Goal: Information Seeking & Learning: Compare options

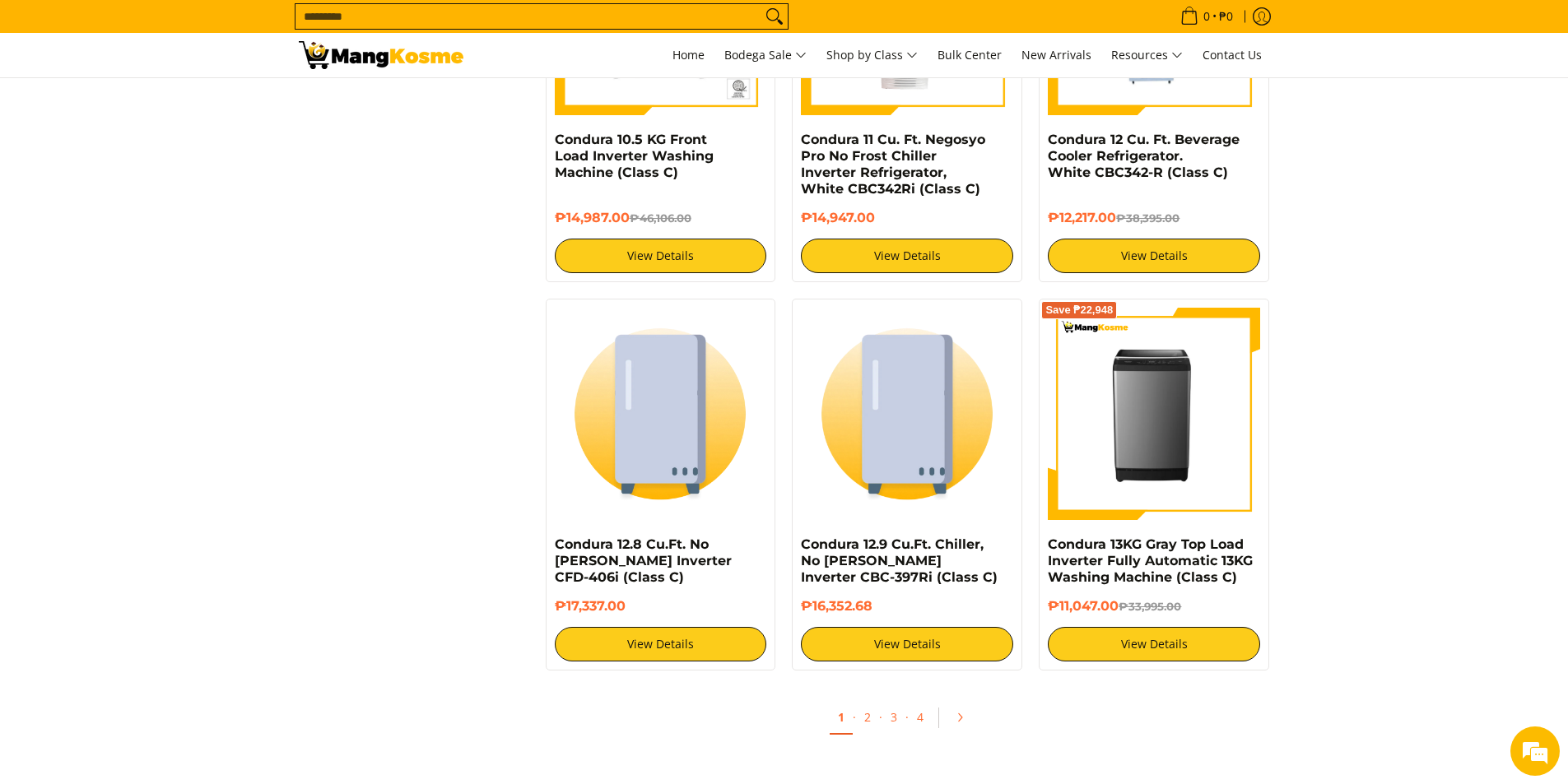
scroll to position [3074, 0]
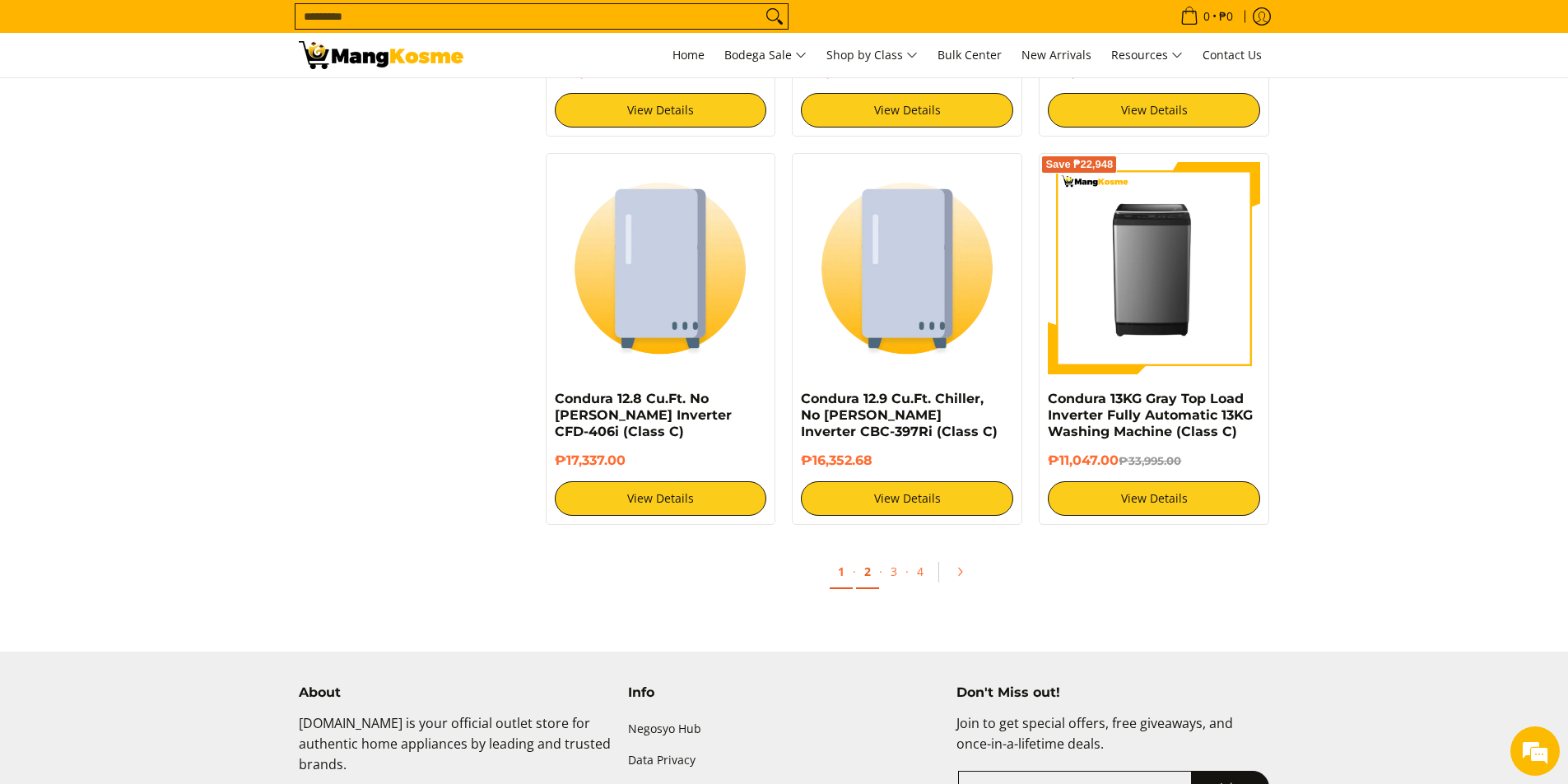
click at [871, 570] on link "2" at bounding box center [867, 572] width 23 height 34
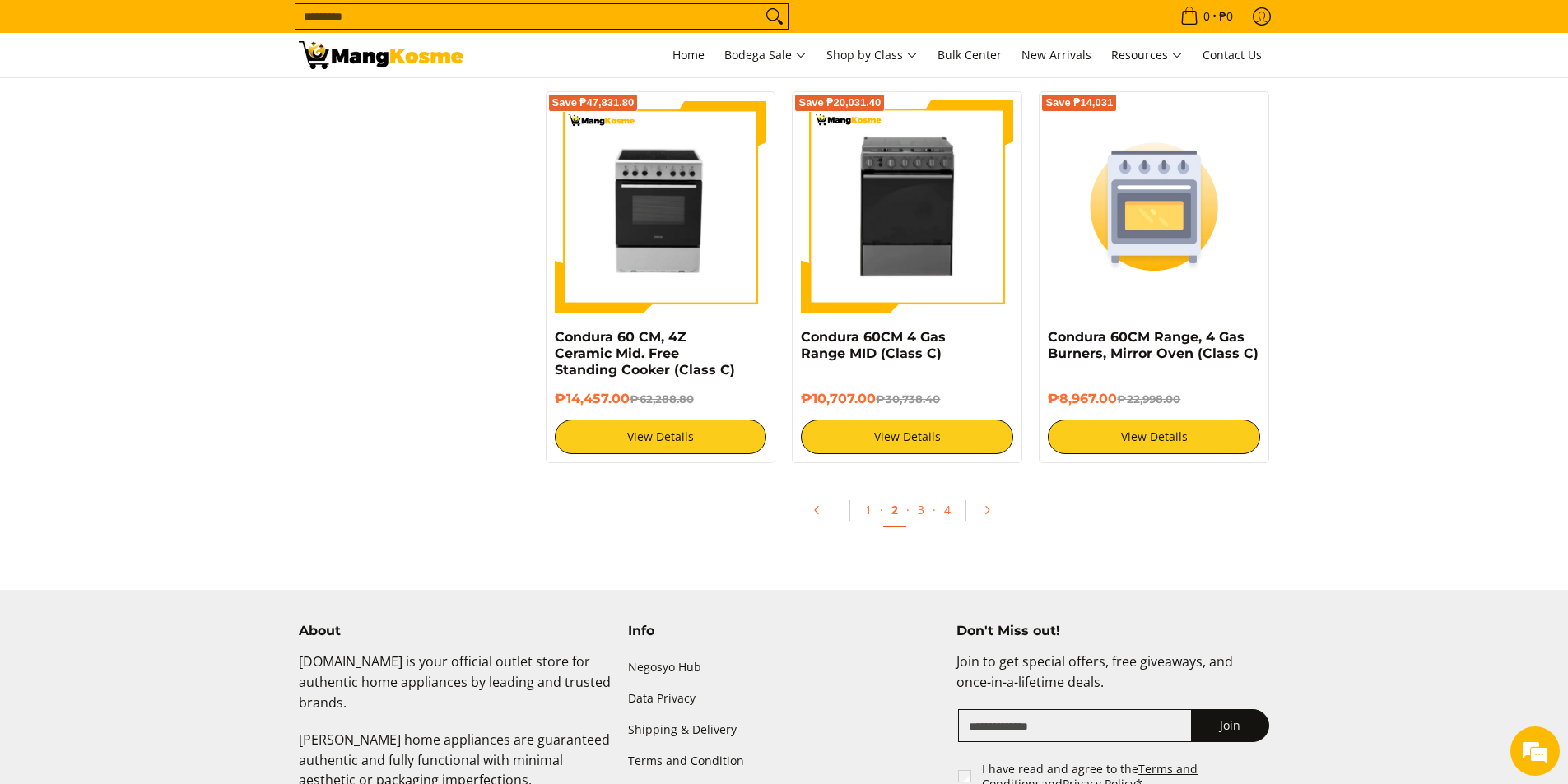
scroll to position [3125, 0]
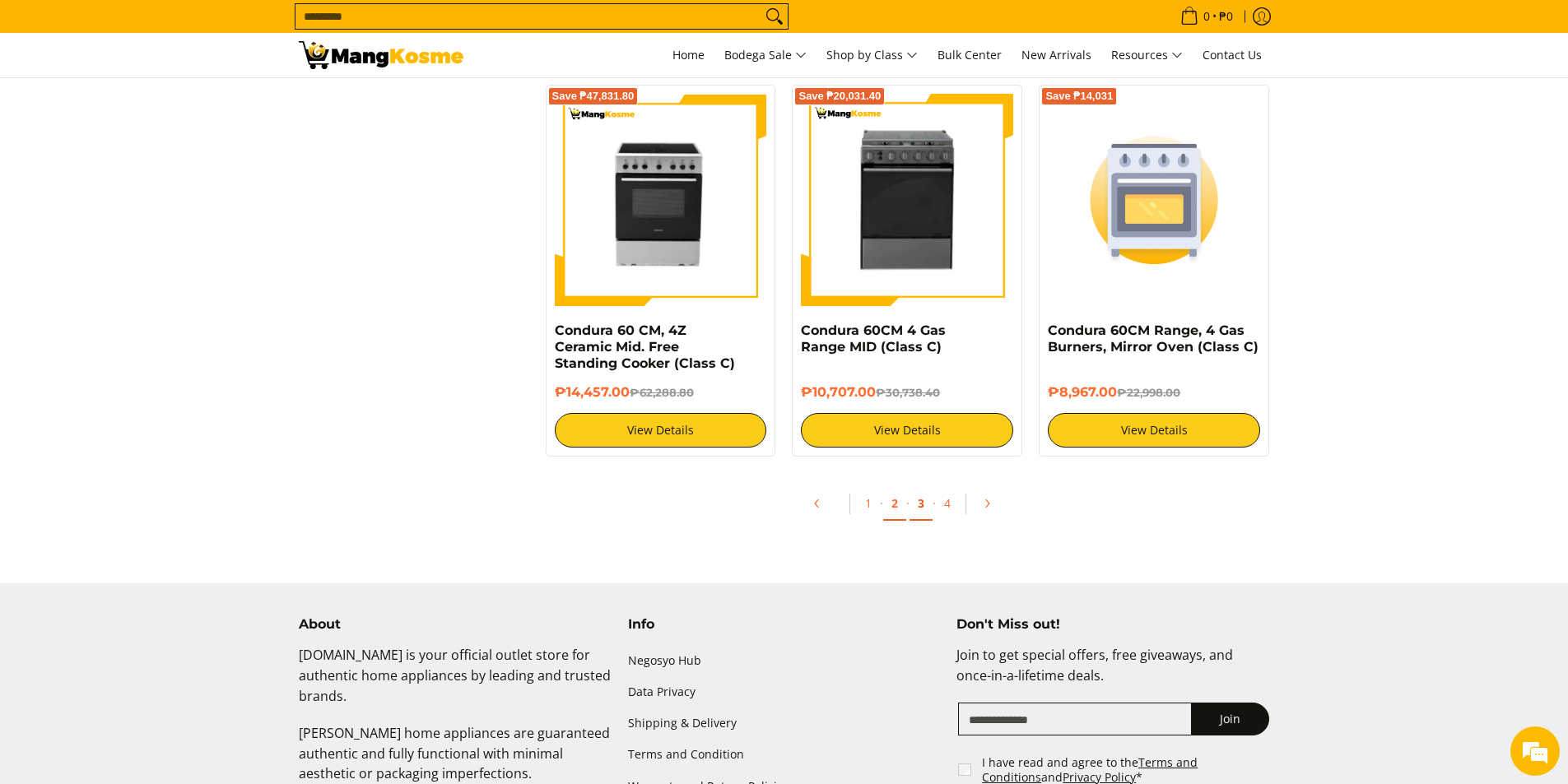
click at [921, 511] on link "3" at bounding box center [920, 504] width 23 height 34
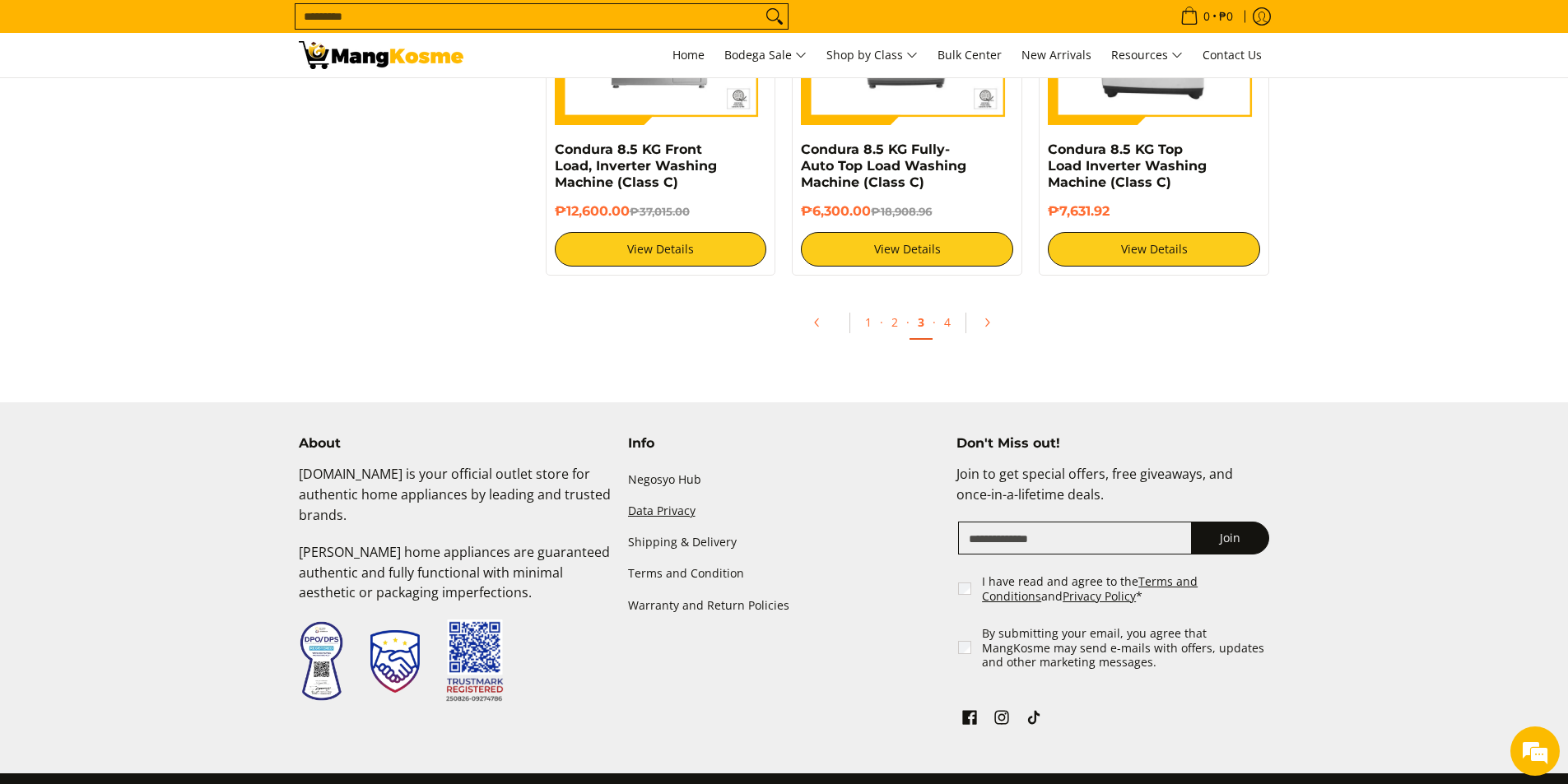
scroll to position [3386, 0]
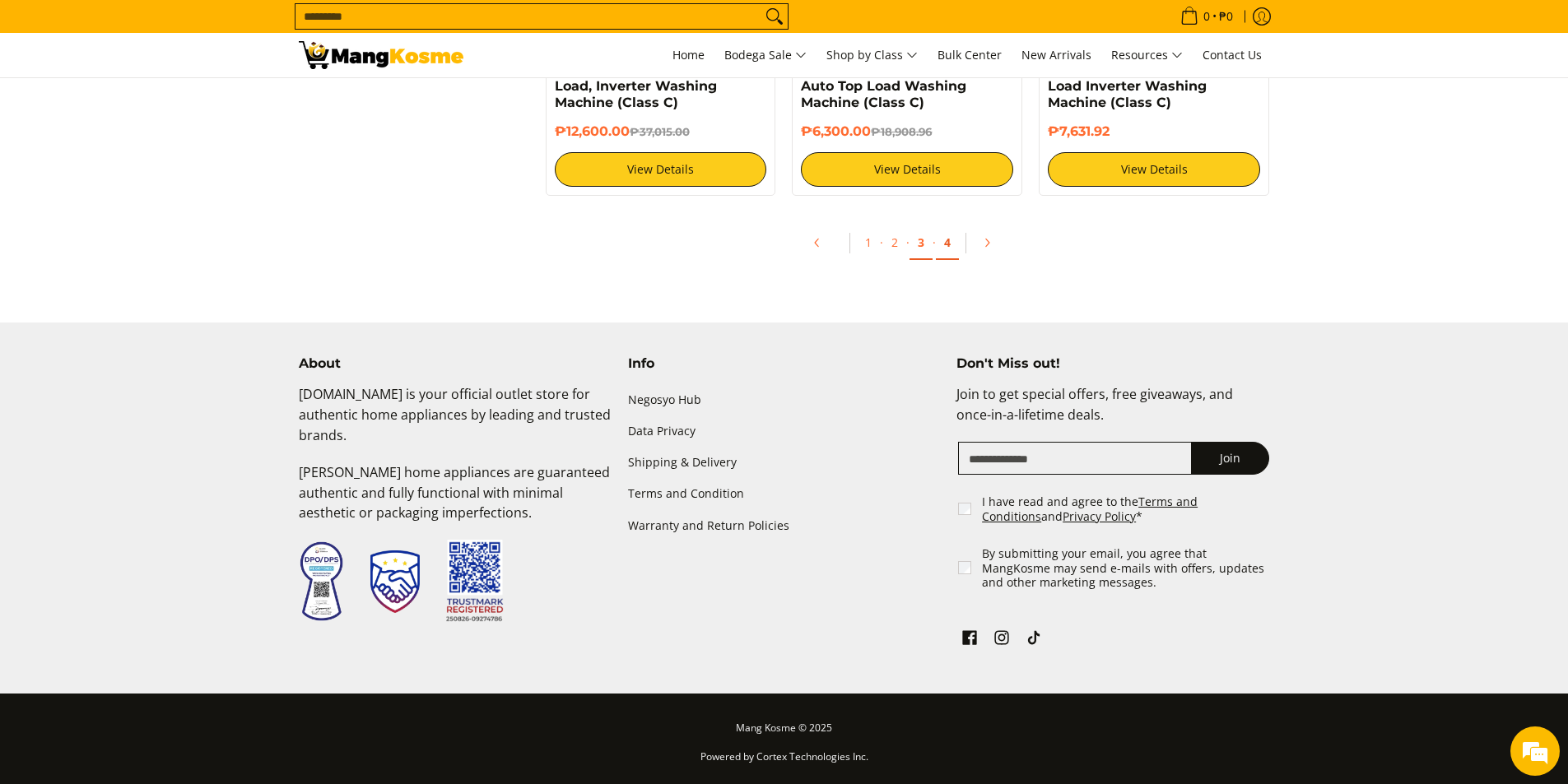
click at [948, 250] on link "4" at bounding box center [947, 243] width 23 height 34
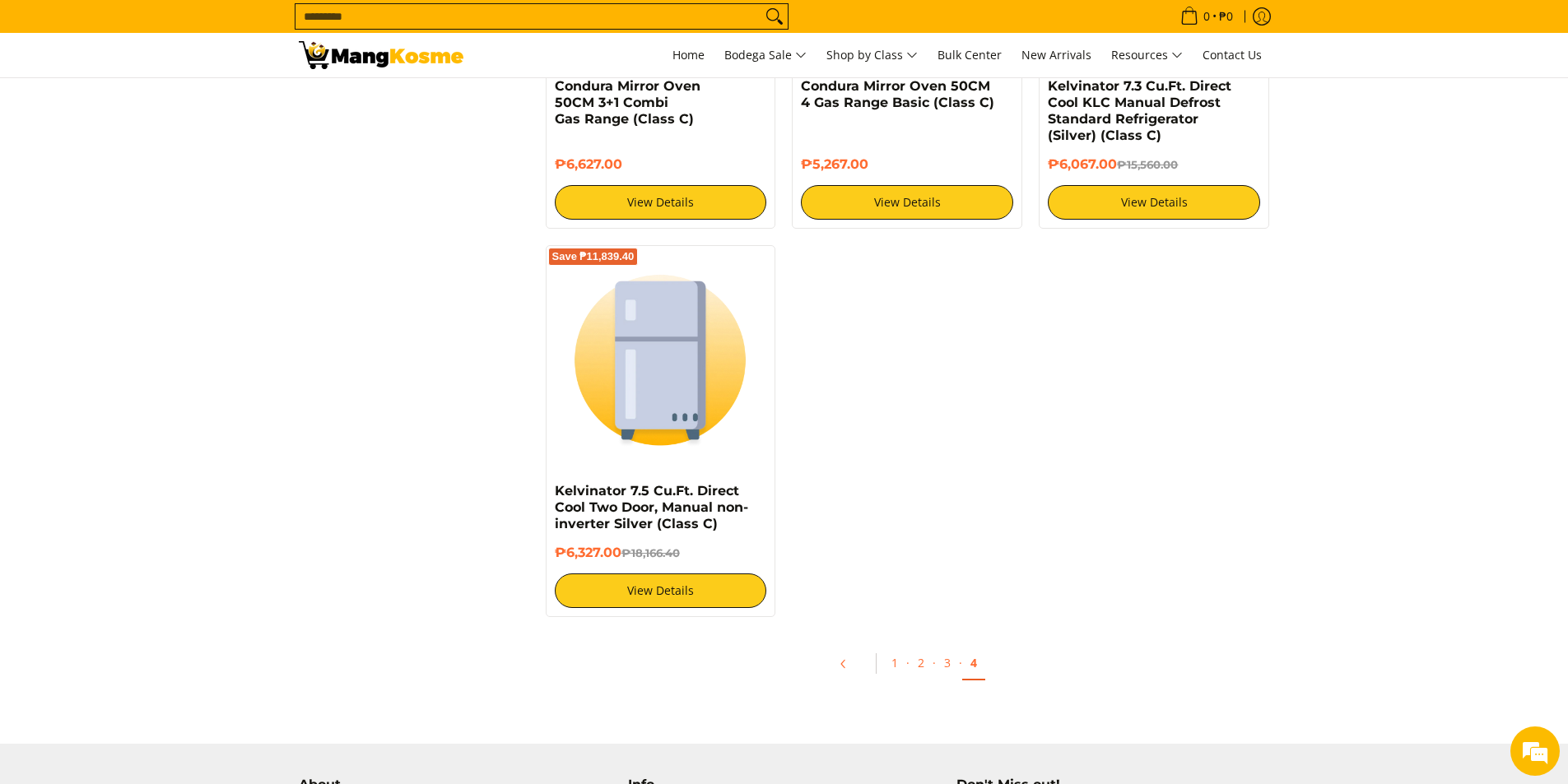
scroll to position [1974, 0]
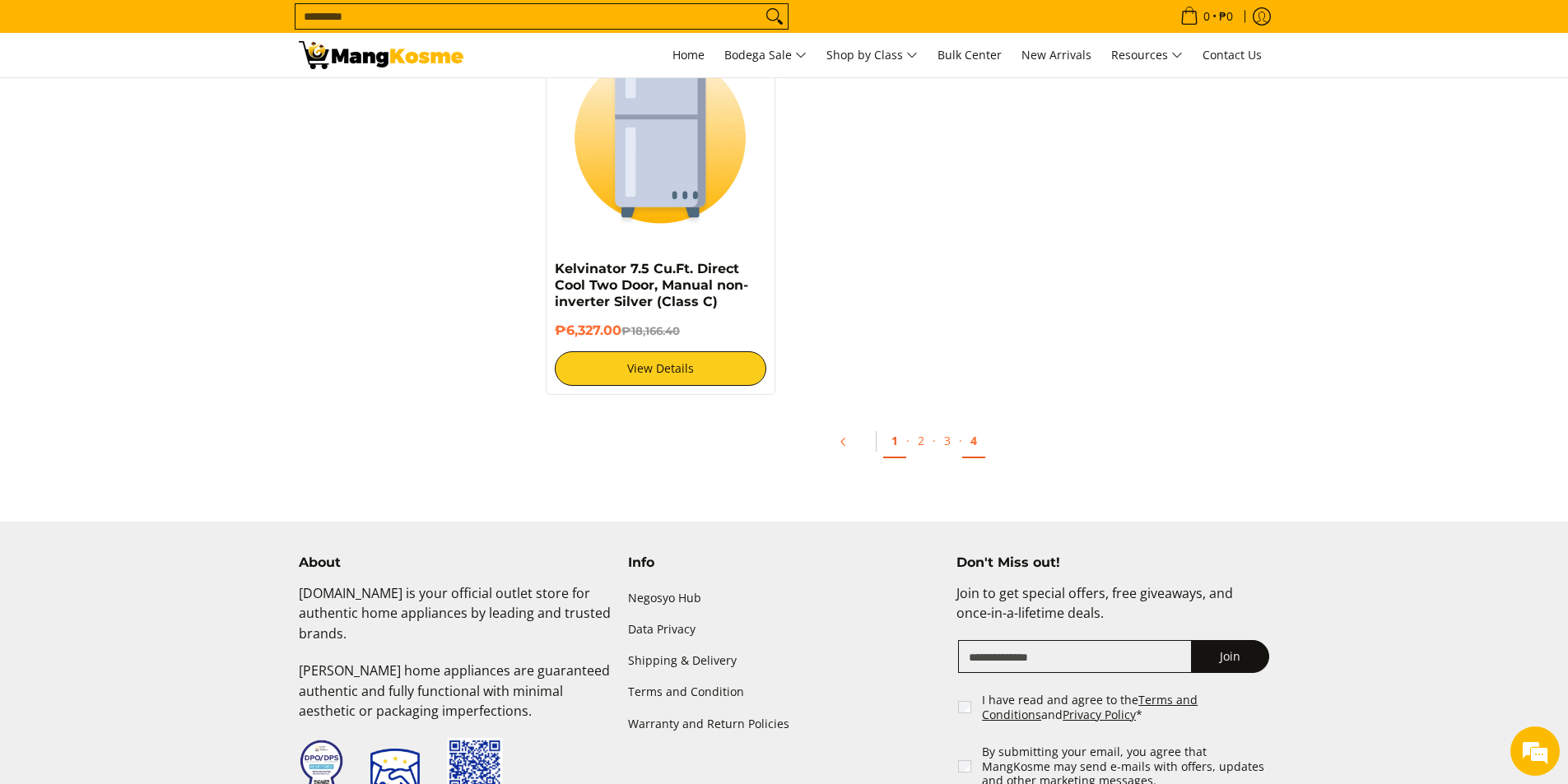
click at [895, 431] on link "1" at bounding box center [894, 441] width 23 height 34
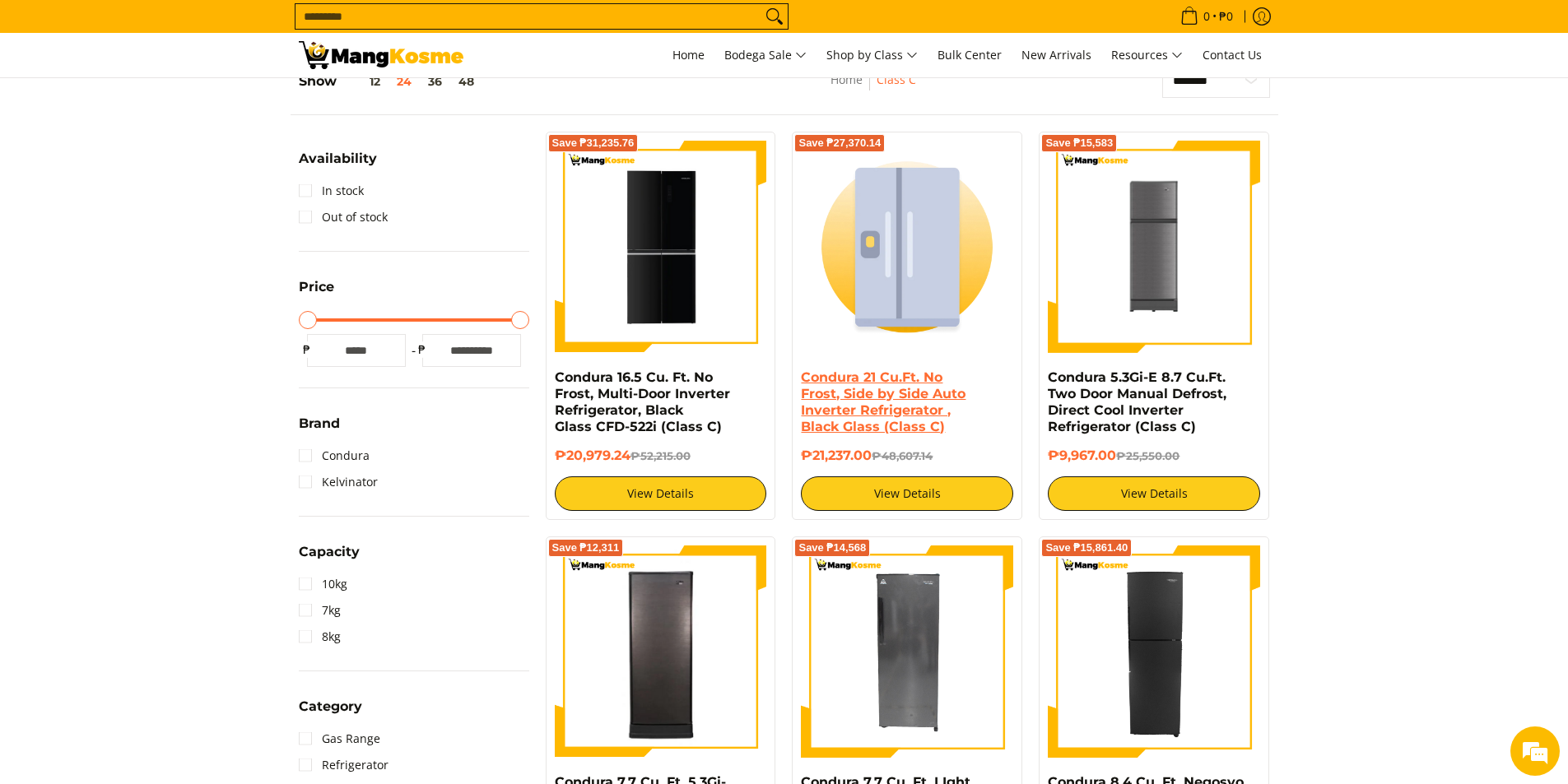
click at [913, 407] on link "Condura 21 Cu.Ft. No Frost, Side by Side Auto Inverter Refrigerator , Black Gla…" at bounding box center [882, 402] width 165 height 65
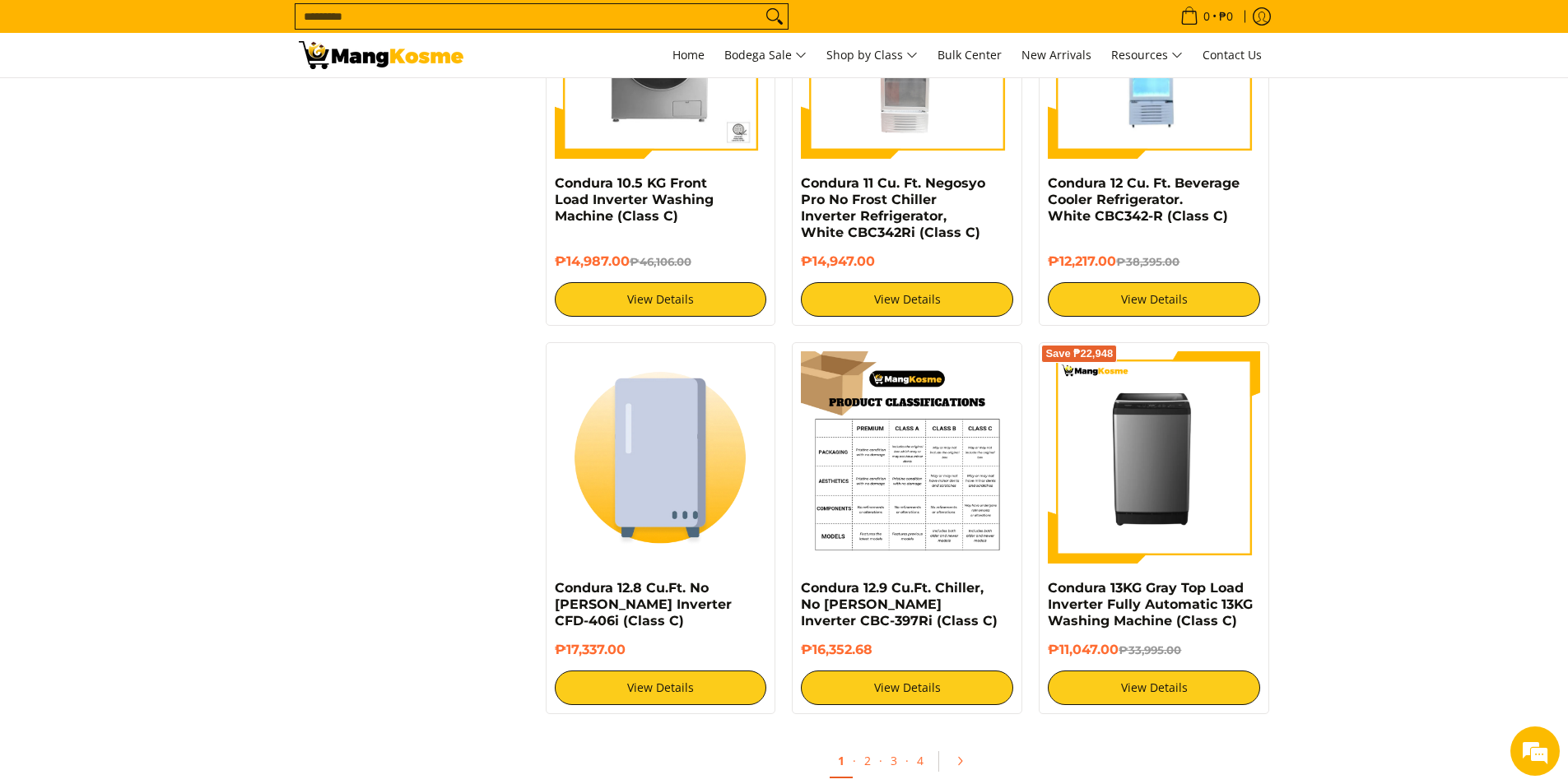
scroll to position [2961, 0]
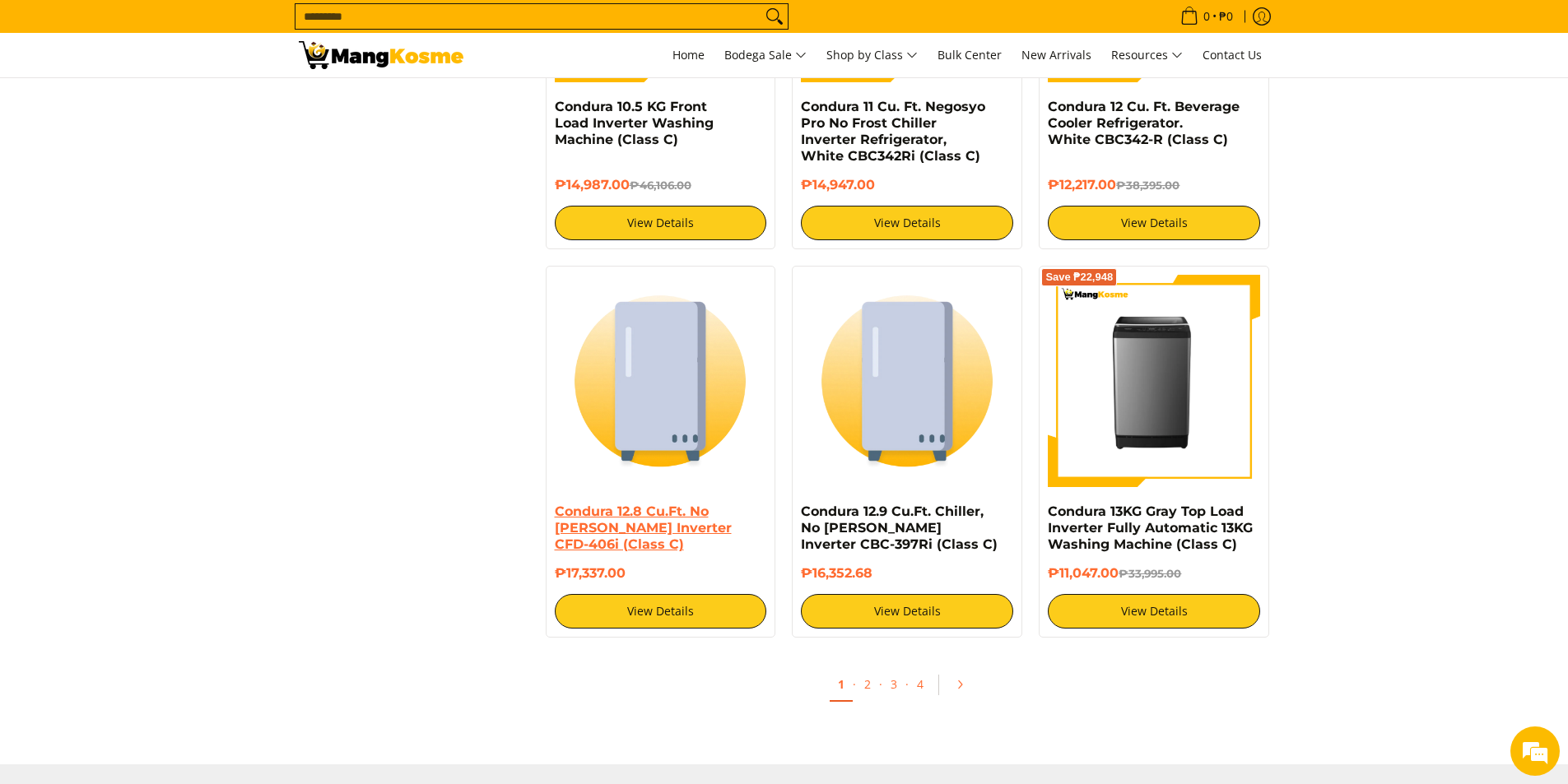
click at [647, 507] on link "Condura 12.8 Cu.Ft. No [PERSON_NAME] Inverter CFD-406i (Class C)" at bounding box center [643, 528] width 177 height 48
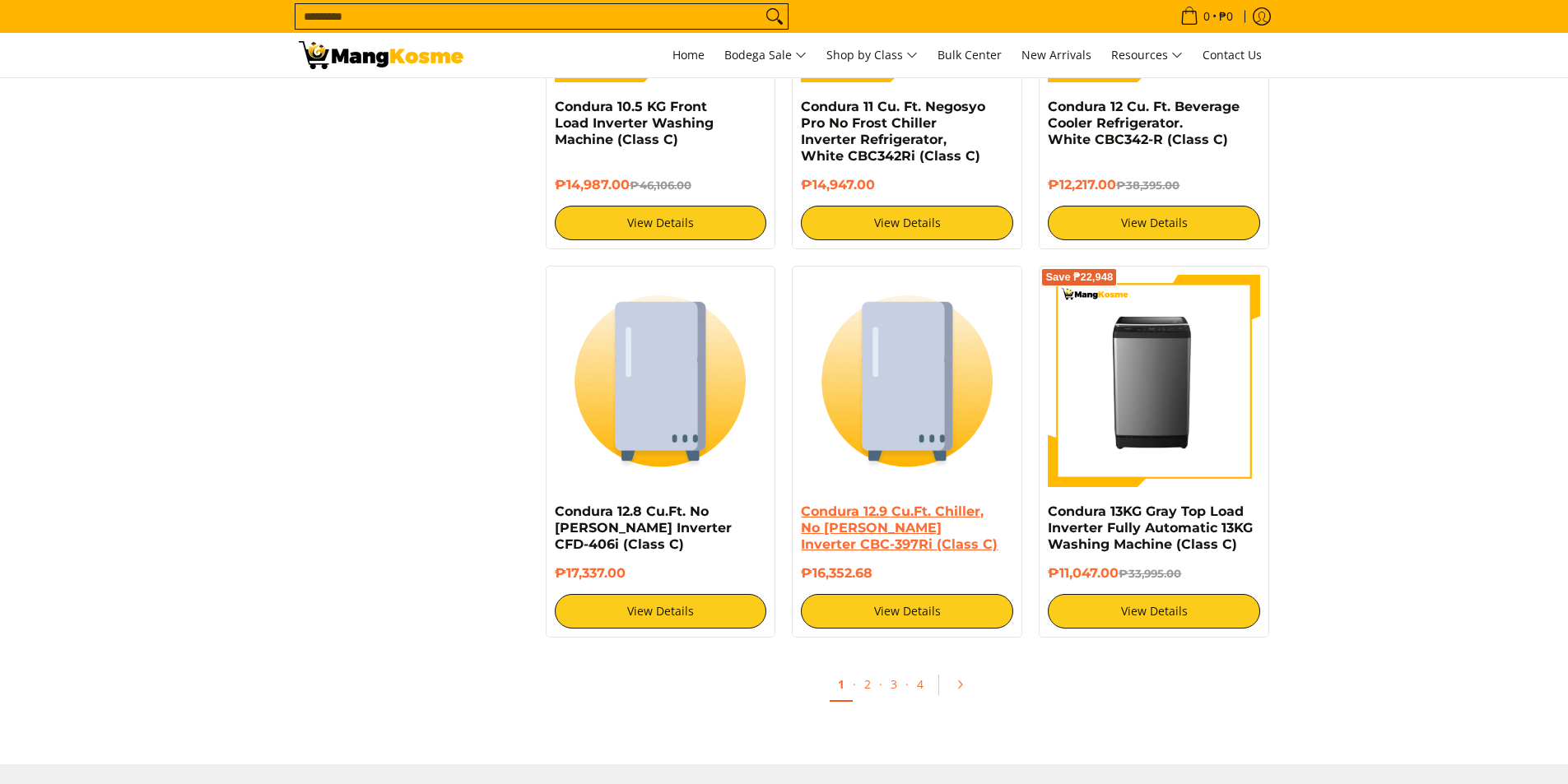
click at [862, 531] on link "Condura 12.9 Cu.Ft. Chiller, No [PERSON_NAME] Inverter CBC-397Ri (Class C)" at bounding box center [898, 528] width 197 height 48
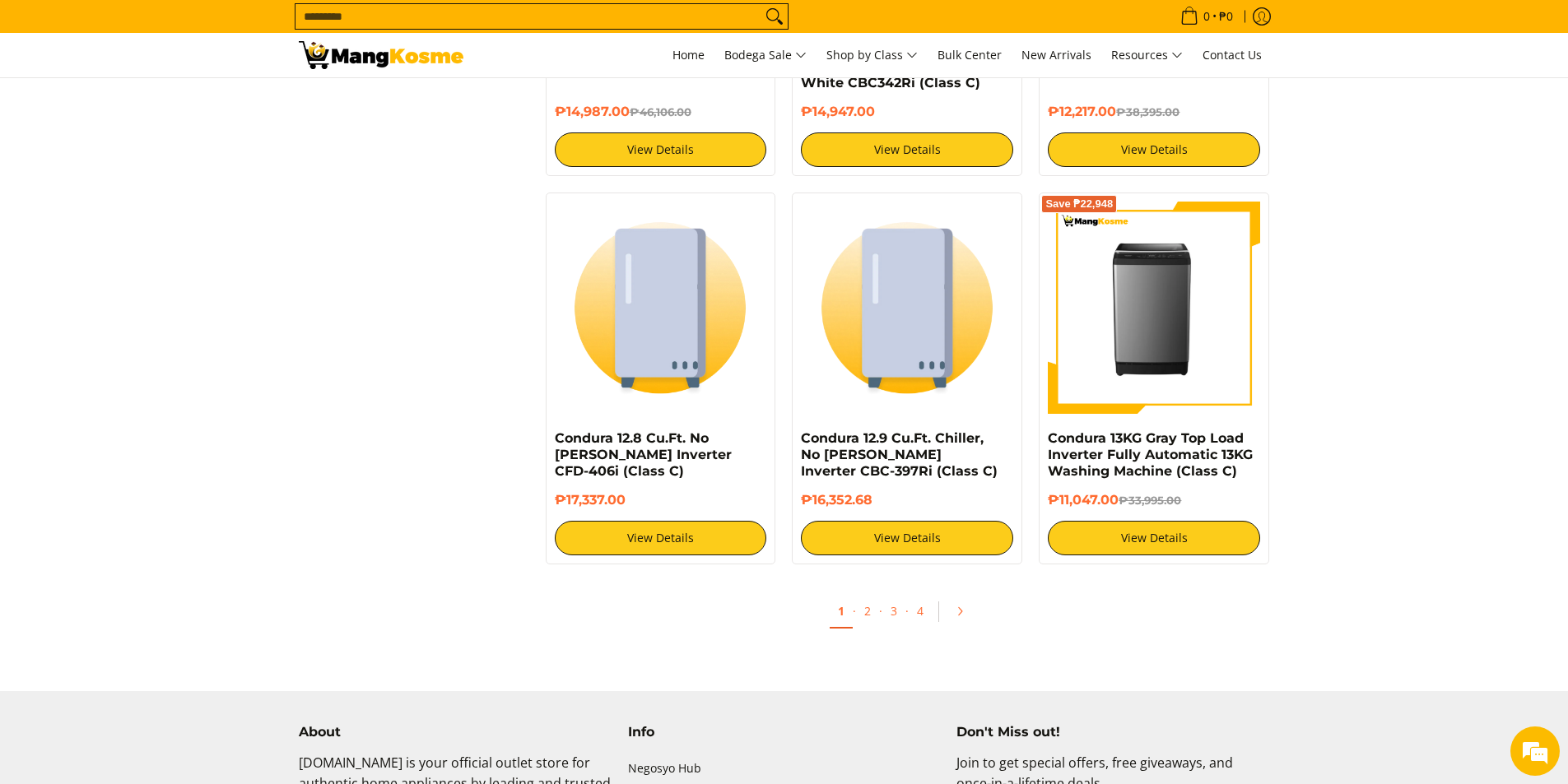
scroll to position [3043, 0]
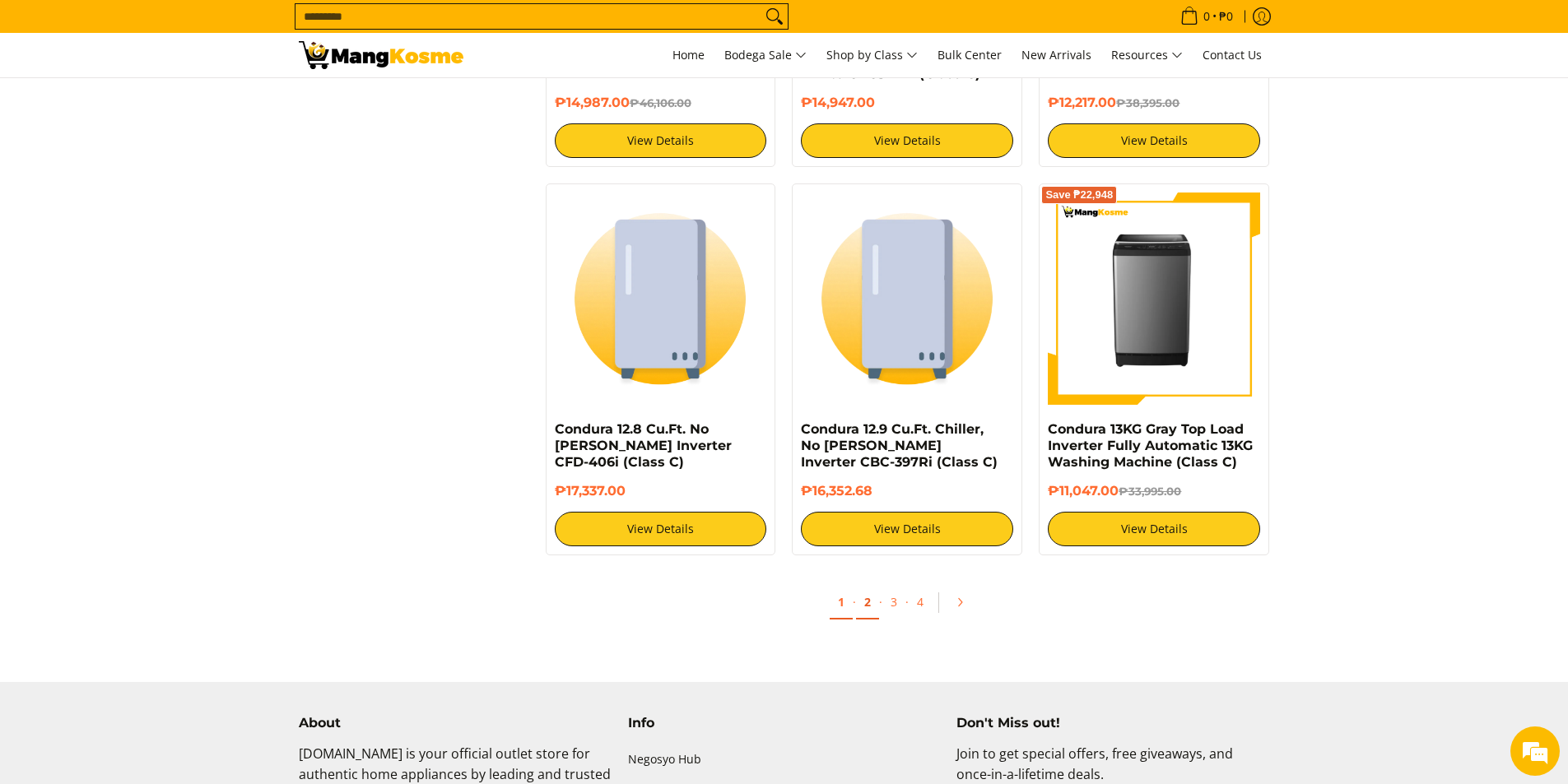
click at [873, 609] on link "2" at bounding box center [867, 602] width 23 height 34
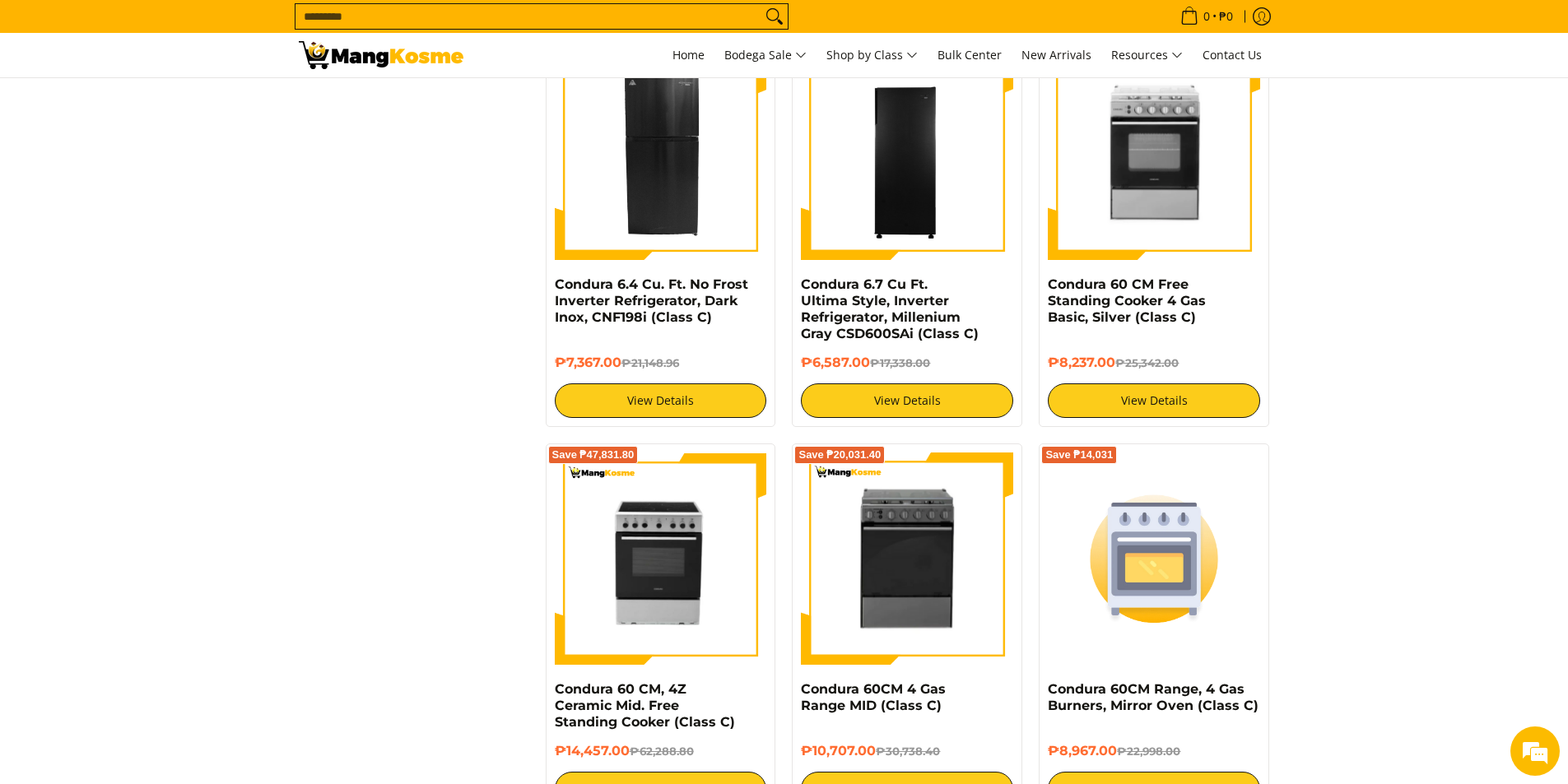
scroll to position [3043, 0]
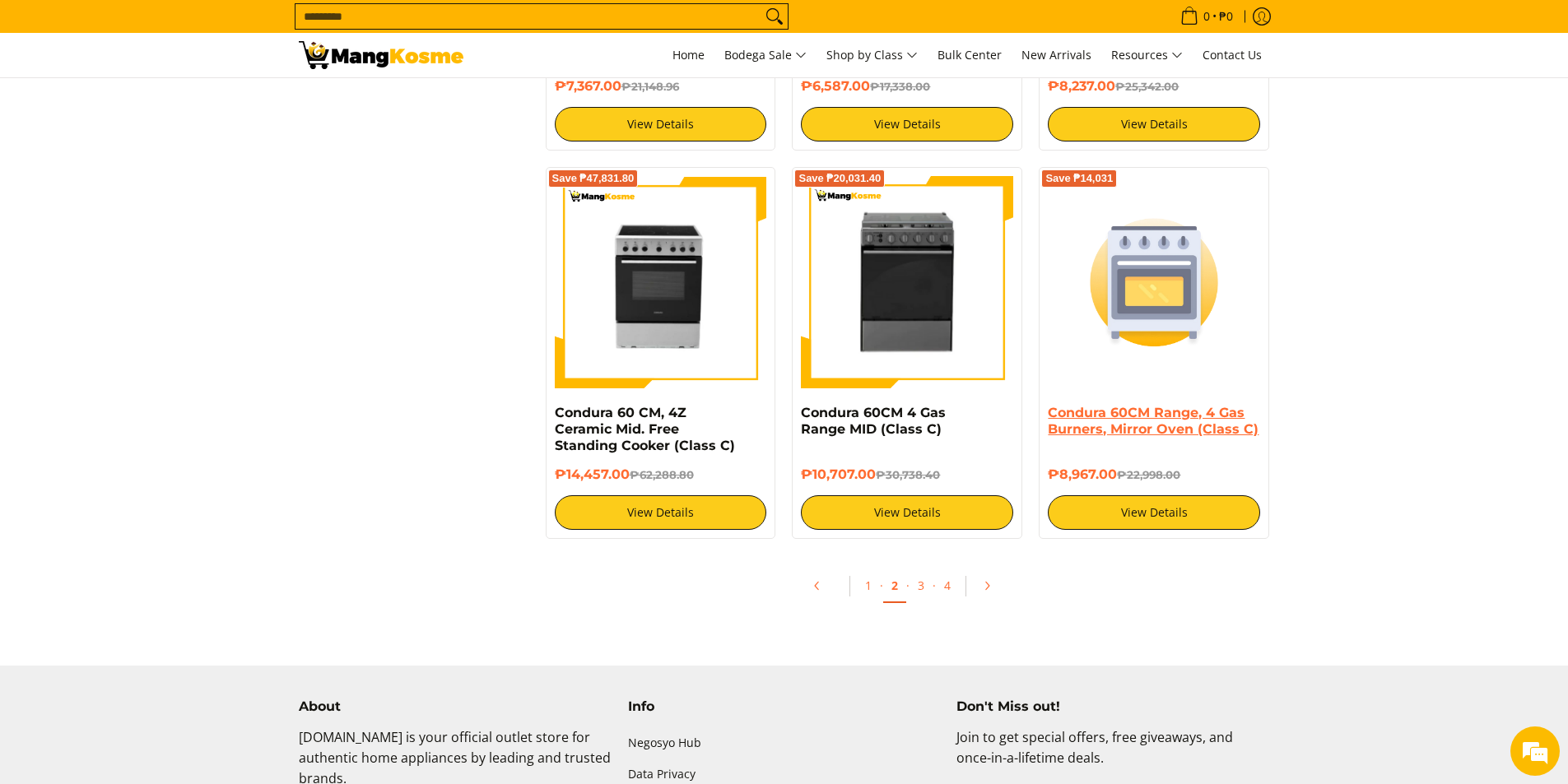
click at [1182, 419] on link "Condura 60CM Range, 4 Gas Burners, Mirror Oven (Class C)" at bounding box center [1152, 421] width 211 height 32
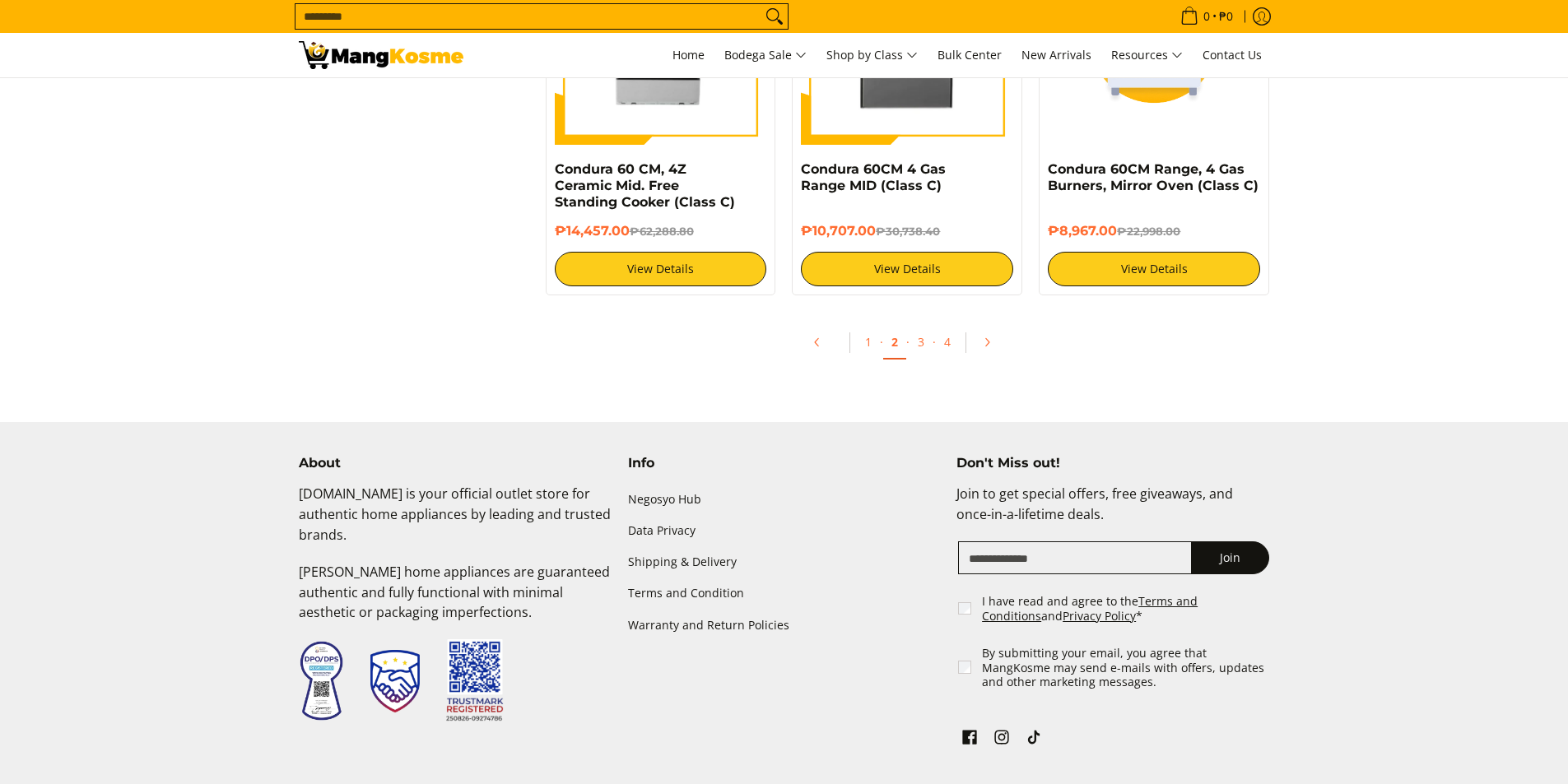
scroll to position [3287, 0]
click at [928, 348] on link "3" at bounding box center [920, 342] width 23 height 34
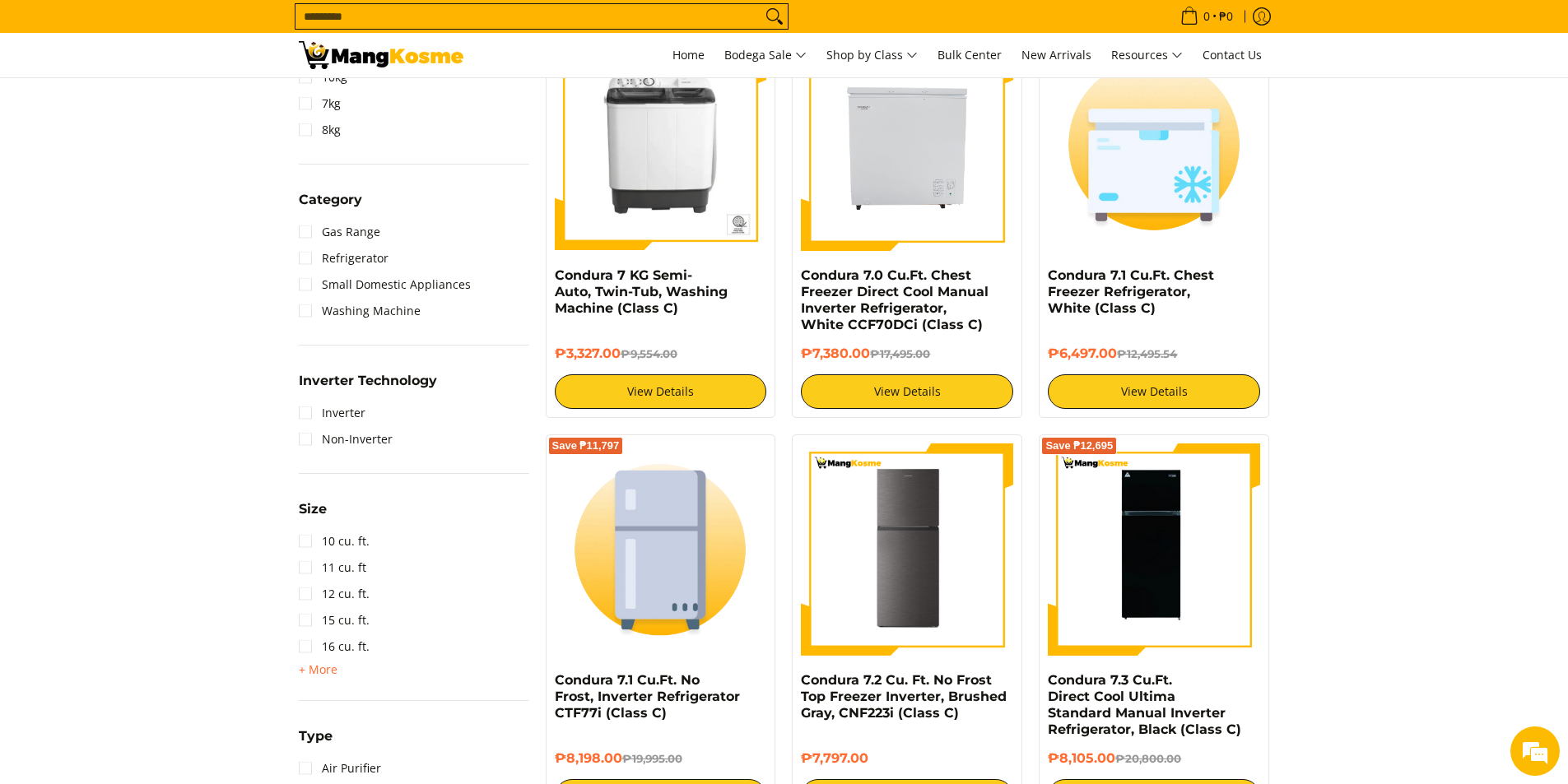
scroll to position [658, 0]
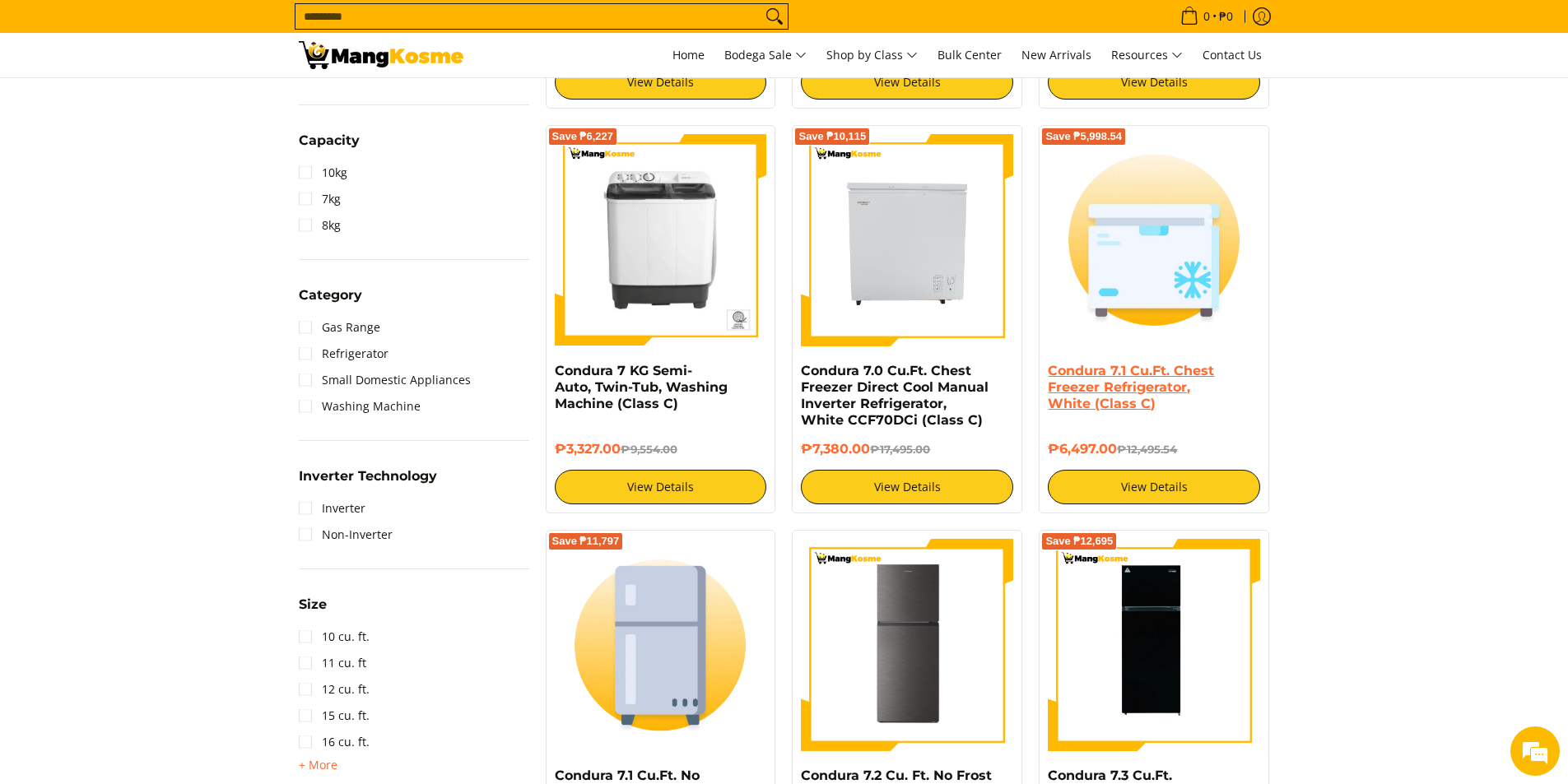
click at [1152, 376] on link "Condura 7.1 Cu.Ft. Chest Freezer Refrigerator, White (Class C)" at bounding box center [1130, 387] width 166 height 48
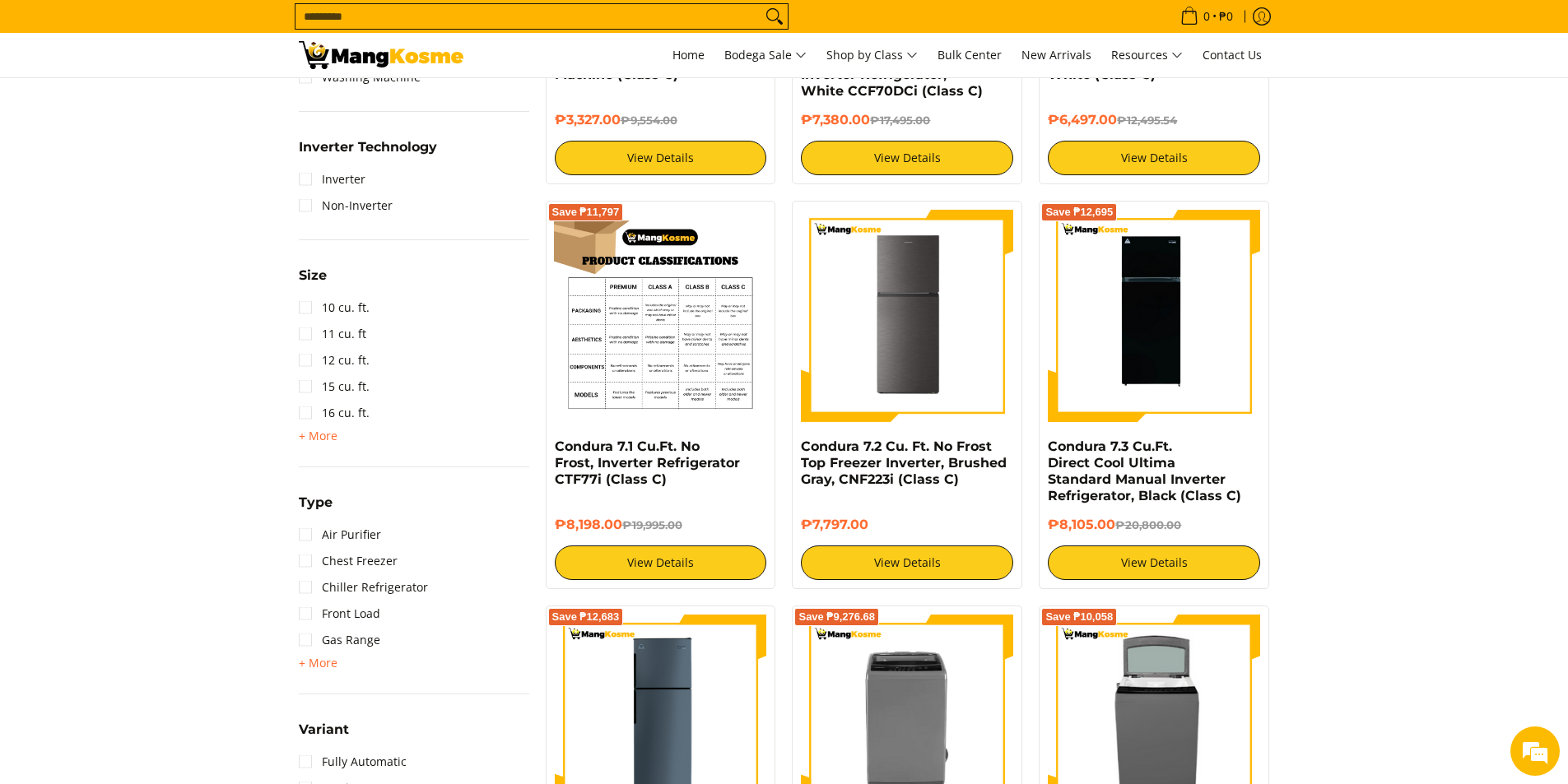
click at [727, 316] on img at bounding box center [661, 316] width 212 height 212
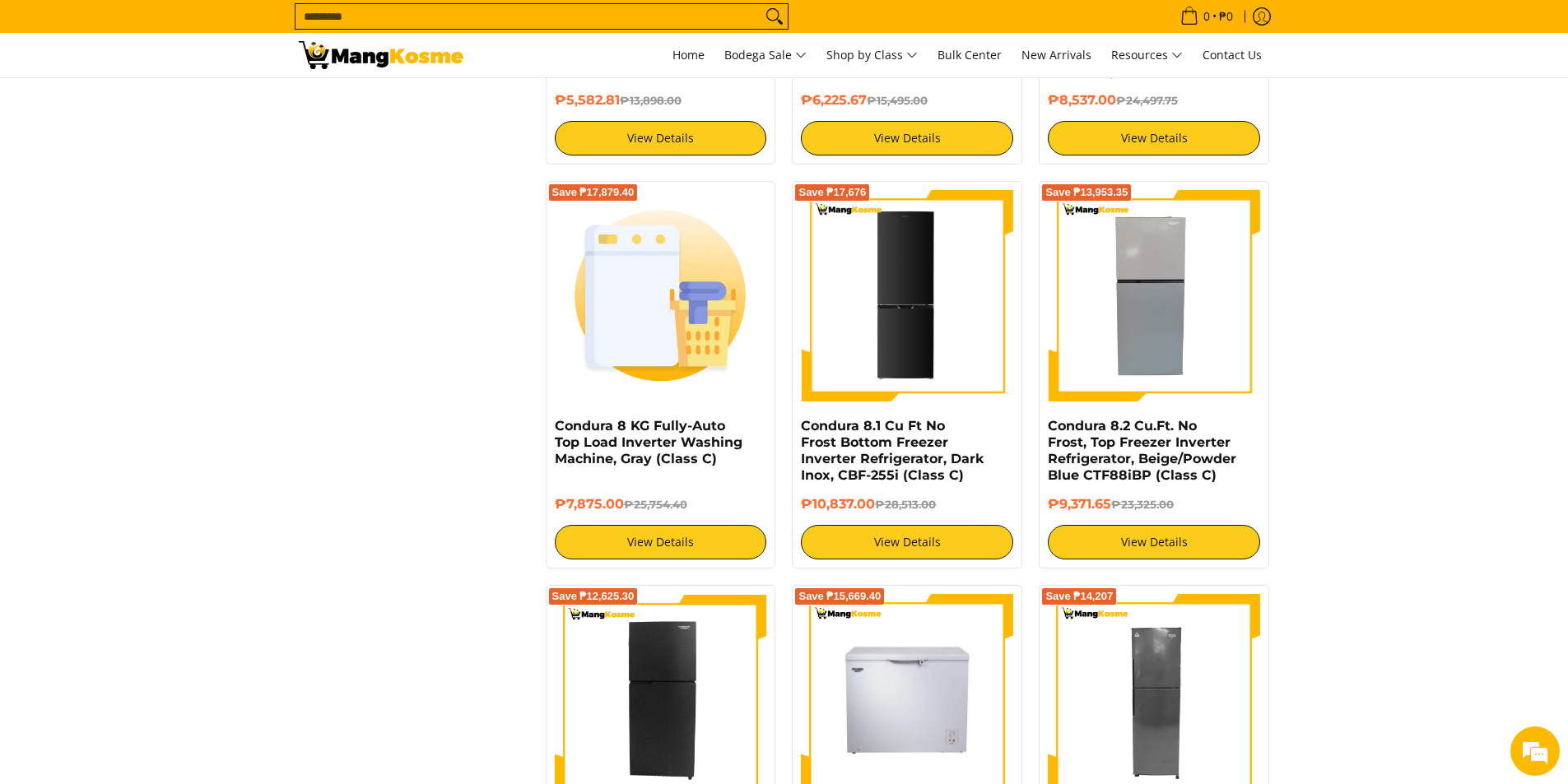
scroll to position [2385, 0]
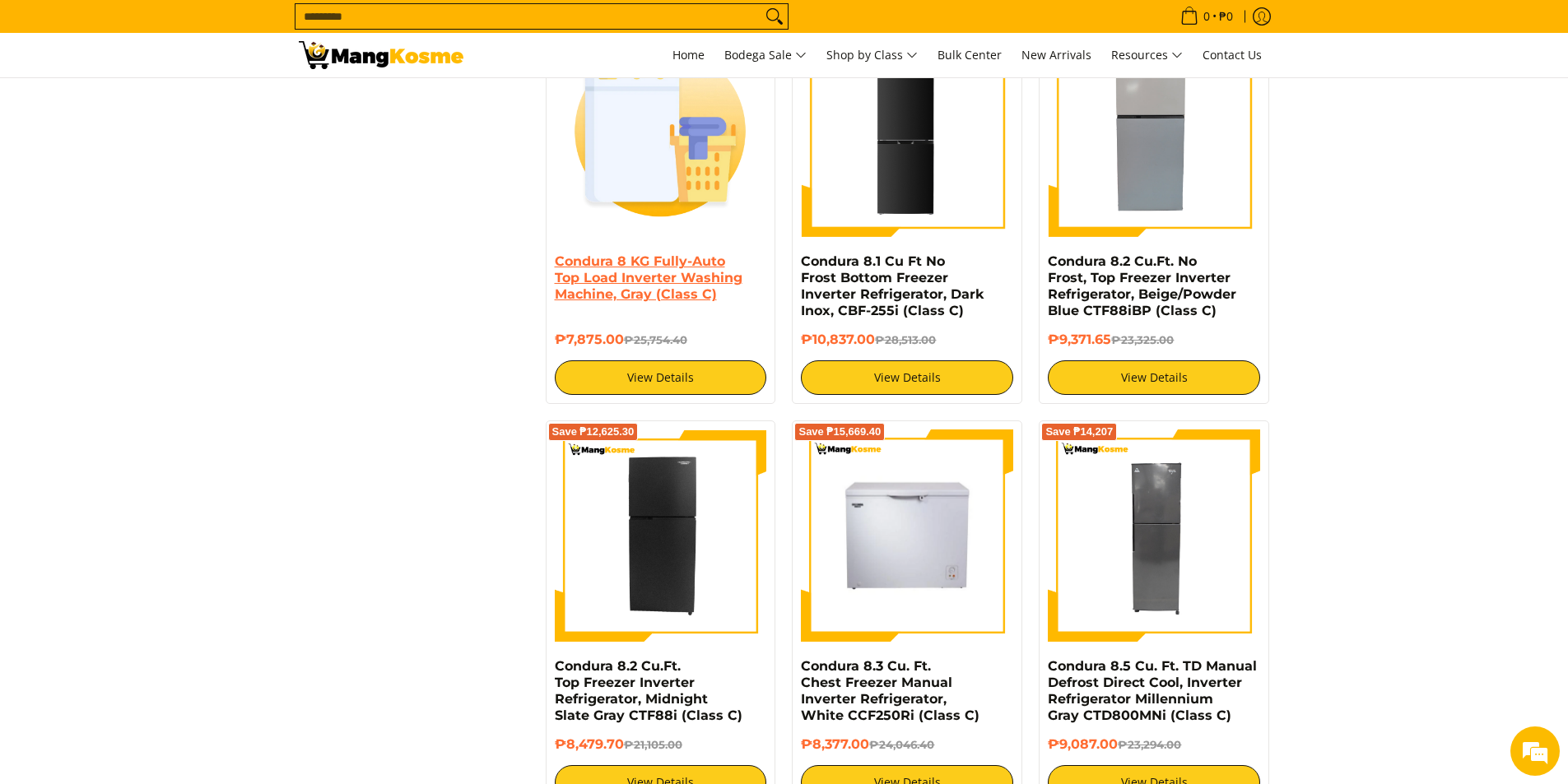
click at [635, 288] on link "Condura 8 KG Fully-Auto Top Load Inverter Washing Machine, Gray (Class C)" at bounding box center [648, 277] width 187 height 48
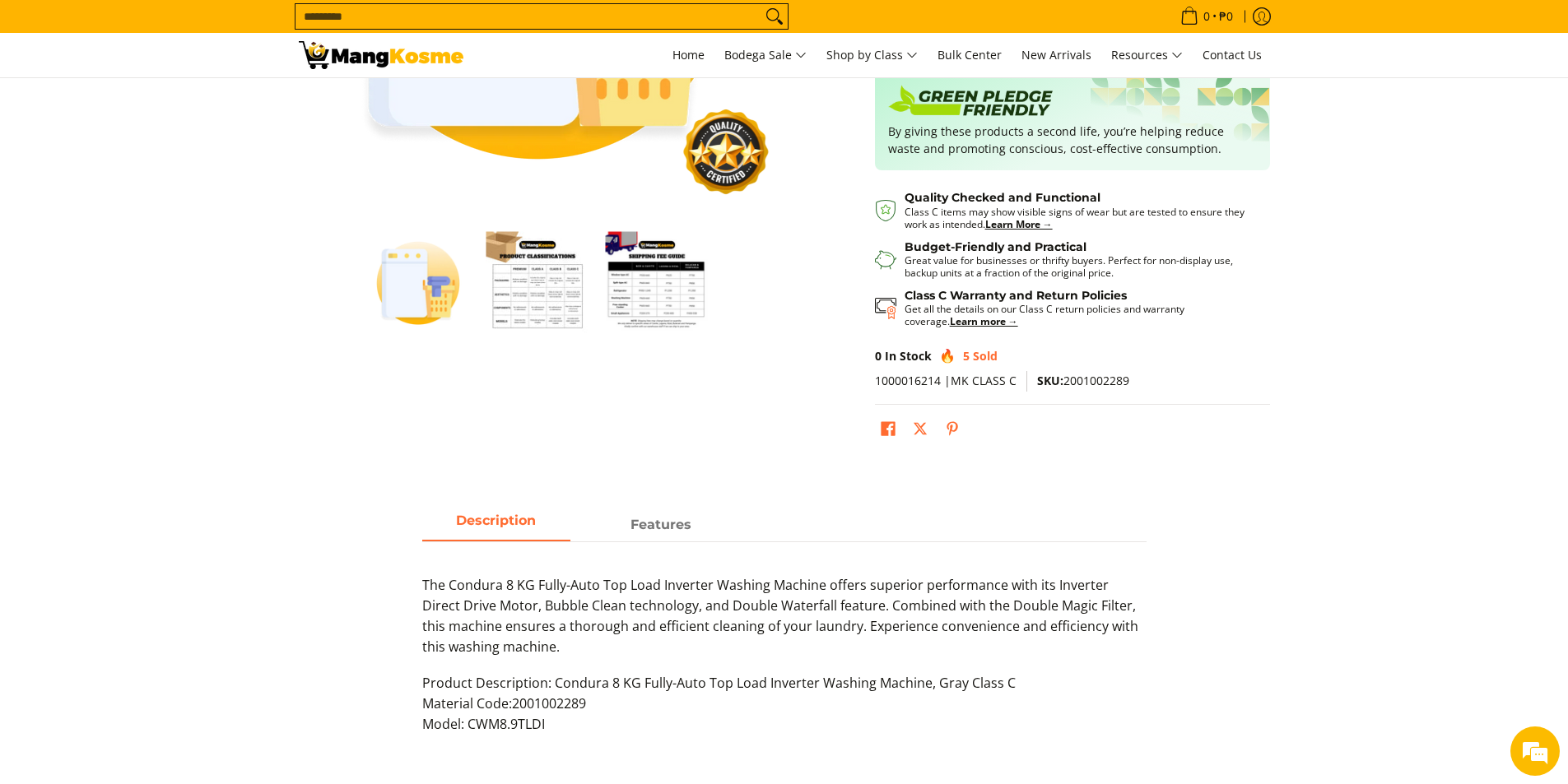
scroll to position [493, 0]
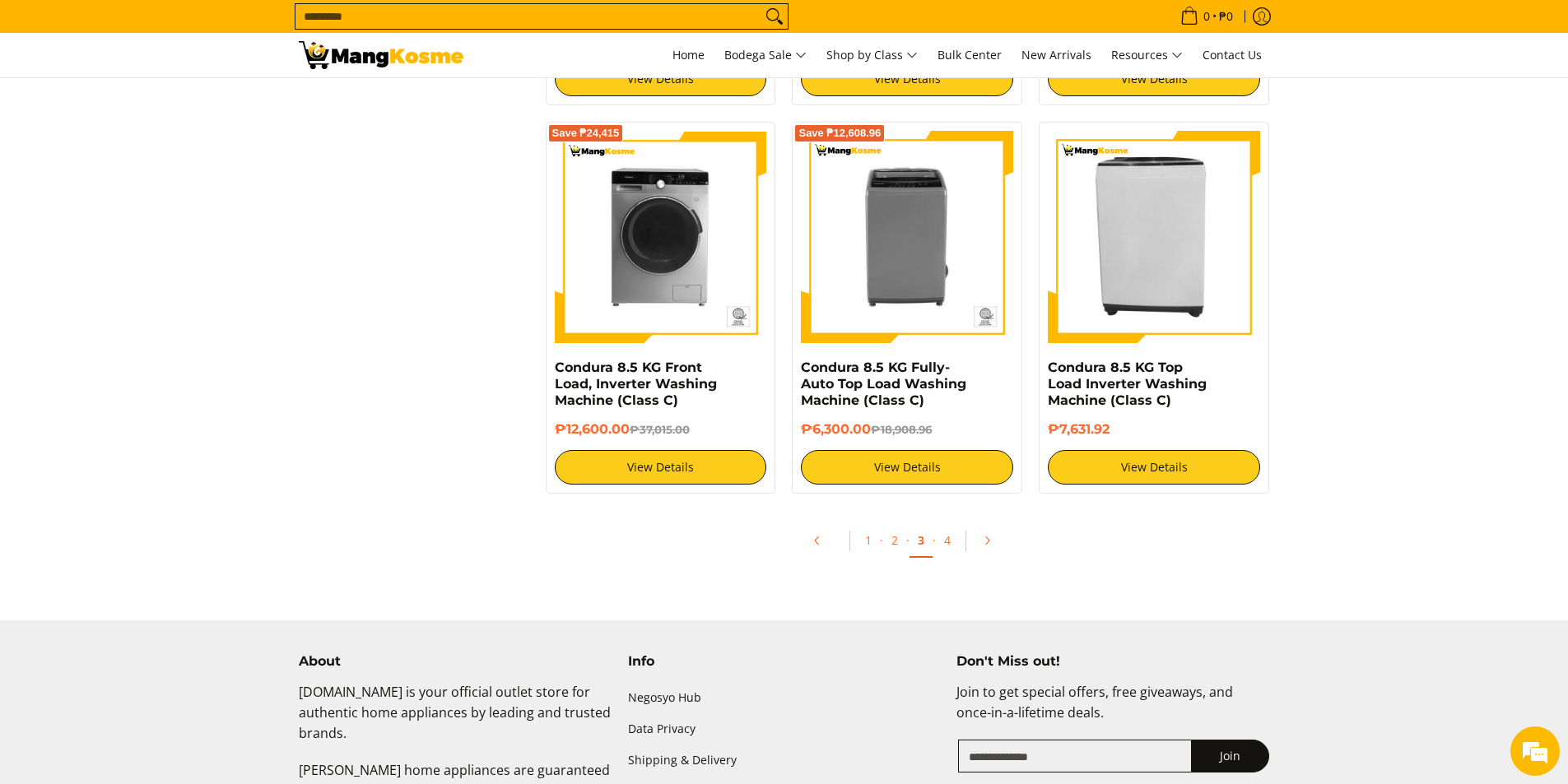
scroll to position [3125, 0]
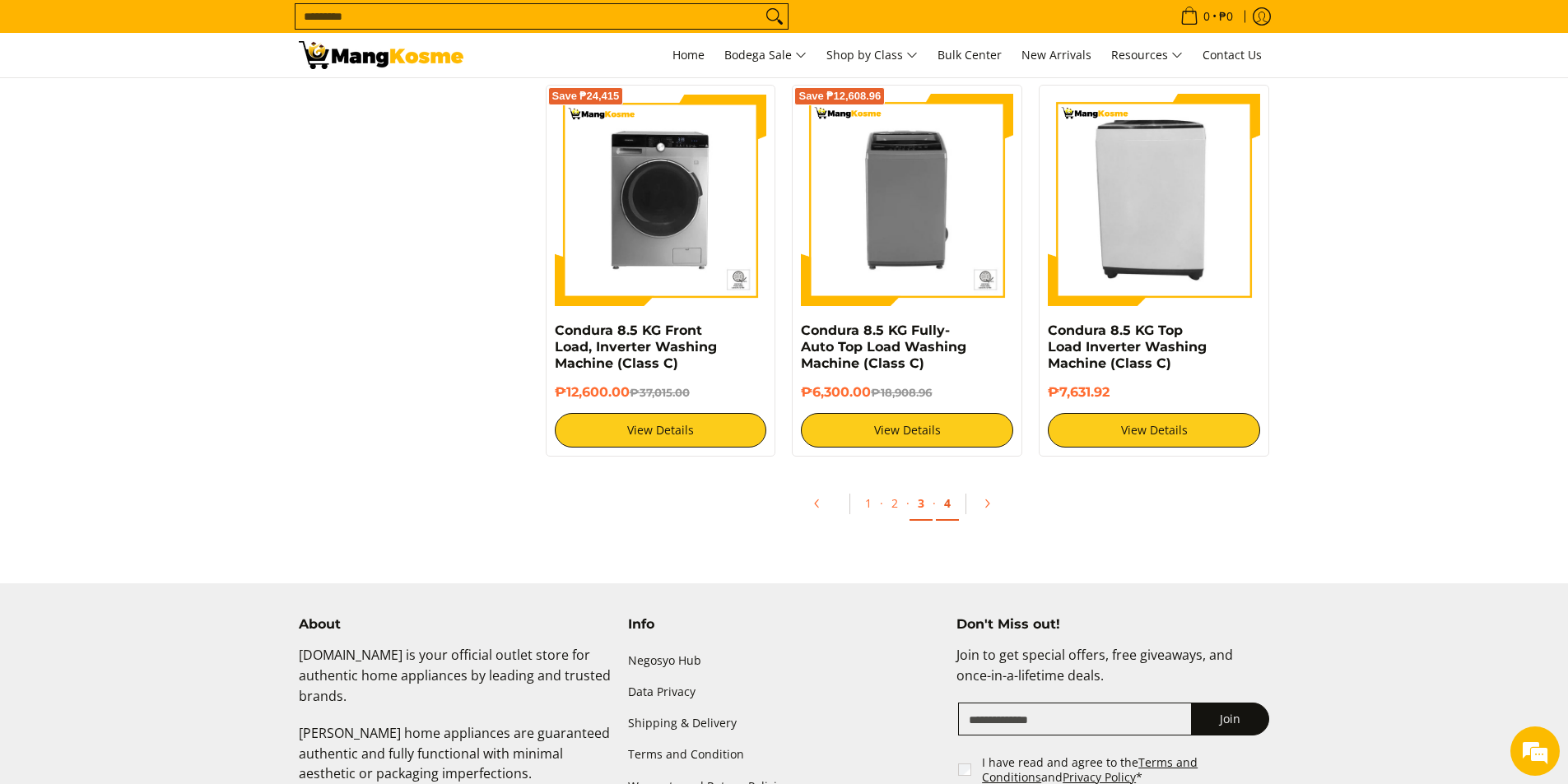
click at [945, 509] on link "4" at bounding box center [947, 504] width 23 height 34
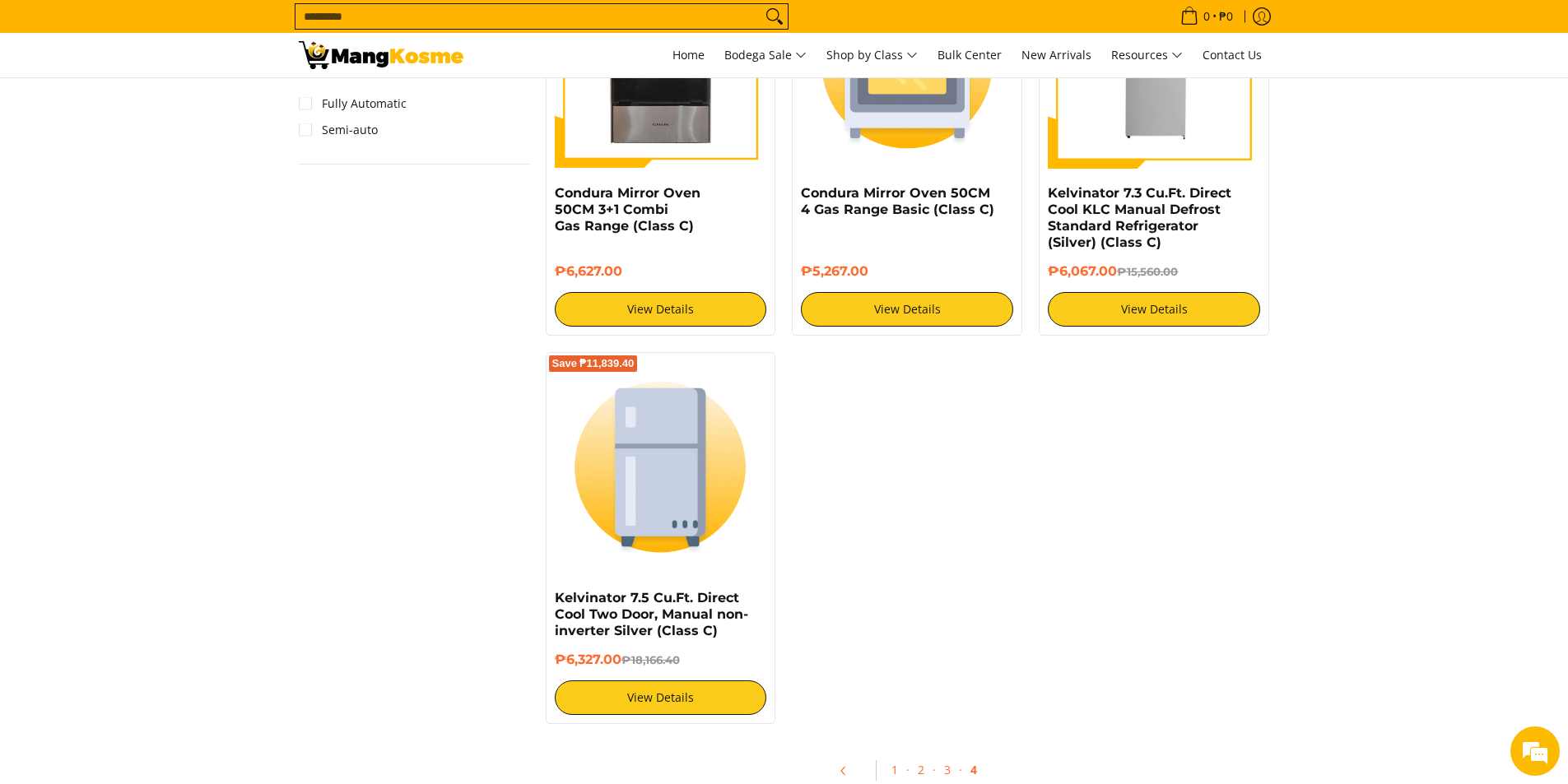
scroll to position [1399, 0]
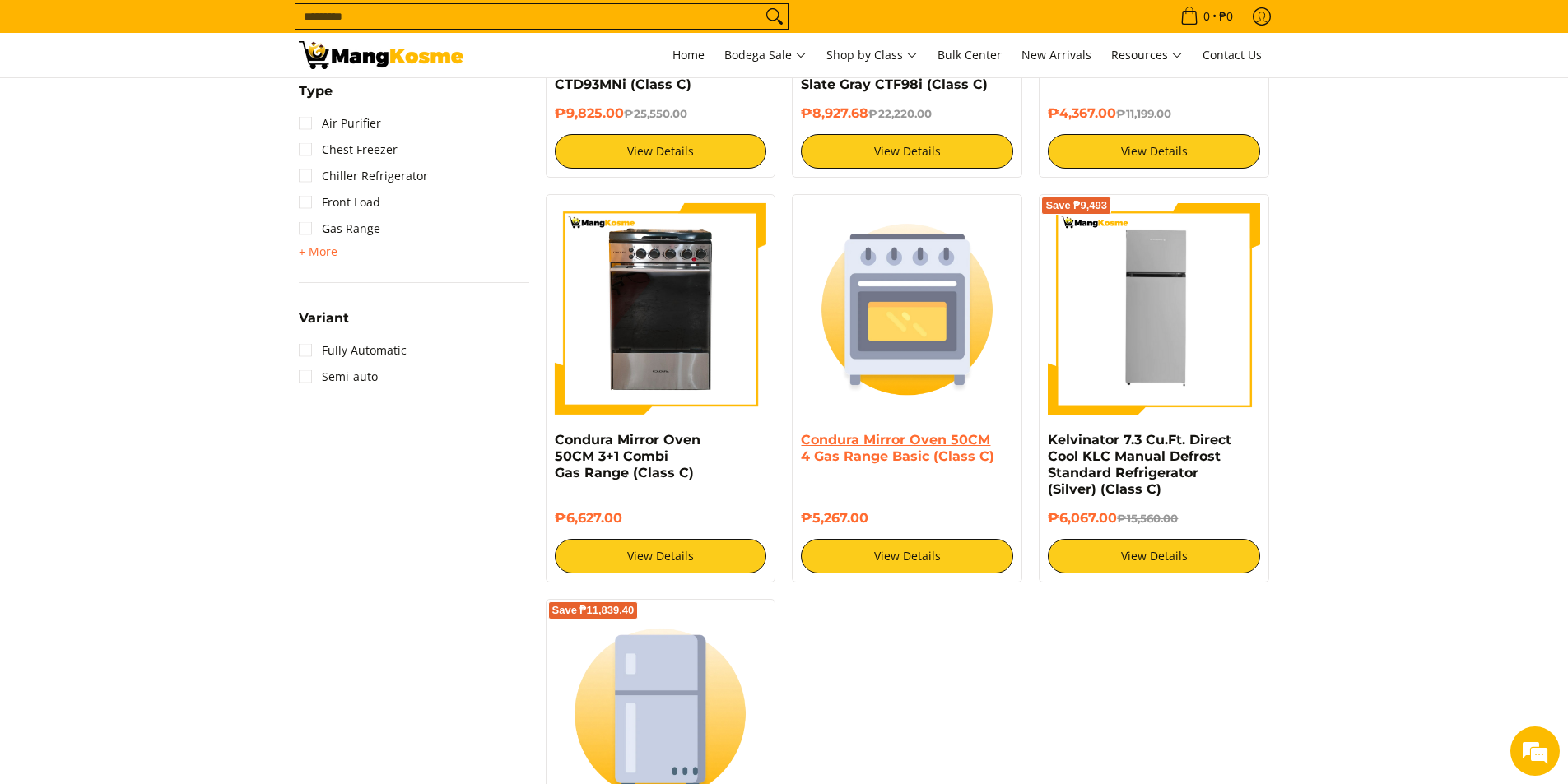
click at [963, 441] on link "Condura Mirror Oven 50CM 4 Gas Range Basic (Class C)" at bounding box center [897, 448] width 194 height 32
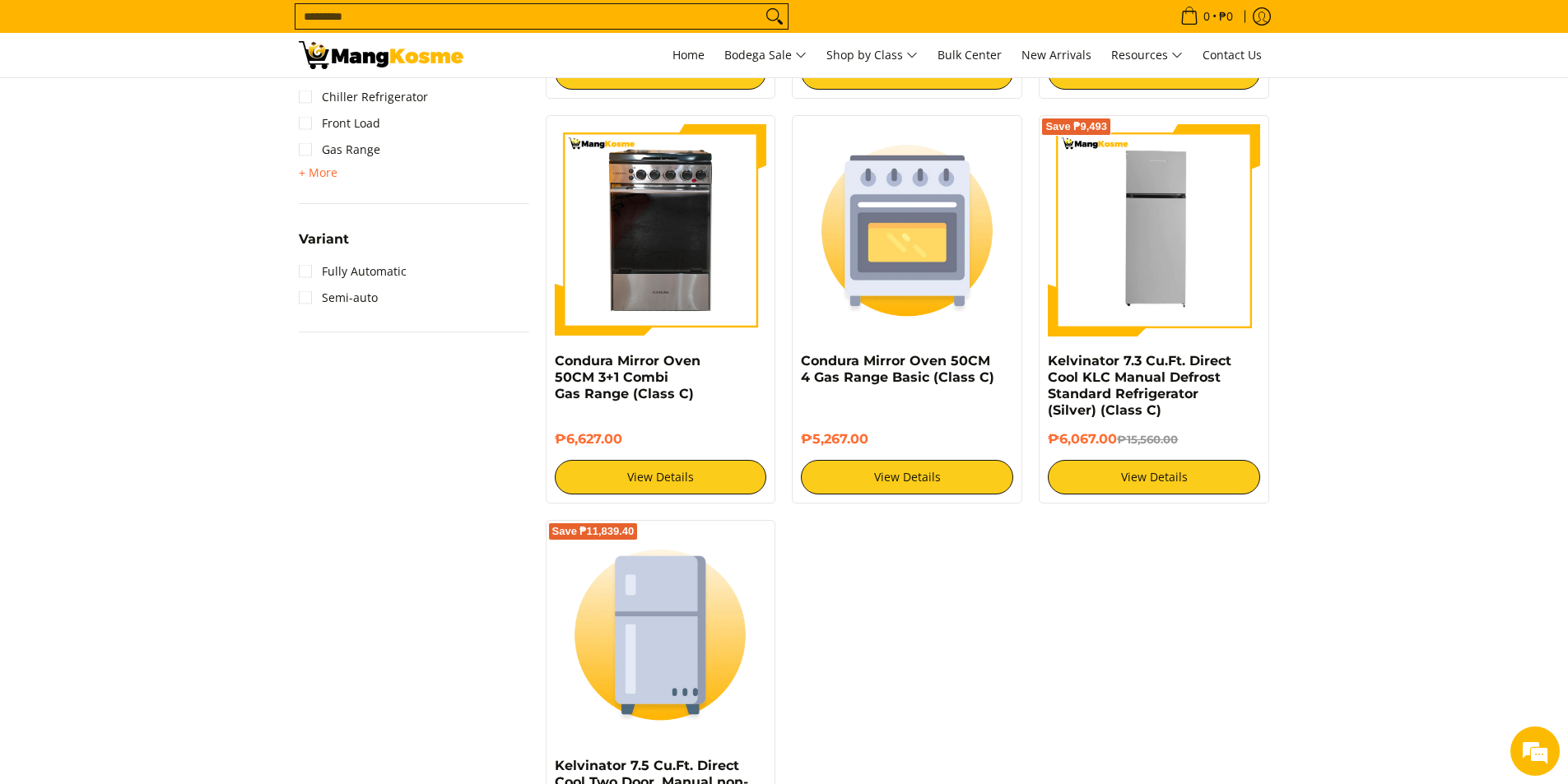
scroll to position [1562, 0]
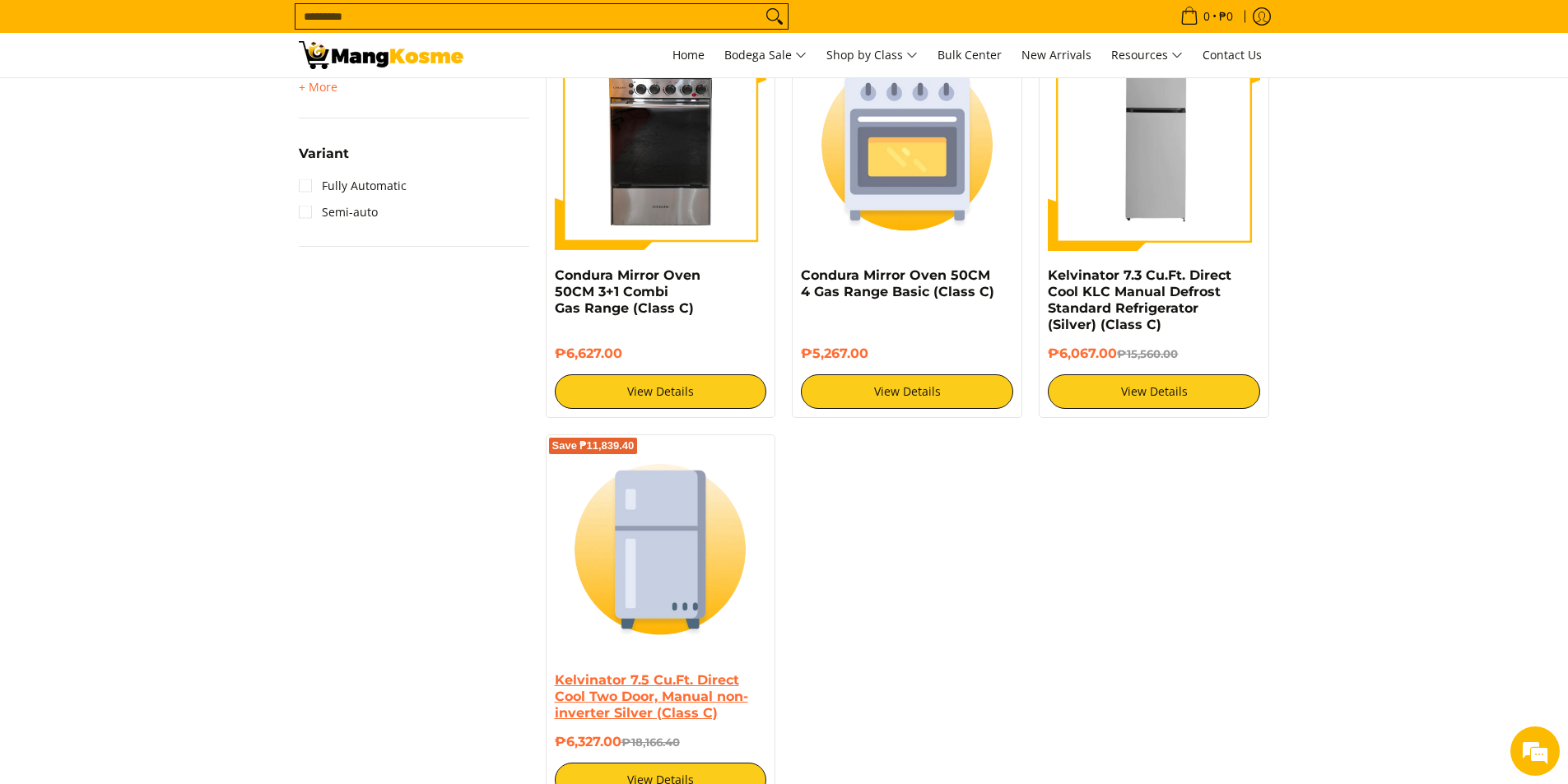
click at [655, 677] on link "Kelvinator 7.5 Cu.Ft. Direct Cool Two Door, Manual non-inverter Silver (Class C)" at bounding box center [651, 696] width 194 height 48
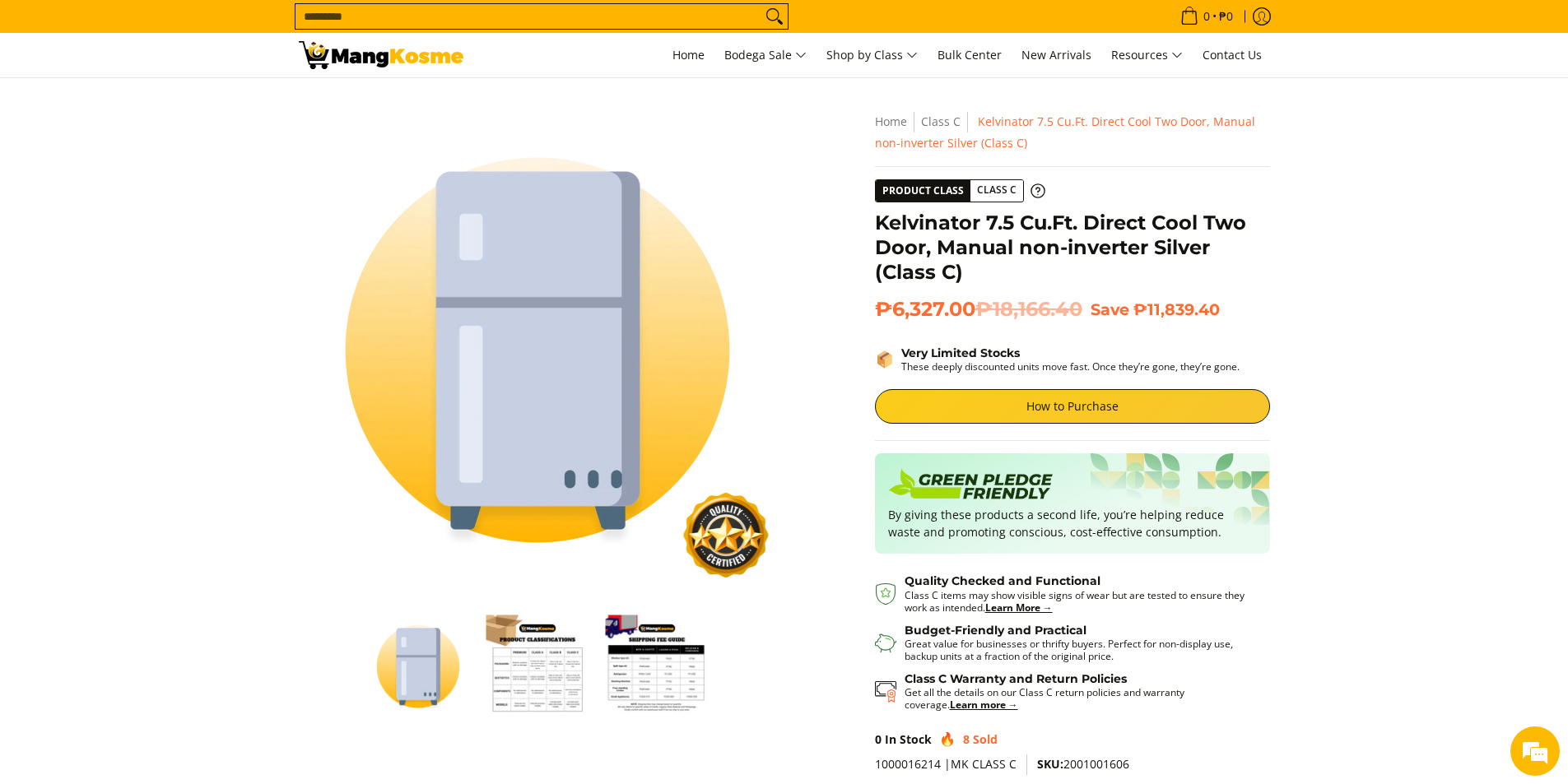
click at [89, 485] on section "Skip to Main Content Enable zoom Disable zoom Enable zoom Disable zoom Enable z…" at bounding box center [784, 473] width 1568 height 790
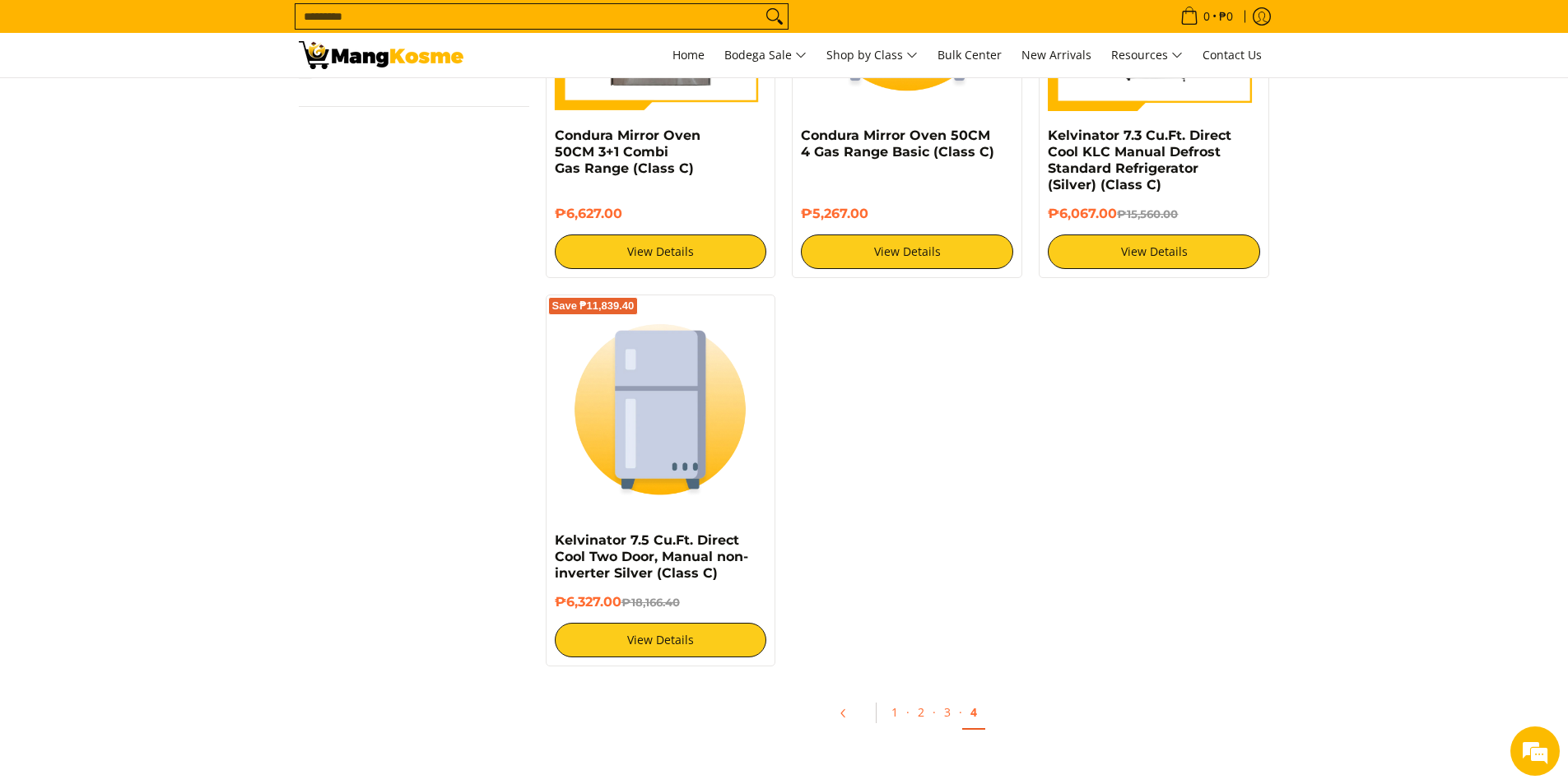
scroll to position [1809, 0]
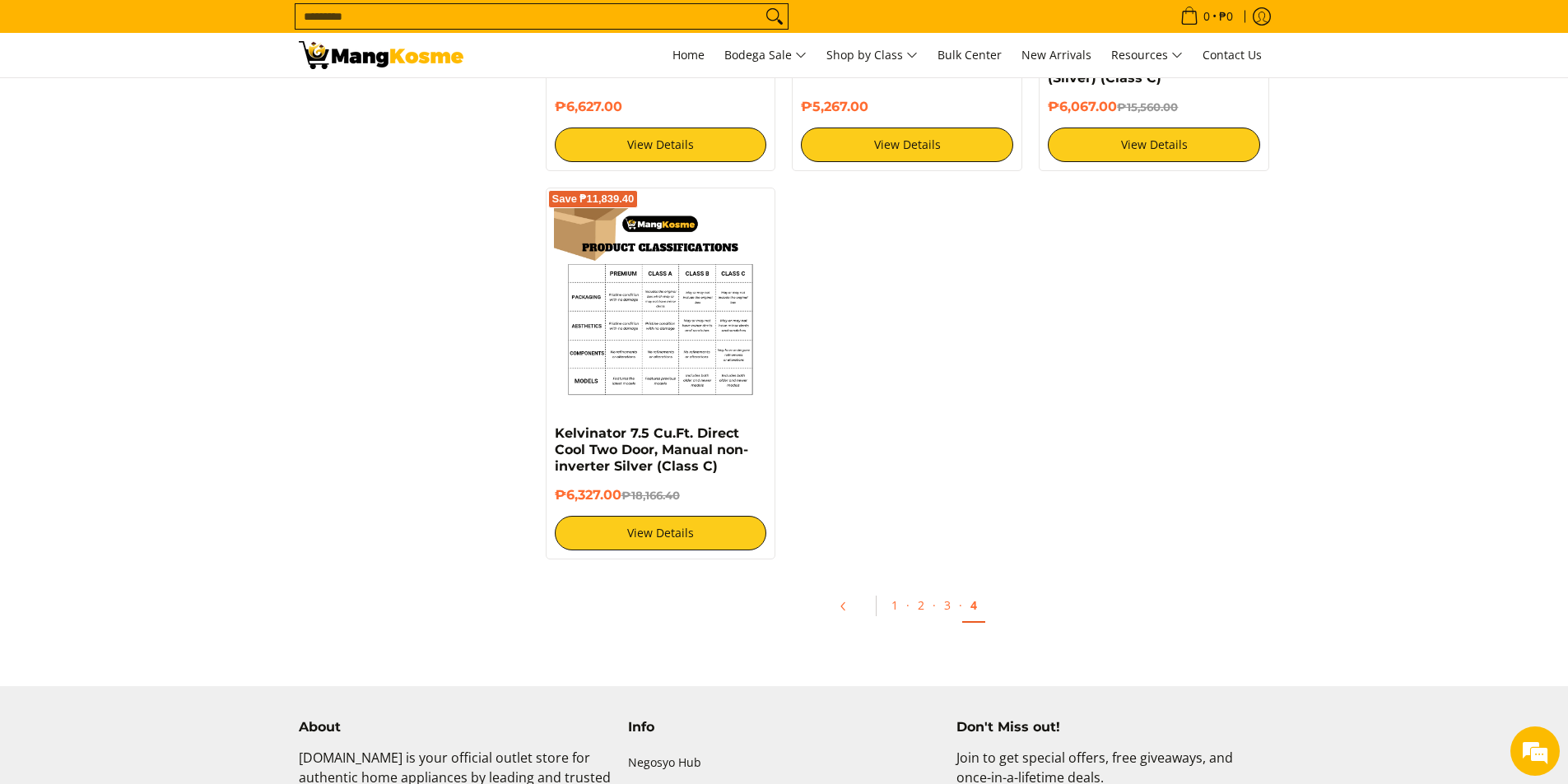
click at [650, 316] on img at bounding box center [661, 303] width 212 height 212
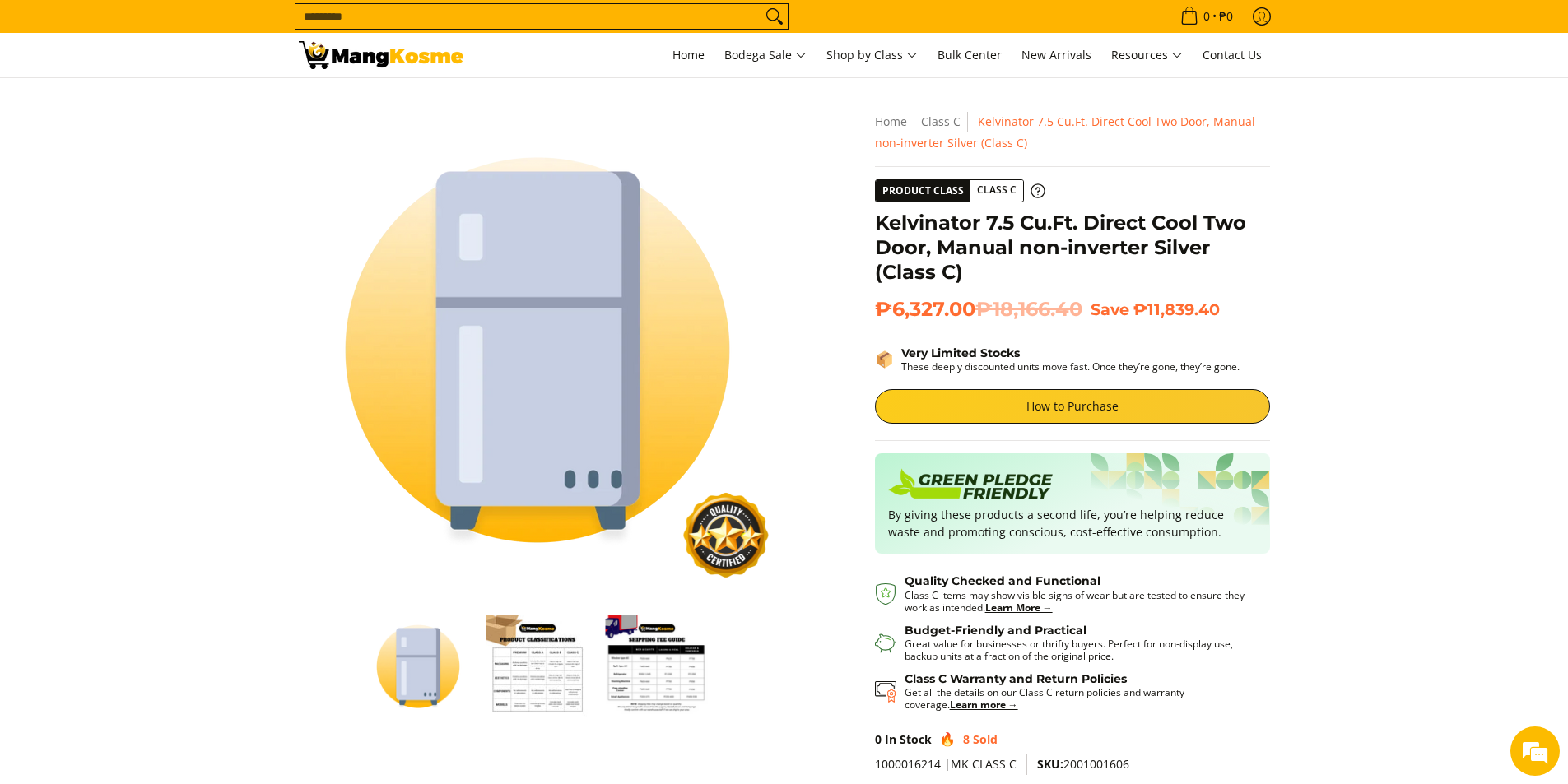
scroll to position [165, 0]
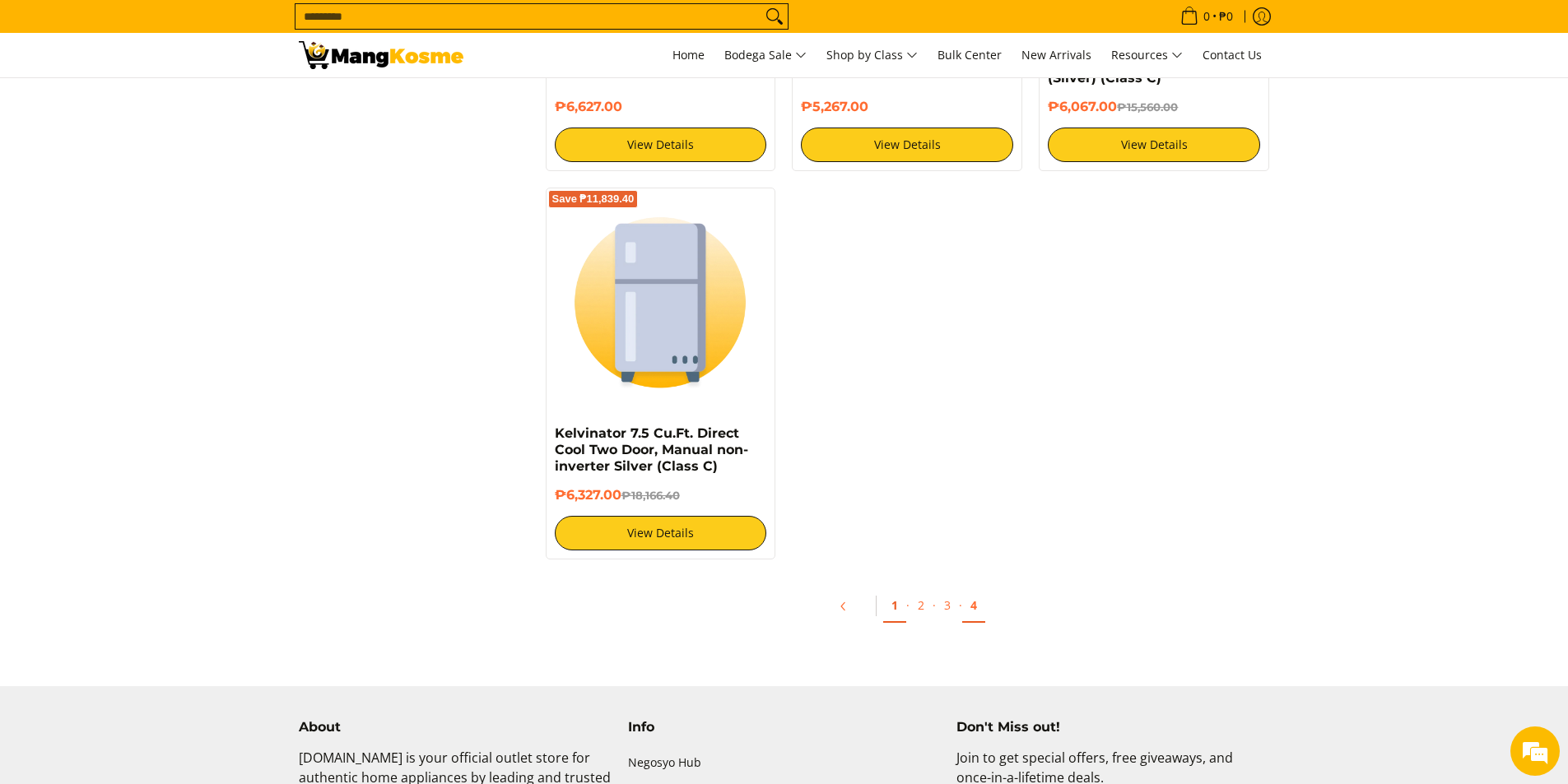
click at [892, 591] on link "1" at bounding box center [894, 605] width 23 height 34
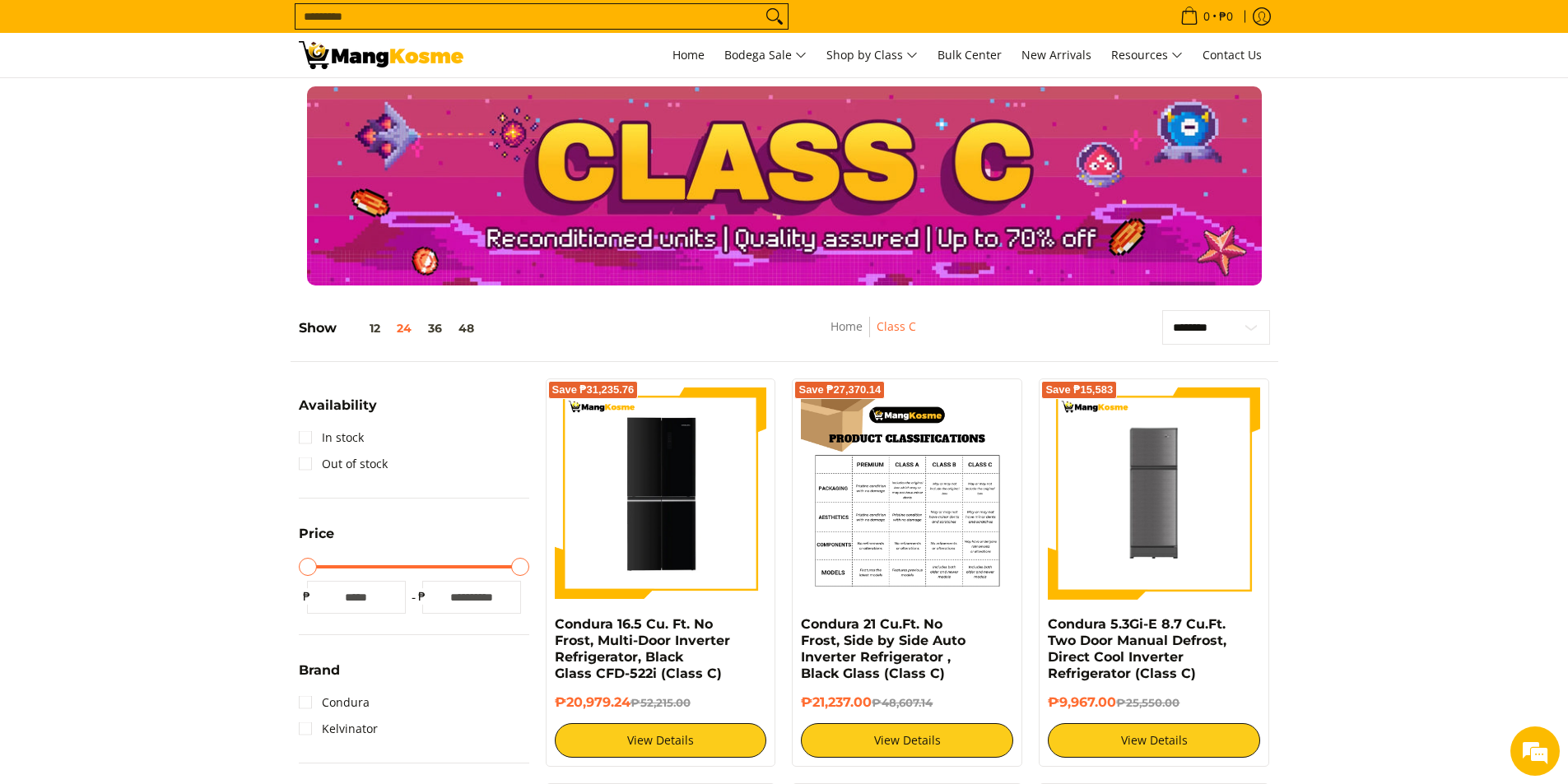
click at [911, 532] on img at bounding box center [907, 493] width 212 height 212
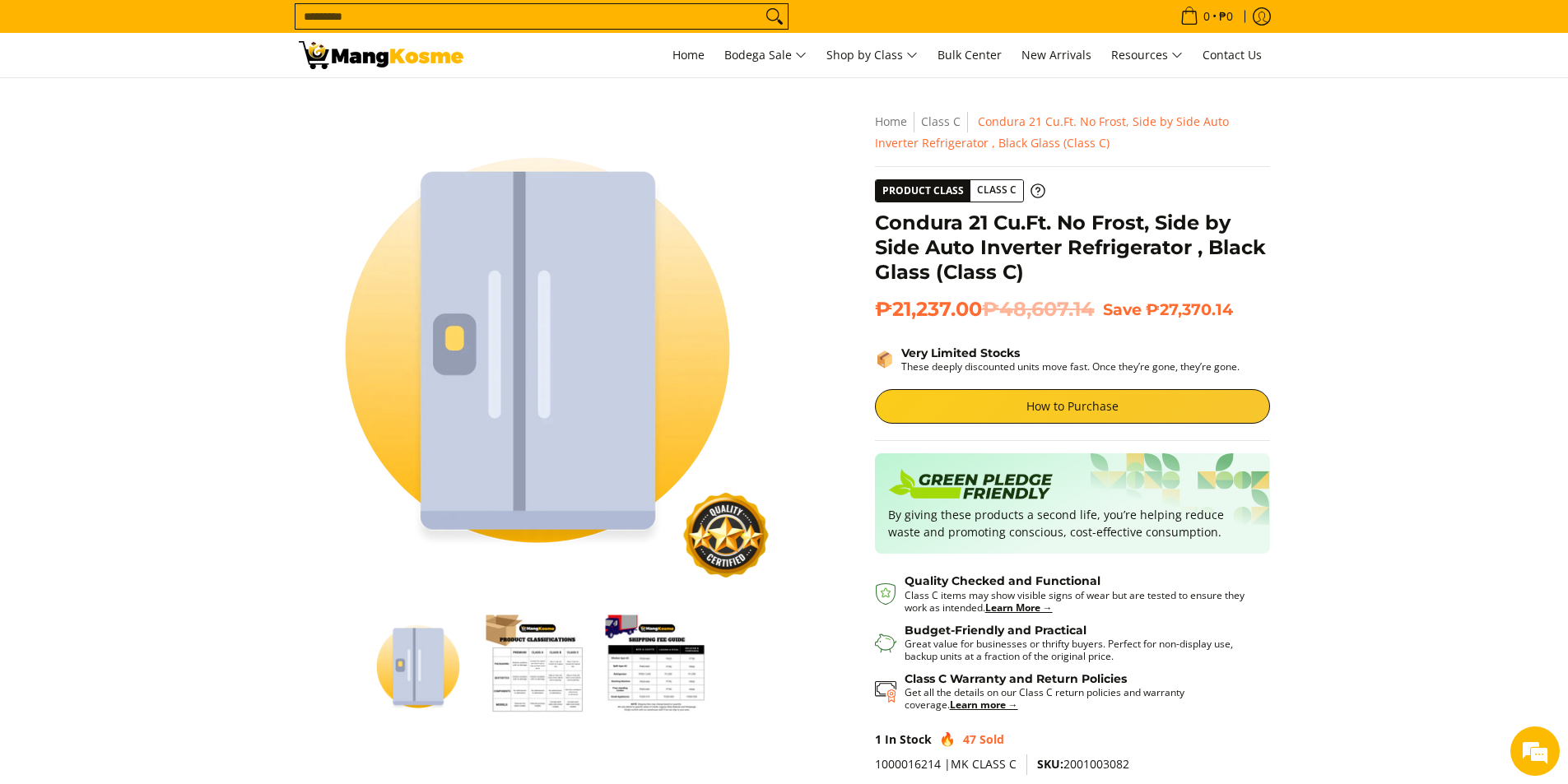
click at [1370, 763] on section "Skip to Main Content Enable zoom Disable zoom Enable zoom Disable zoom Enable z…" at bounding box center [784, 473] width 1568 height 790
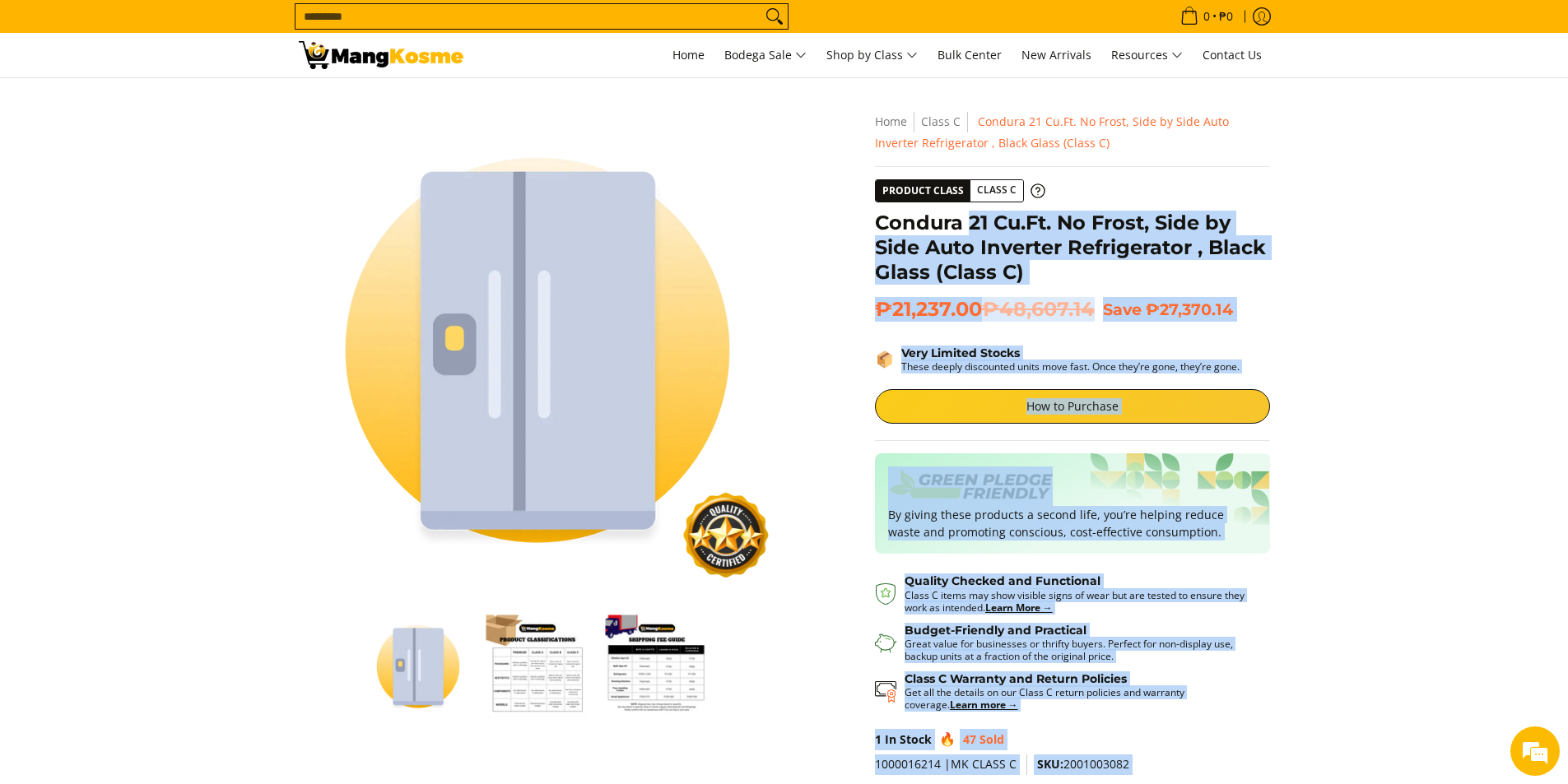
drag, startPoint x: 873, startPoint y: 218, endPoint x: 973, endPoint y: 228, distance: 100.5
click at [973, 228] on div "**********" at bounding box center [1072, 477] width 412 height 732
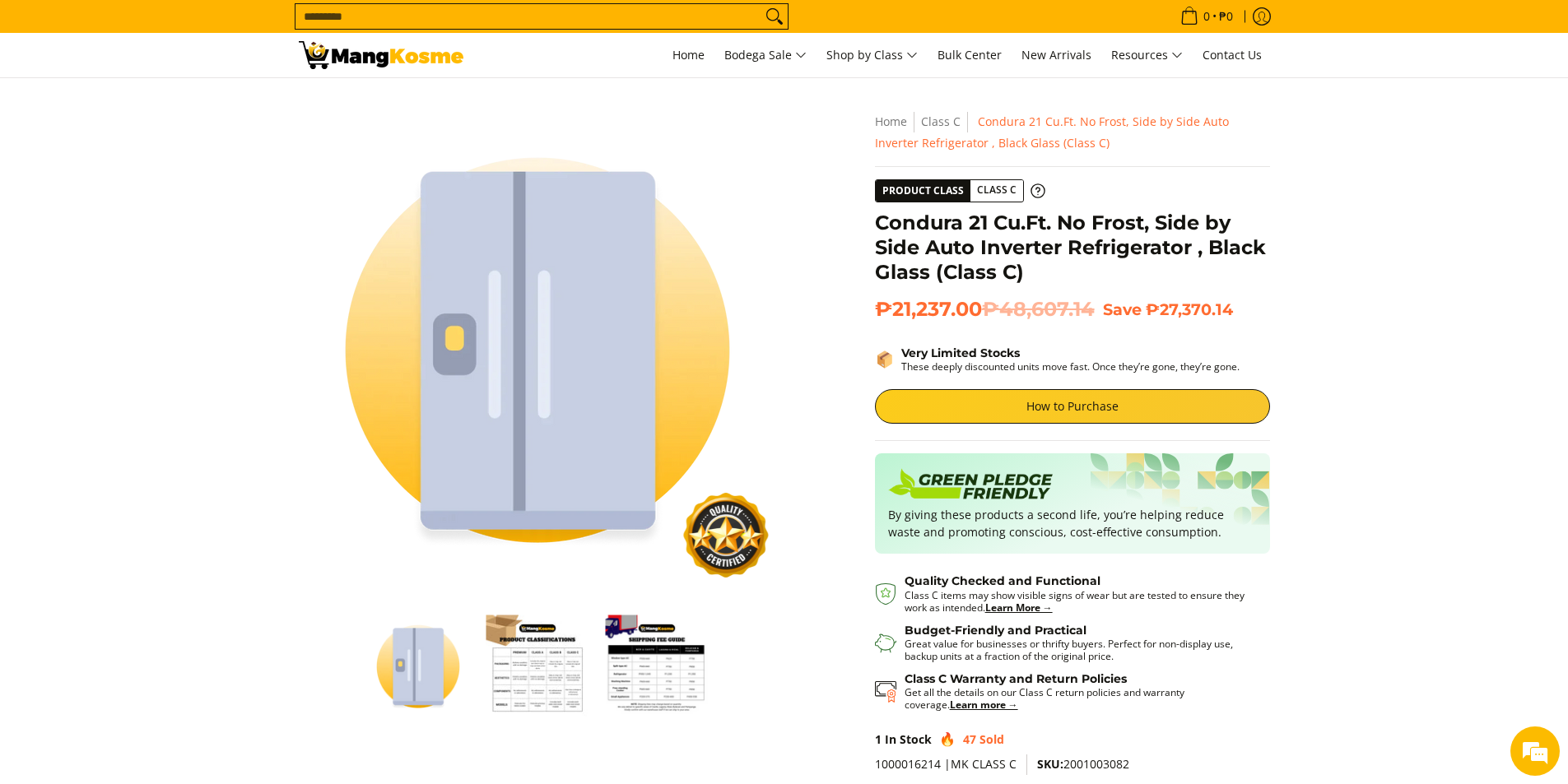
click at [906, 232] on h1 "Condura 21 Cu.Ft. No Frost, Side by Side Auto Inverter Refrigerator , Black Gla…" at bounding box center [1072, 247] width 395 height 74
drag, startPoint x: 874, startPoint y: 218, endPoint x: 886, endPoint y: 219, distance: 12.0
click at [886, 219] on h1 "Condura 21 Cu.Ft. No Frost, Side by Side Auto Inverter Refrigerator , Black Gla…" at bounding box center [1072, 247] width 395 height 74
click at [910, 224] on h1 "Condura 21 Cu.Ft. No Frost, Side by Side Auto Inverter Refrigerator , Black Gla…" at bounding box center [1072, 247] width 395 height 74
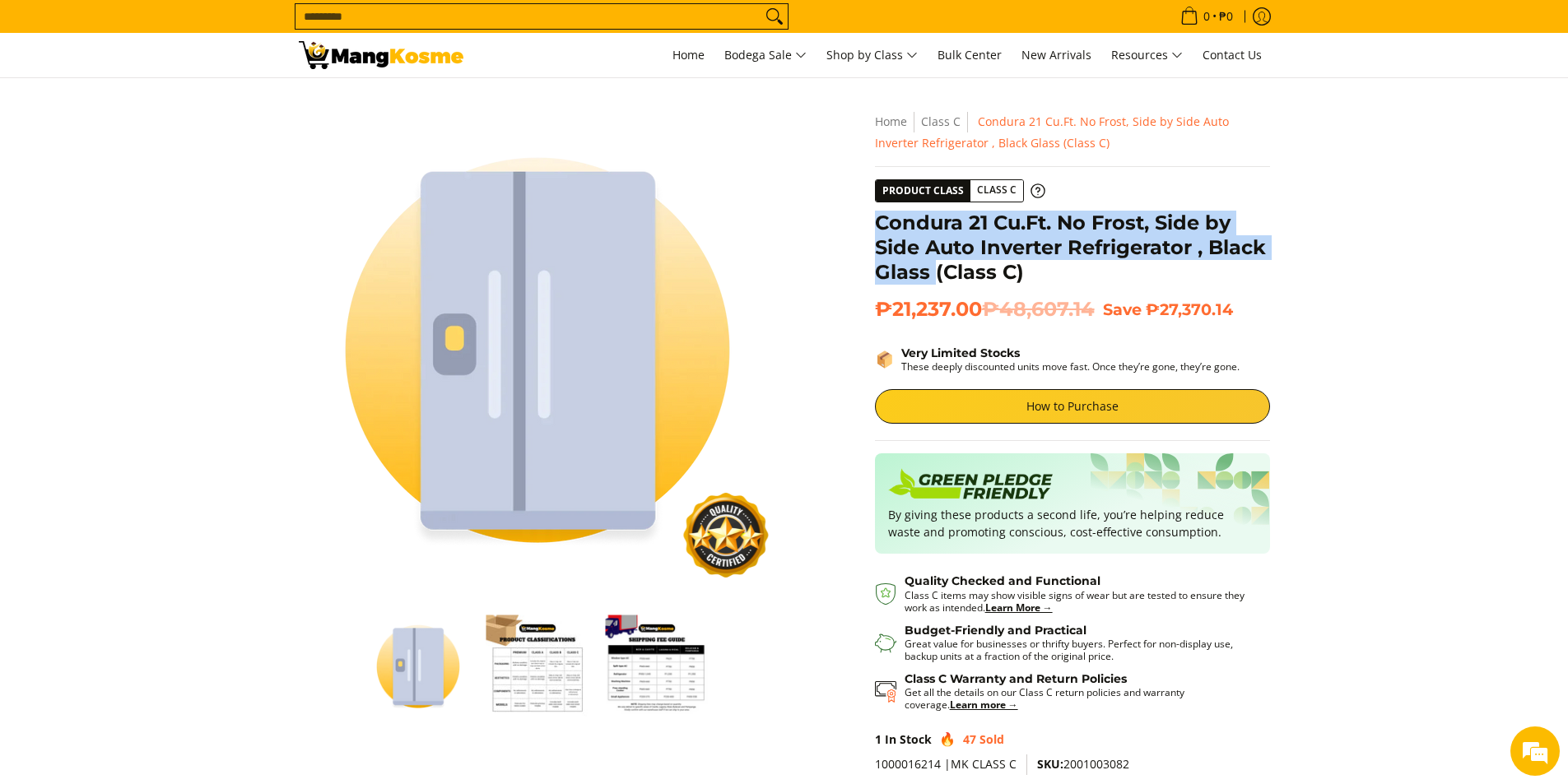
drag, startPoint x: 875, startPoint y: 223, endPoint x: 933, endPoint y: 272, distance: 75.9
click at [933, 272] on h1 "Condura 21 Cu.Ft. No Frost, Side by Side Auto Inverter Refrigerator , Black Gla…" at bounding box center [1072, 247] width 395 height 74
copy h1 "Condura 21 Cu.Ft. No Frost, Side by Side Auto Inverter Refrigerator , Black Gla…"
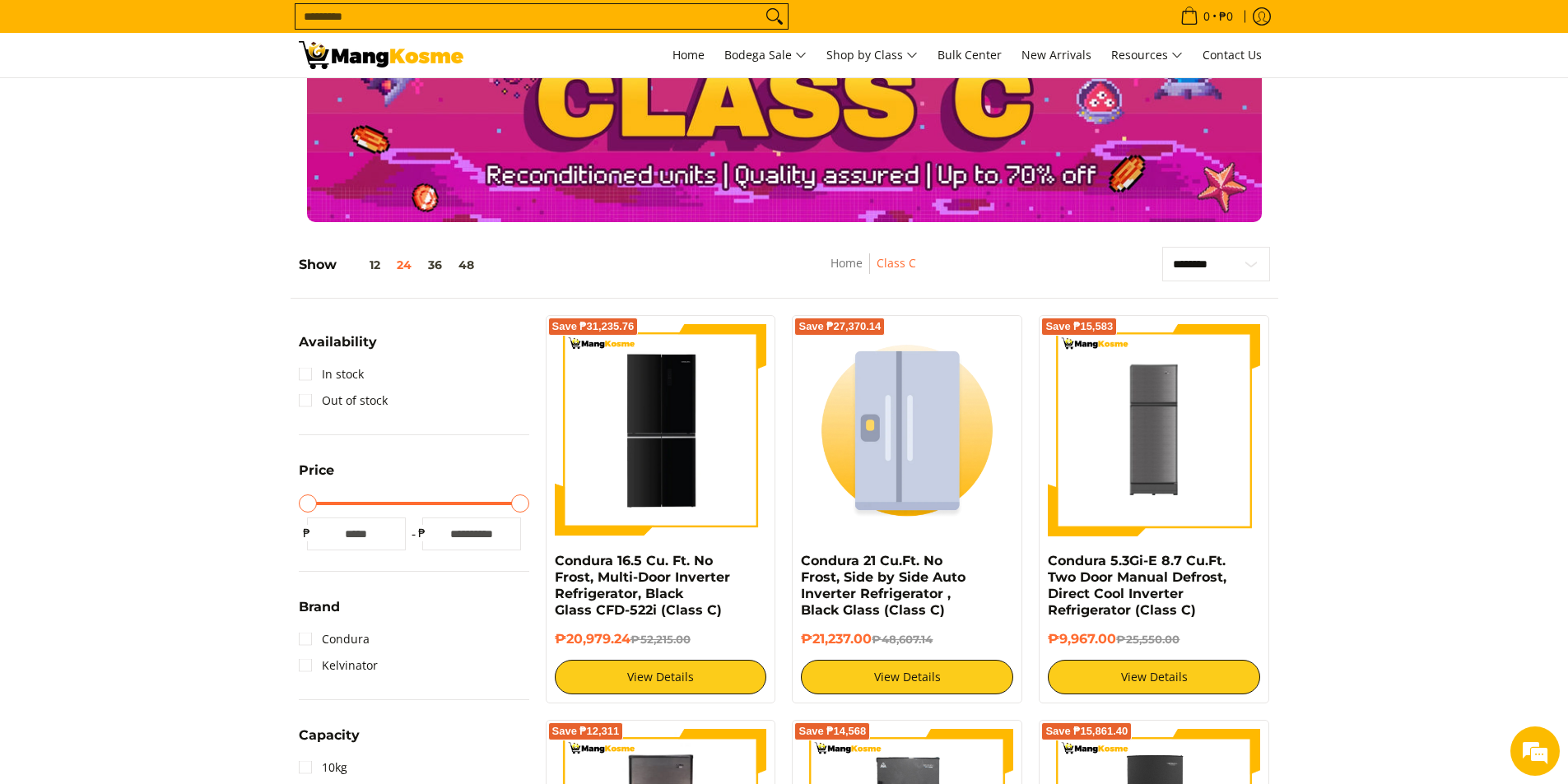
scroll to position [82, 0]
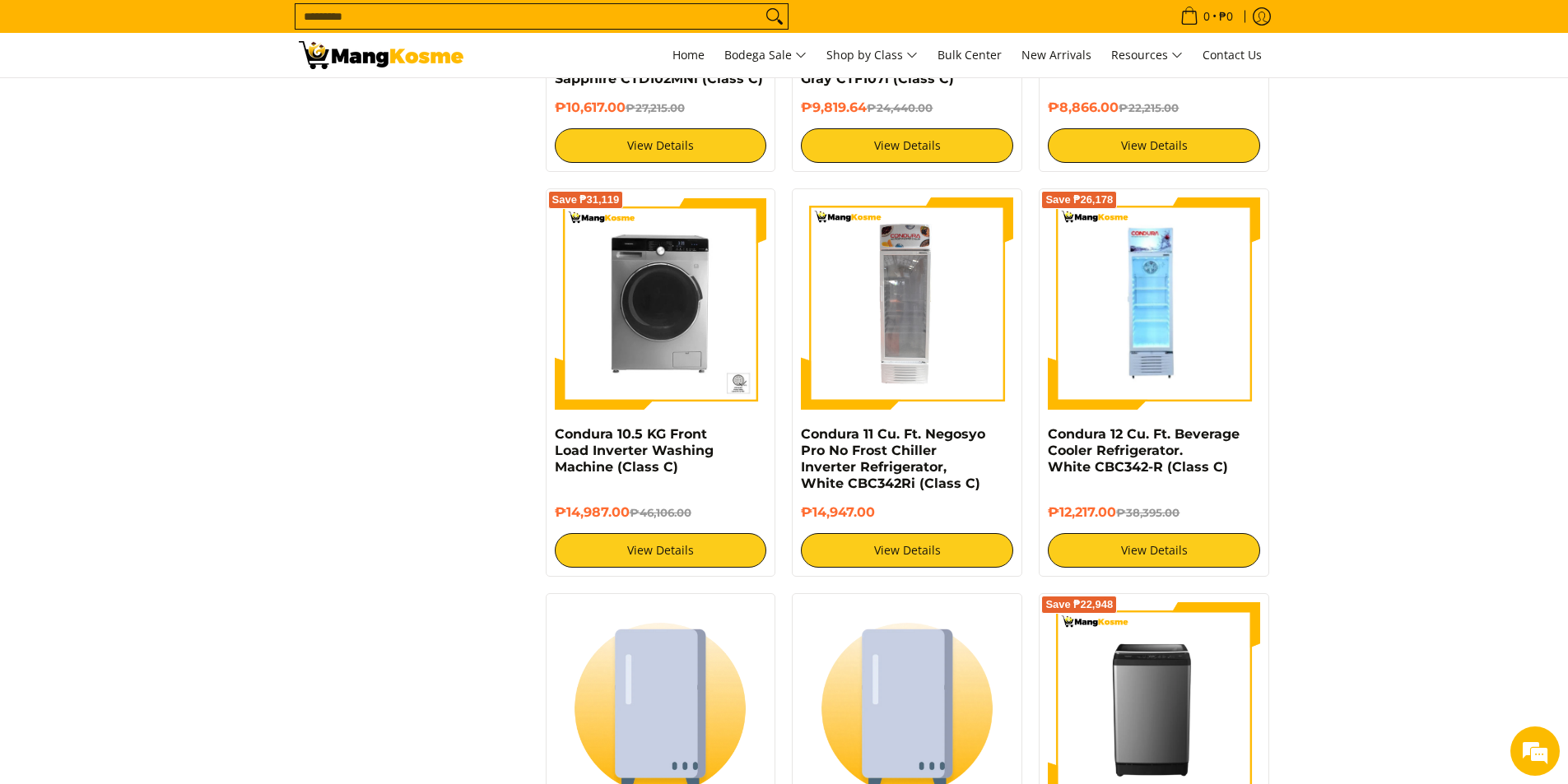
scroll to position [2878, 0]
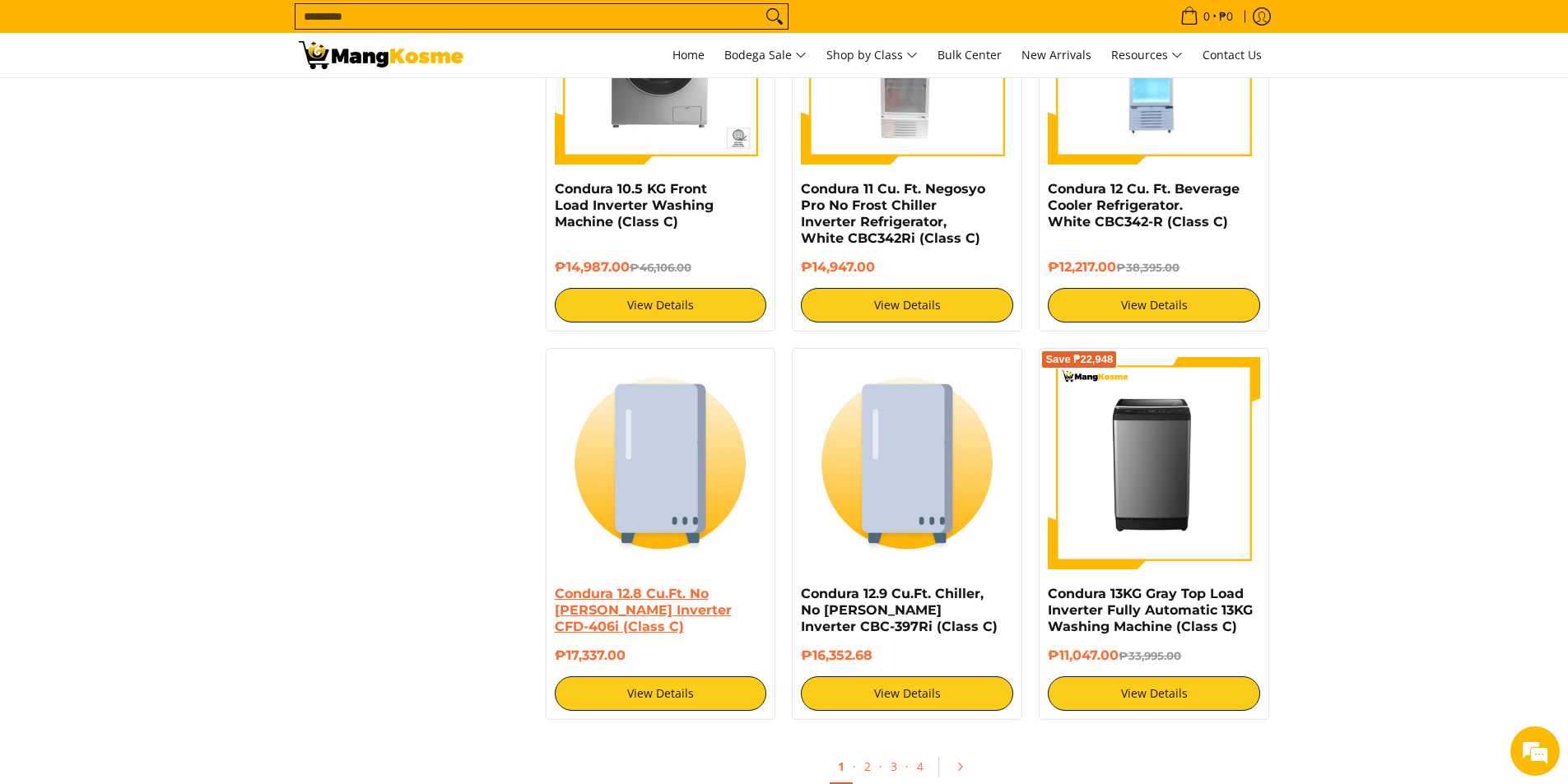
click at [646, 612] on link "Condura 12.8 Cu.Ft. No [PERSON_NAME] Inverter CFD-406i (Class C)" at bounding box center [643, 610] width 177 height 48
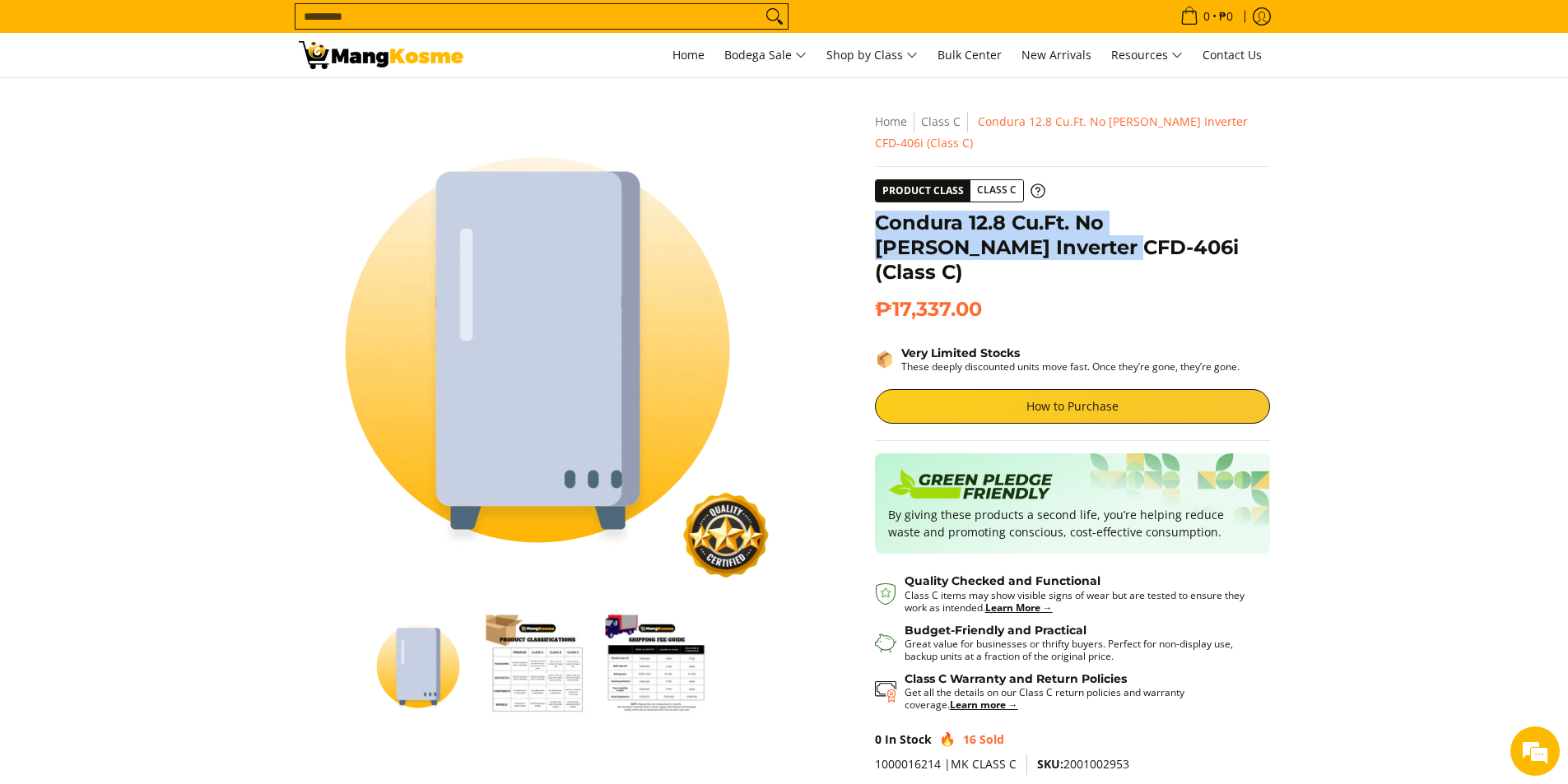
drag, startPoint x: 873, startPoint y: 221, endPoint x: 969, endPoint y: 251, distance: 100.6
click at [969, 251] on div "**********" at bounding box center [1072, 477] width 412 height 732
copy h1 "Condura 12.8 Cu.Ft. No Forst Inverter CFD-406i"
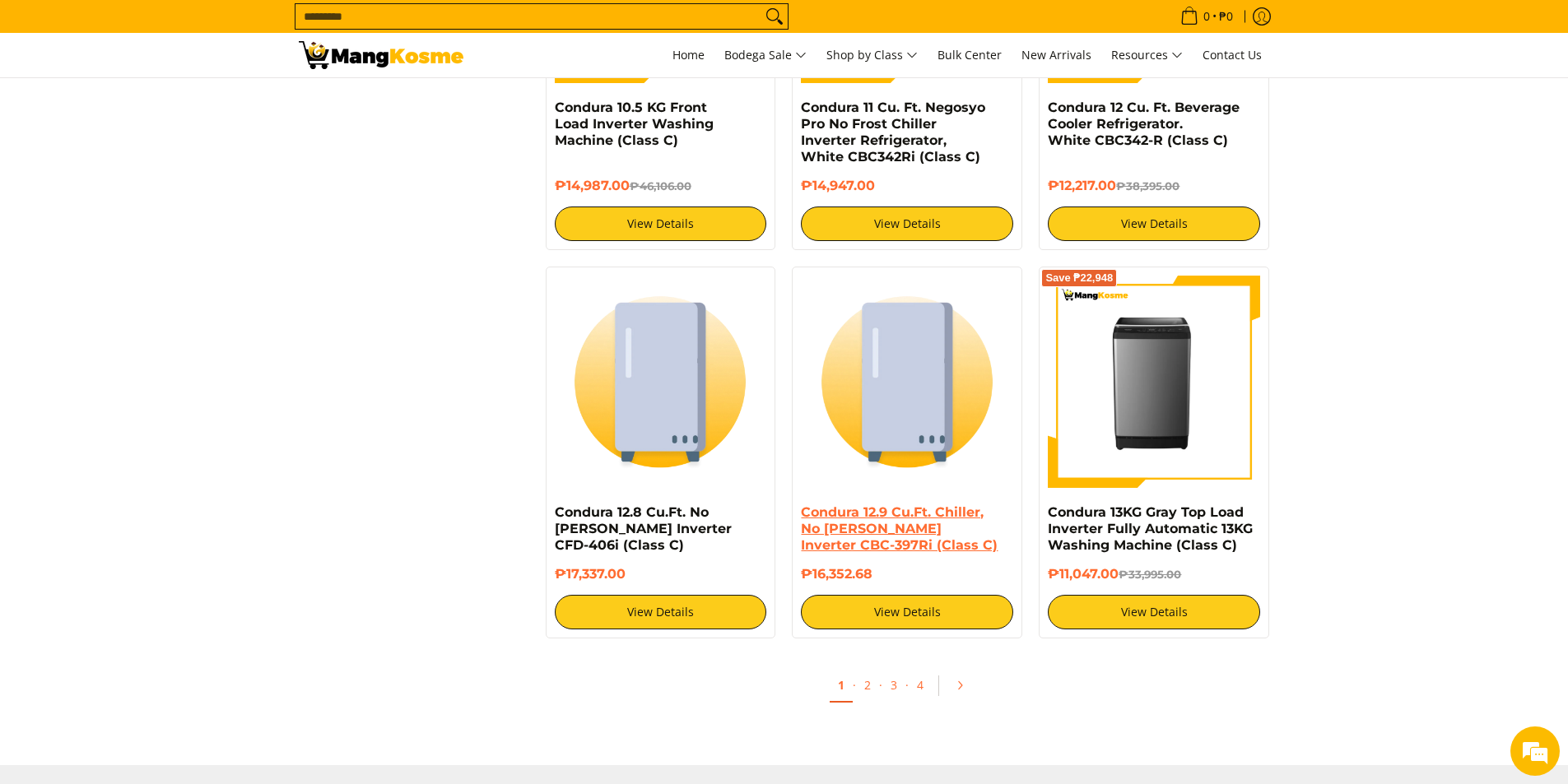
scroll to position [2961, 0]
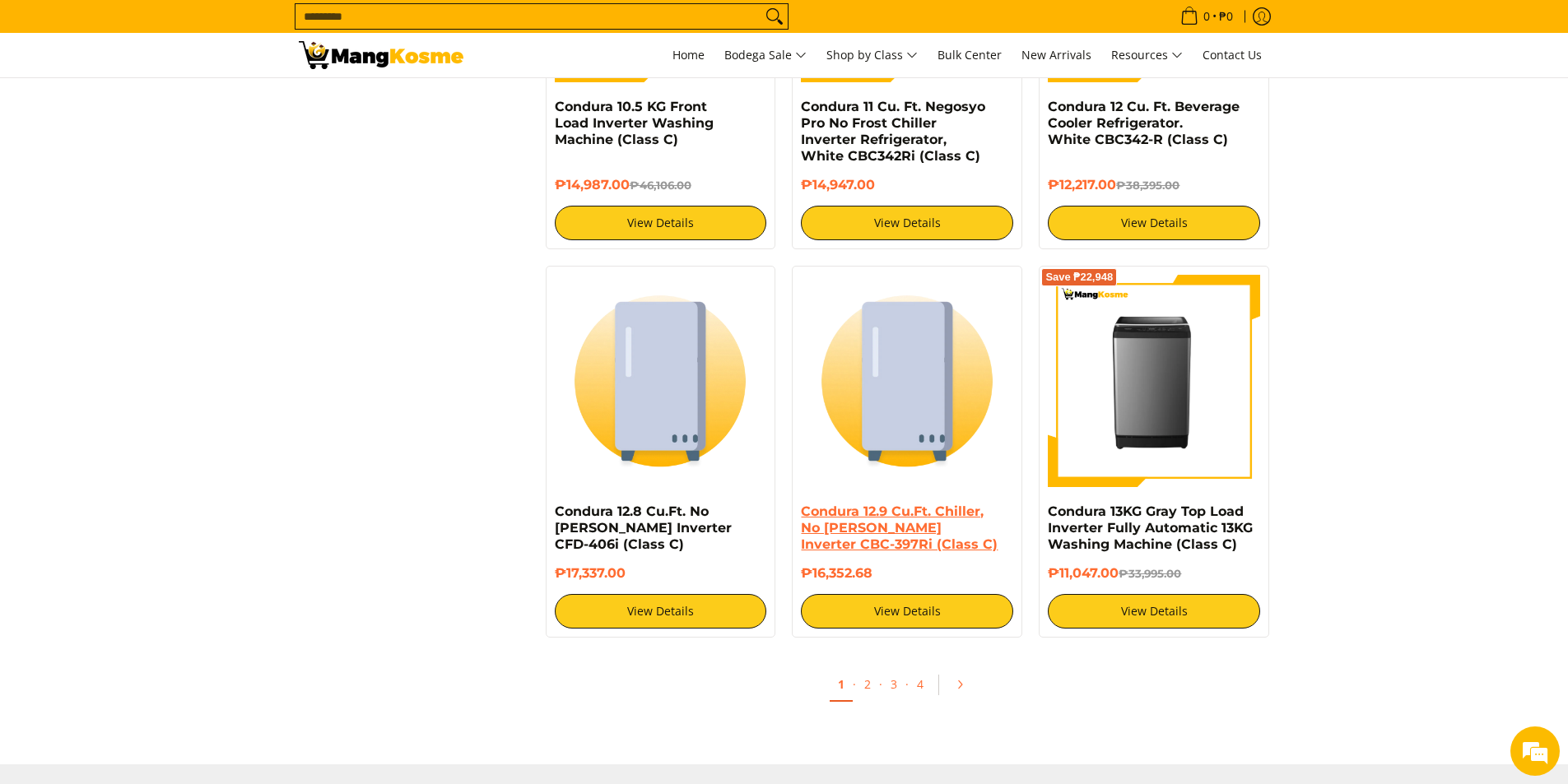
click at [872, 530] on link "Condura 12.9 Cu.Ft. Chiller, No [PERSON_NAME] Inverter CBC-397Ri (Class C)" at bounding box center [898, 528] width 197 height 48
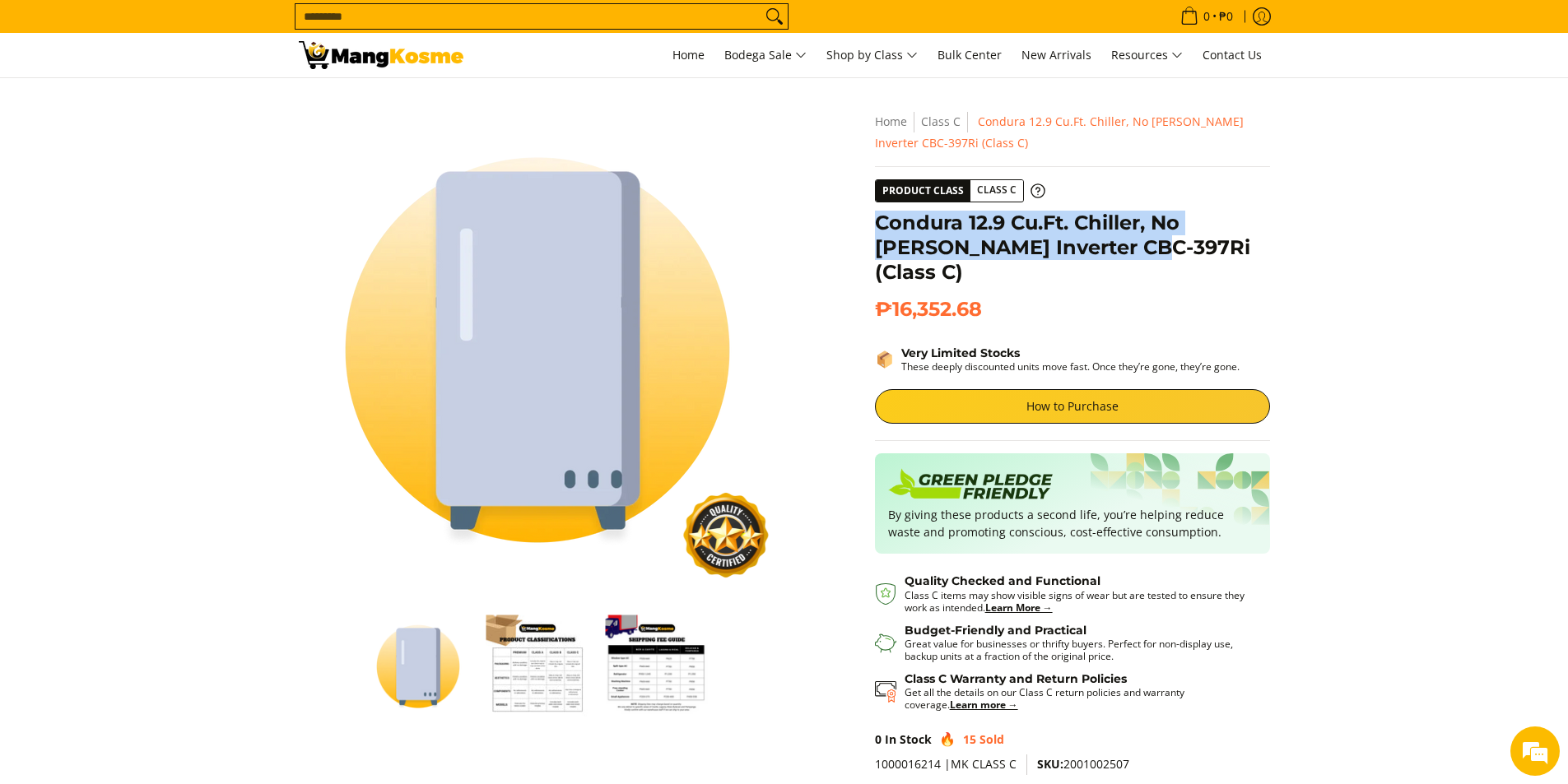
drag, startPoint x: 871, startPoint y: 222, endPoint x: 1074, endPoint y: 253, distance: 205.4
click at [1074, 253] on div "**********" at bounding box center [1072, 477] width 412 height 732
copy h1 "Condura 12.9 Cu.Ft. Chiller, No Forst Inverter CBC-397Ri"
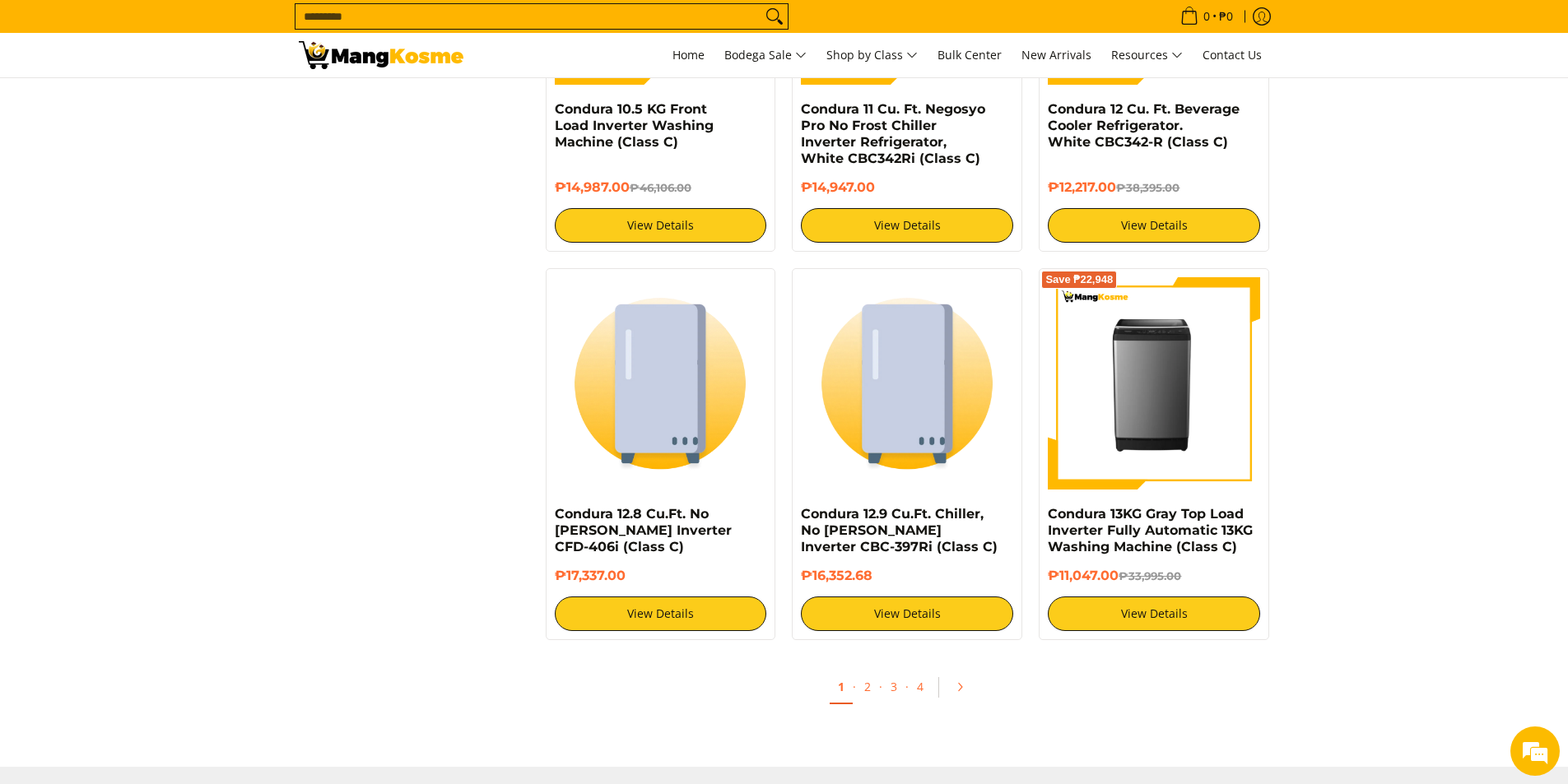
scroll to position [2961, 0]
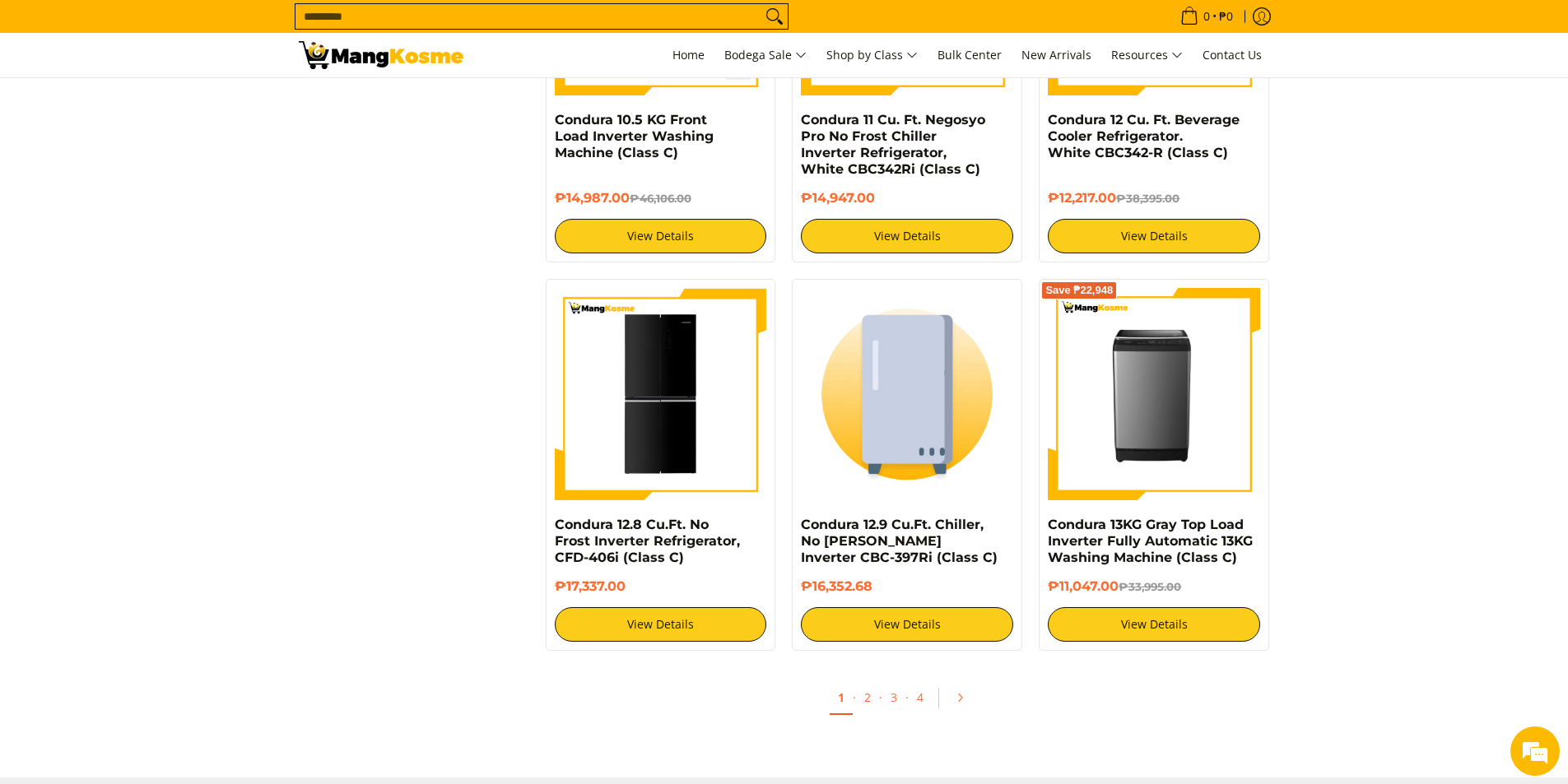
scroll to position [2961, 0]
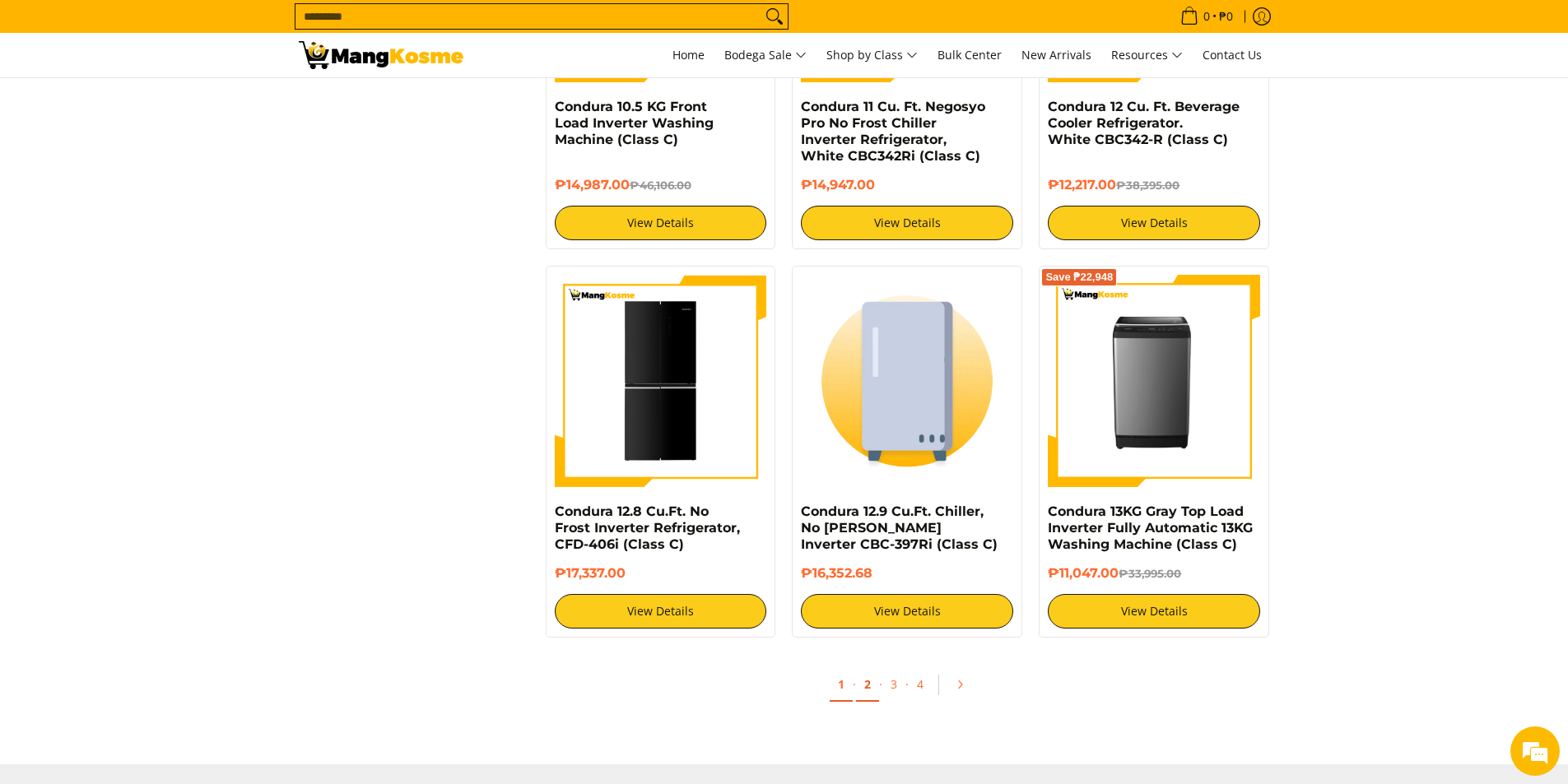
click at [860, 686] on link "2" at bounding box center [867, 684] width 23 height 34
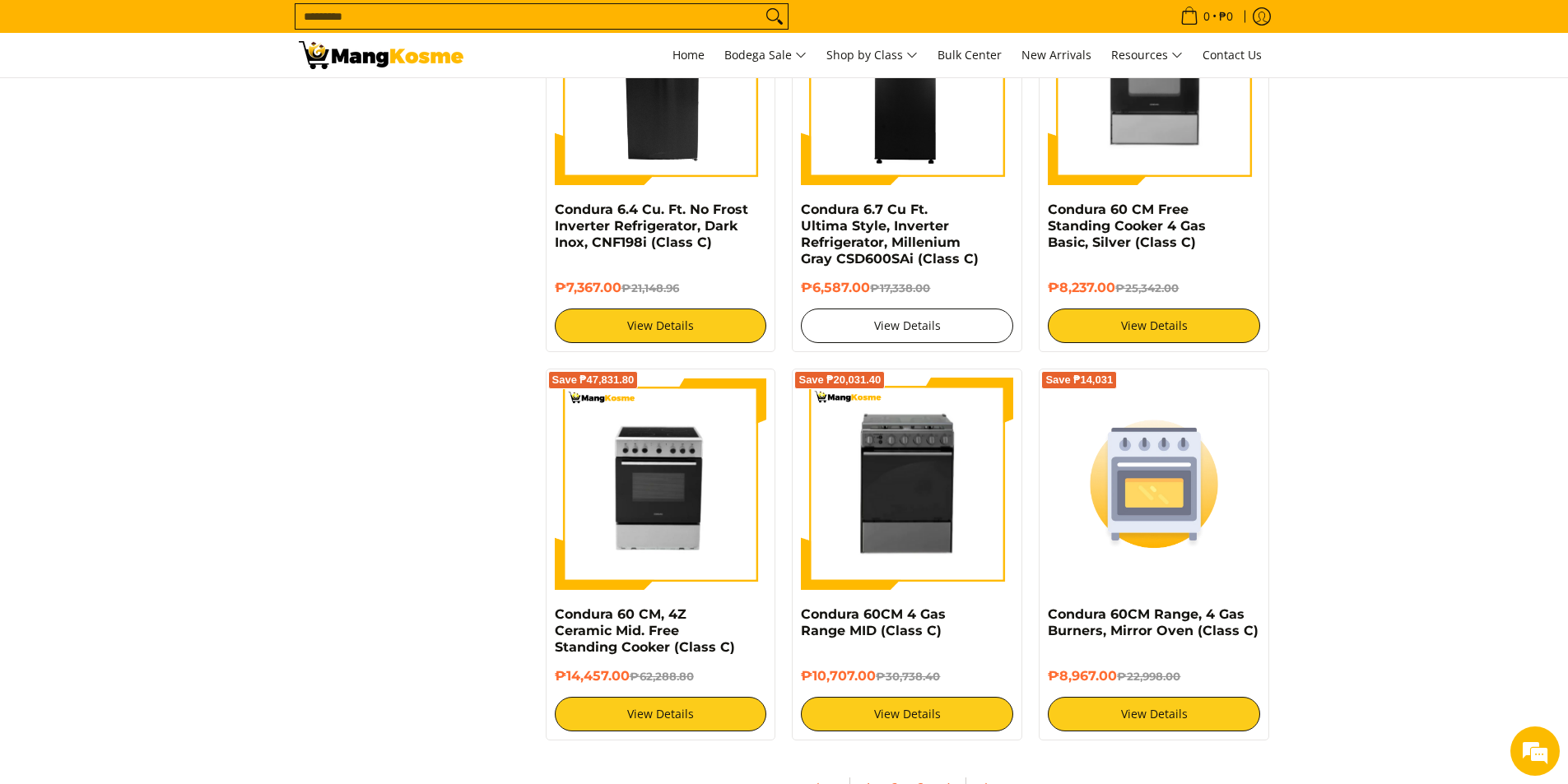
scroll to position [2878, 0]
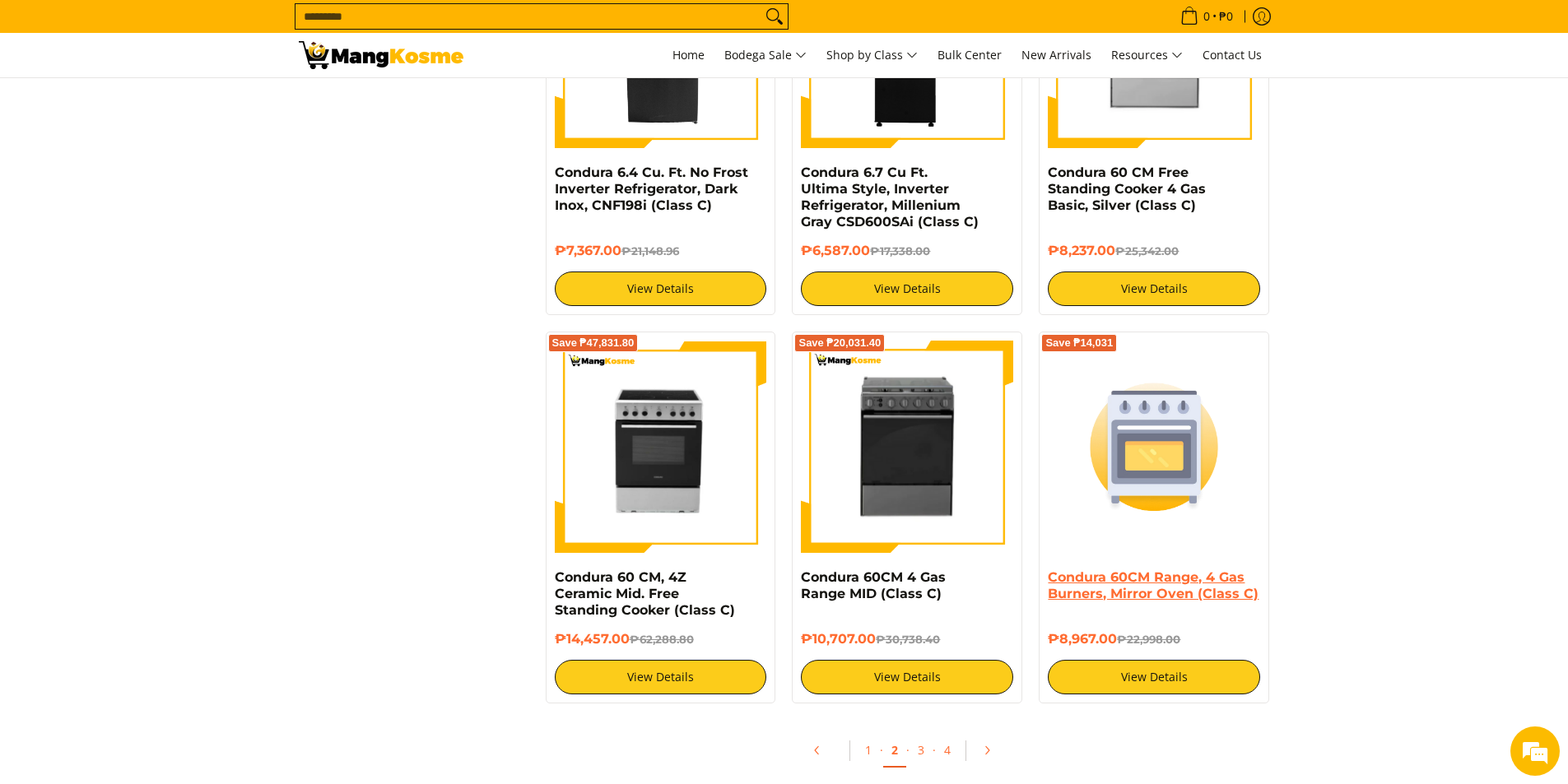
click at [1114, 578] on link "Condura 60CM Range, 4 Gas Burners, Mirror Oven (Class C)" at bounding box center [1152, 585] width 211 height 32
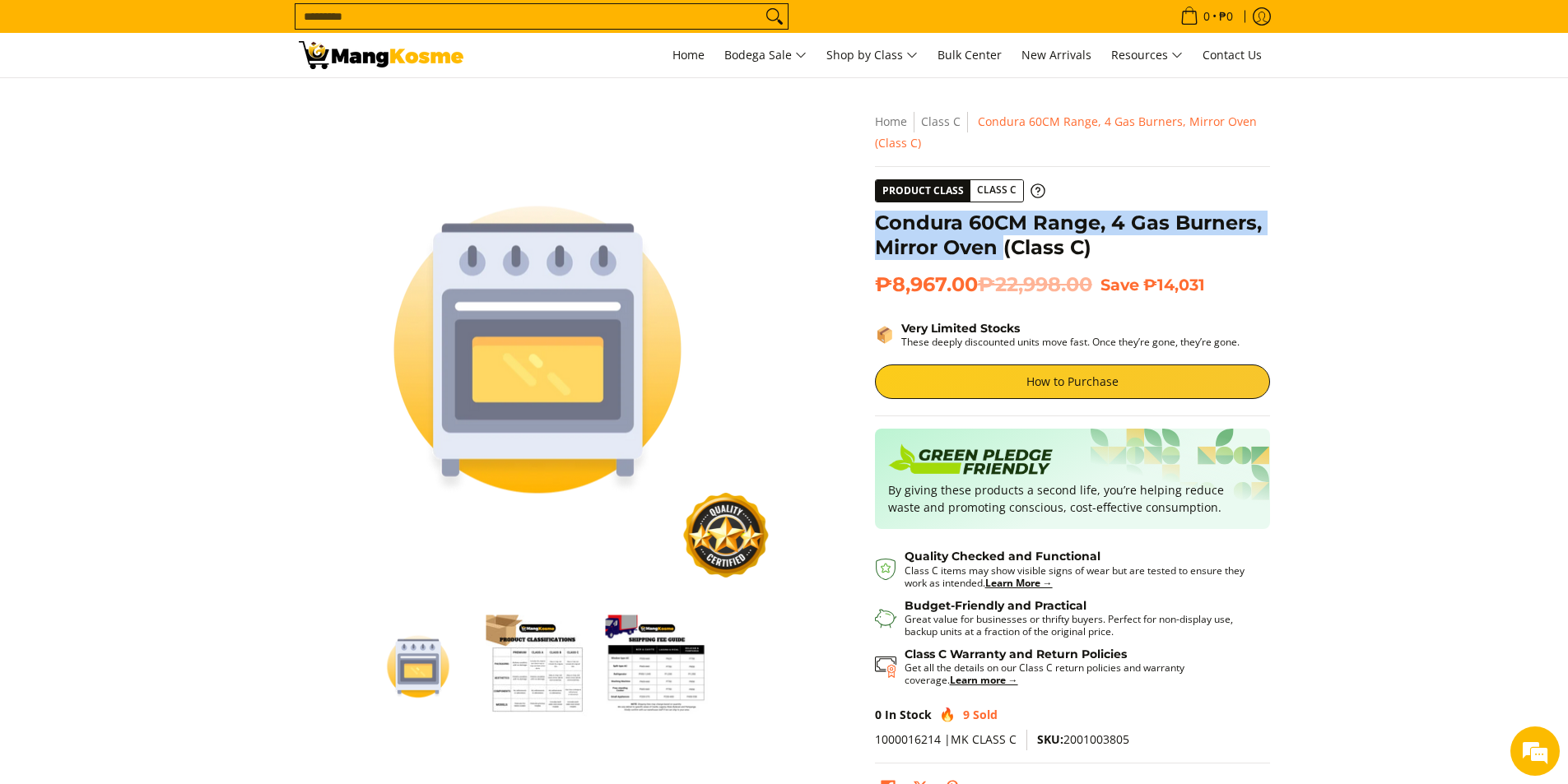
drag, startPoint x: 873, startPoint y: 215, endPoint x: 1004, endPoint y: 250, distance: 135.6
click at [1004, 250] on div "**********" at bounding box center [1072, 465] width 412 height 708
copy h1 "Condura 60CM Range, 4 Gas Burners, Mirror Oven"
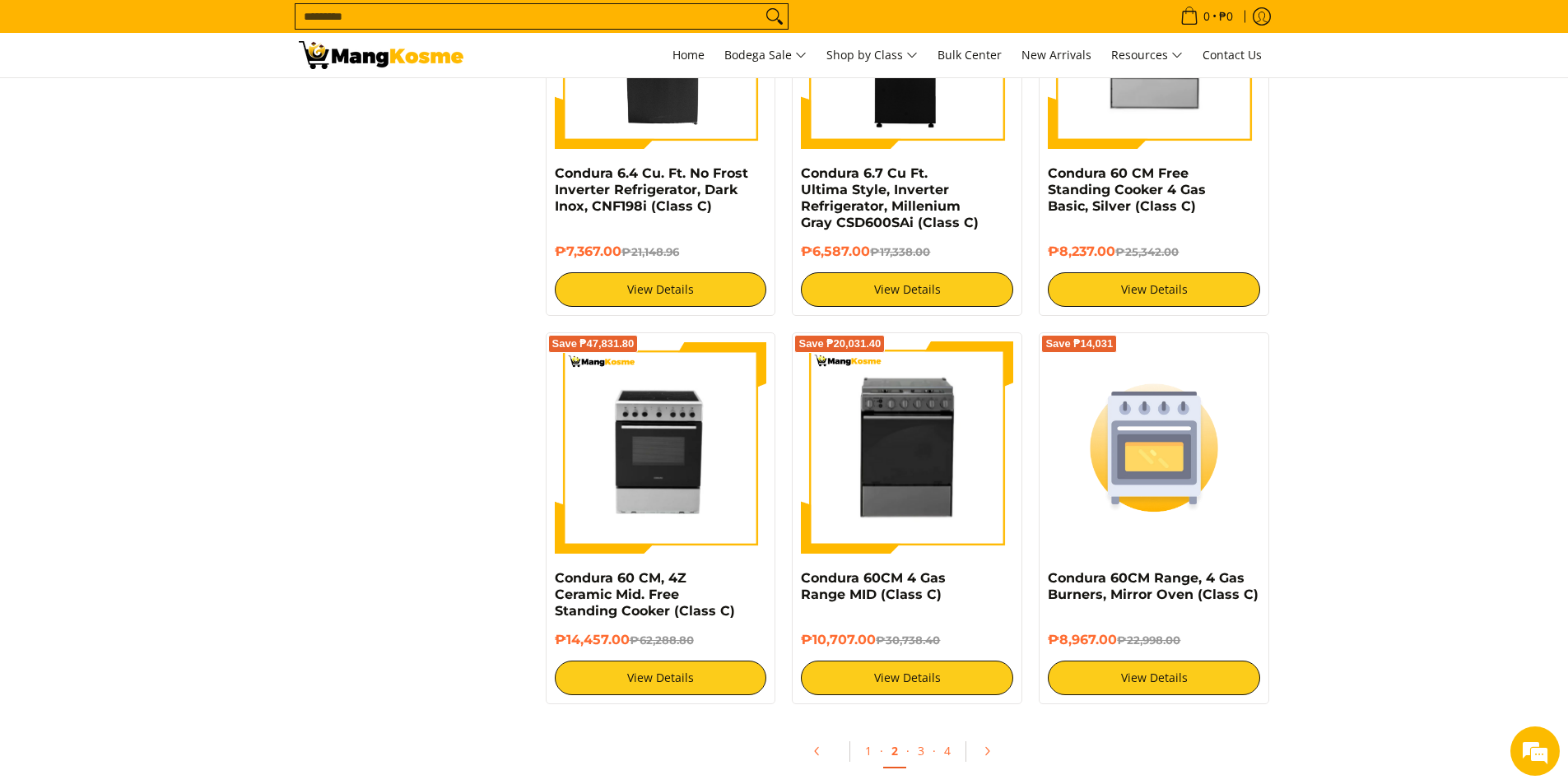
scroll to position [2796, 0]
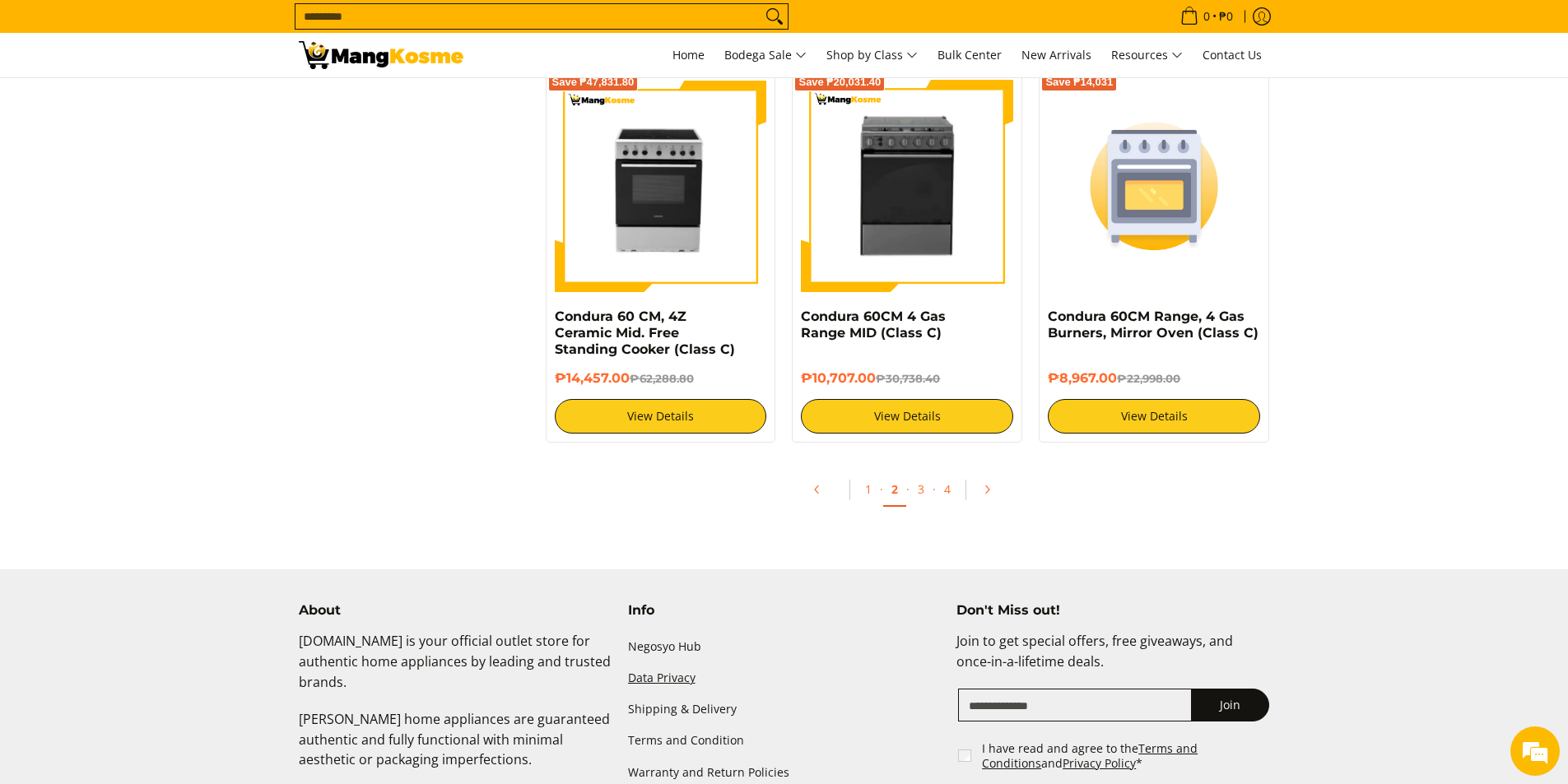
scroll to position [3290, 0]
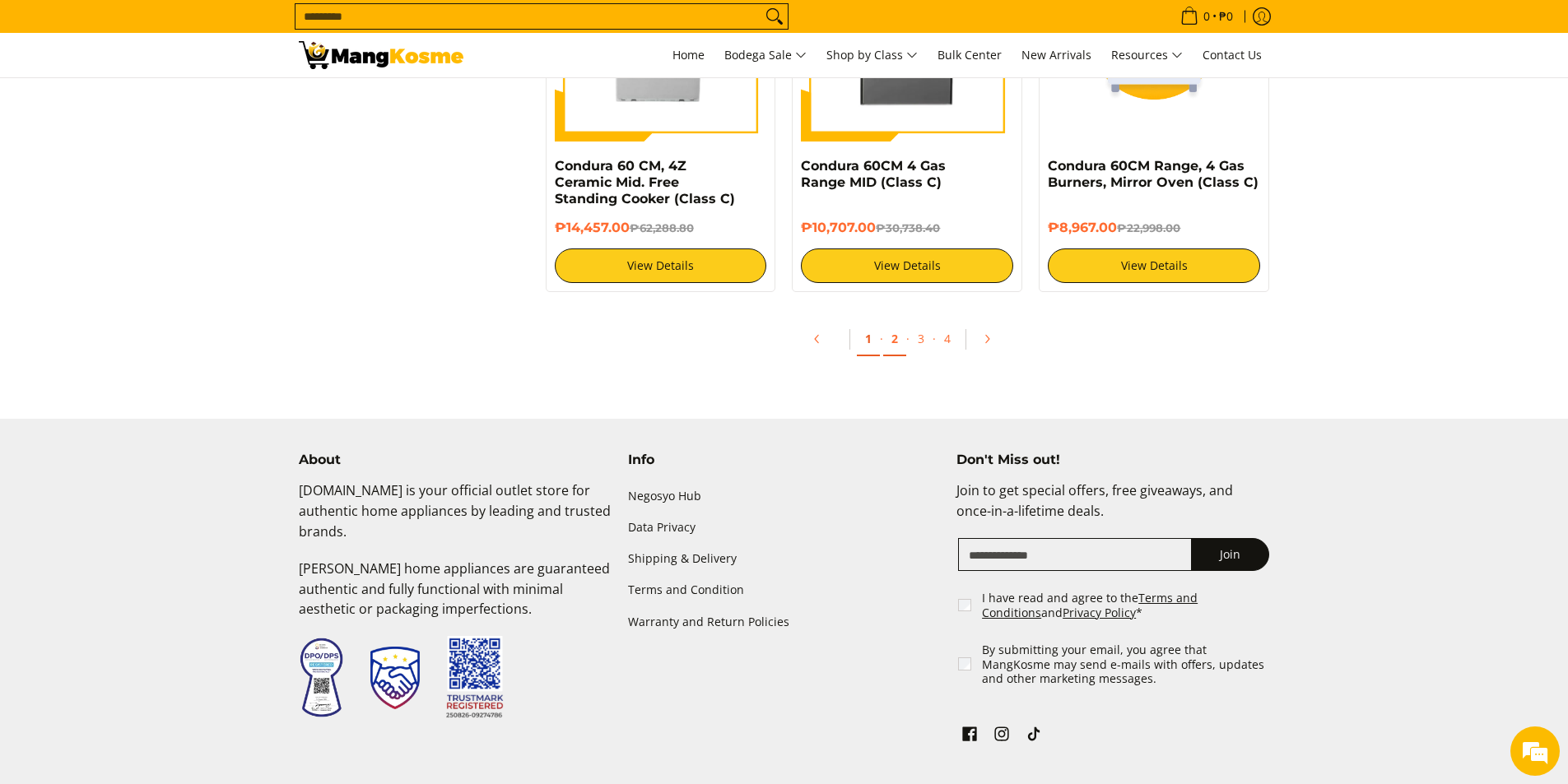
click at [877, 345] on link "1" at bounding box center [867, 339] width 23 height 34
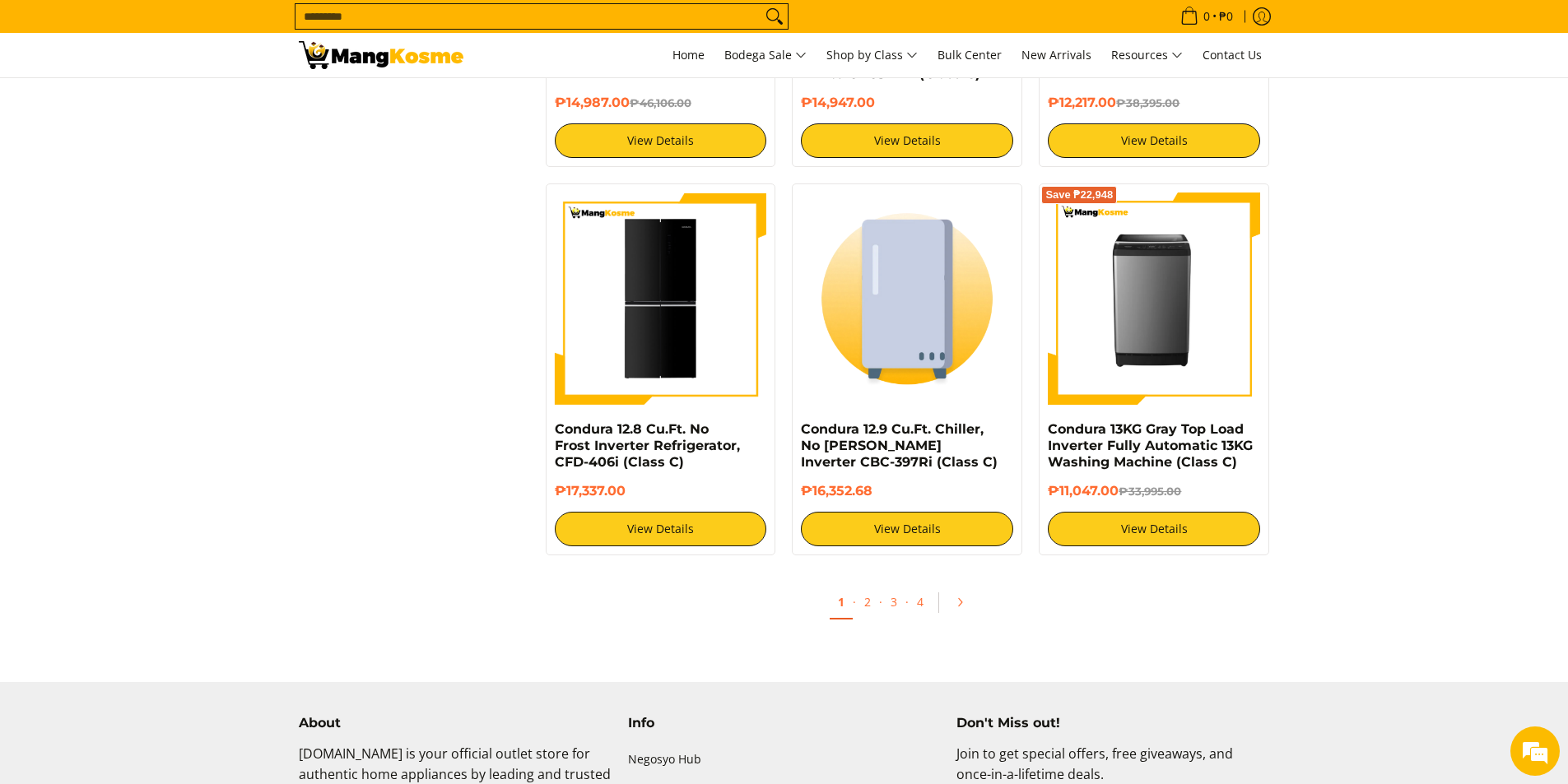
scroll to position [3125, 0]
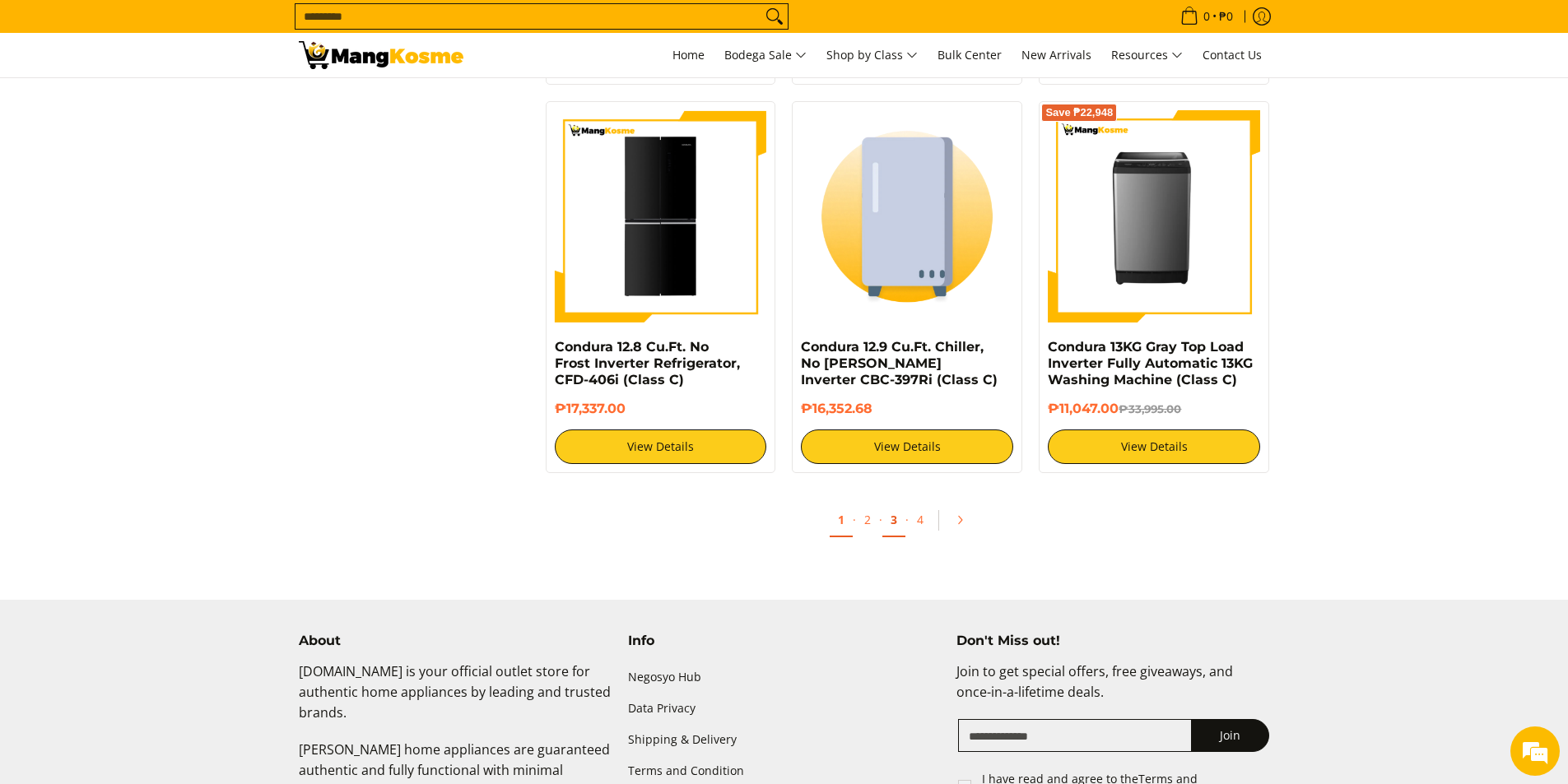
click at [892, 523] on link "3" at bounding box center [893, 520] width 23 height 34
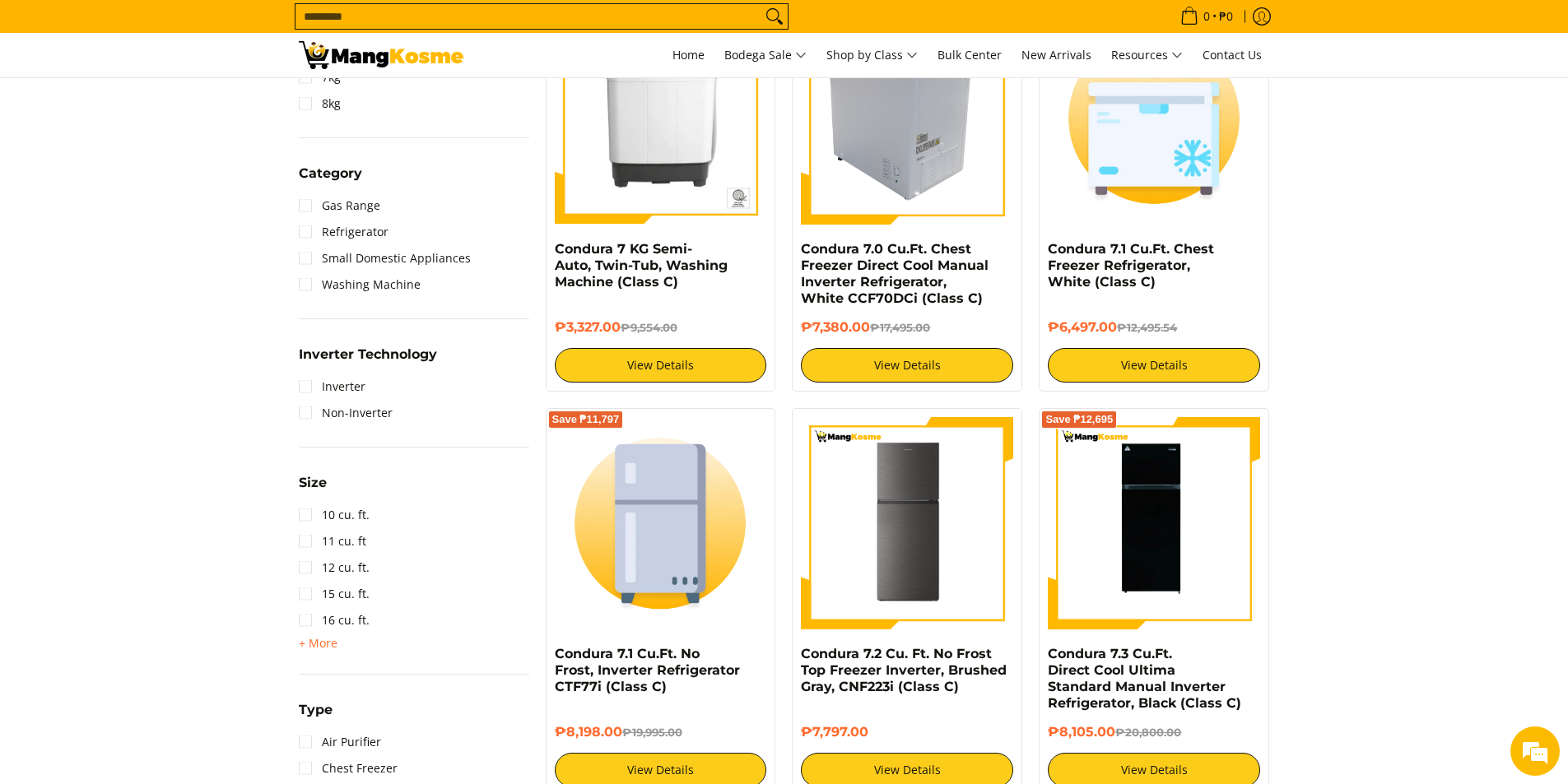
scroll to position [740, 0]
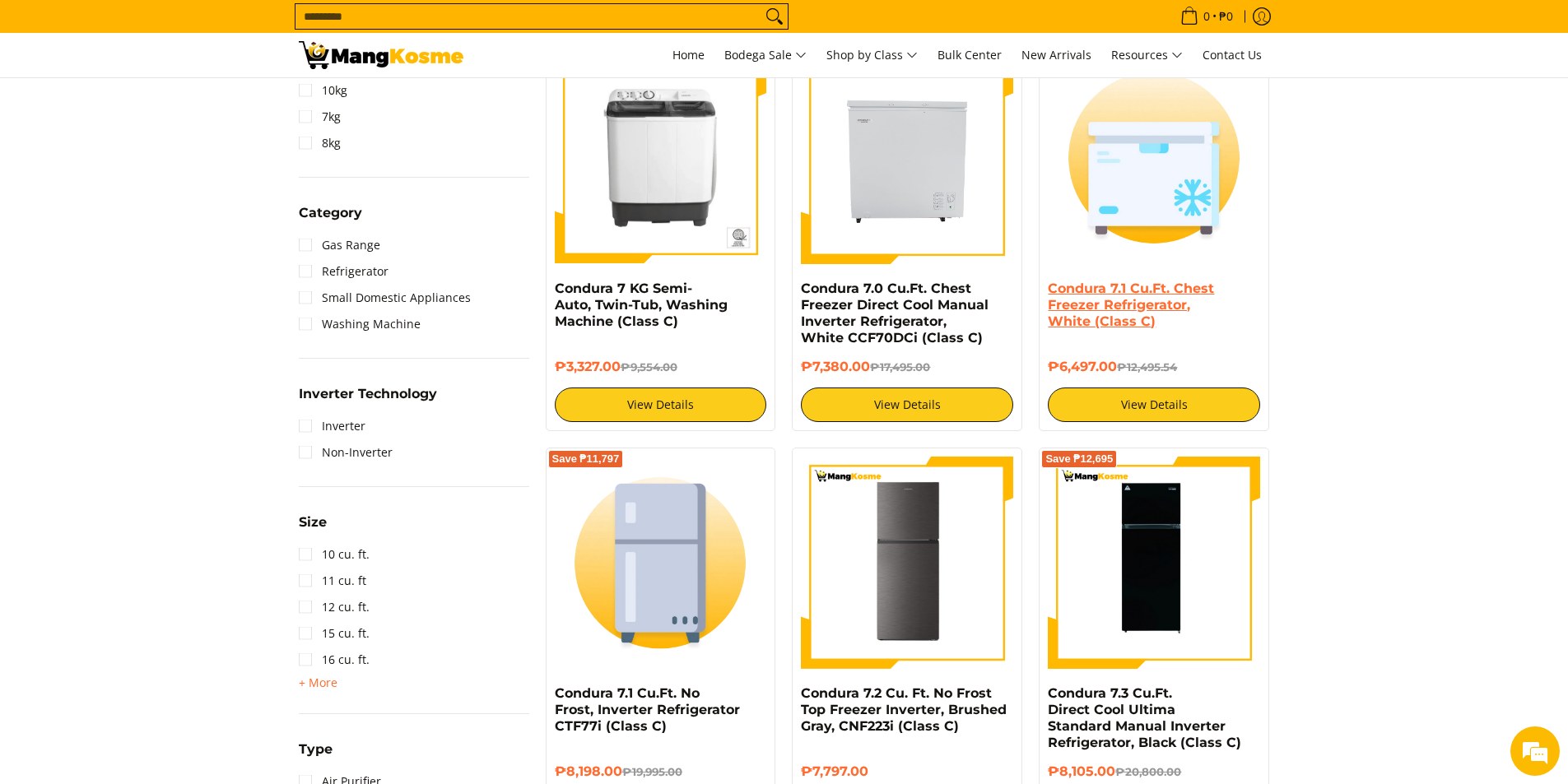
click at [1118, 297] on link "Condura 7.1 Cu.Ft. Chest Freezer Refrigerator, White (Class C)" at bounding box center [1130, 304] width 166 height 48
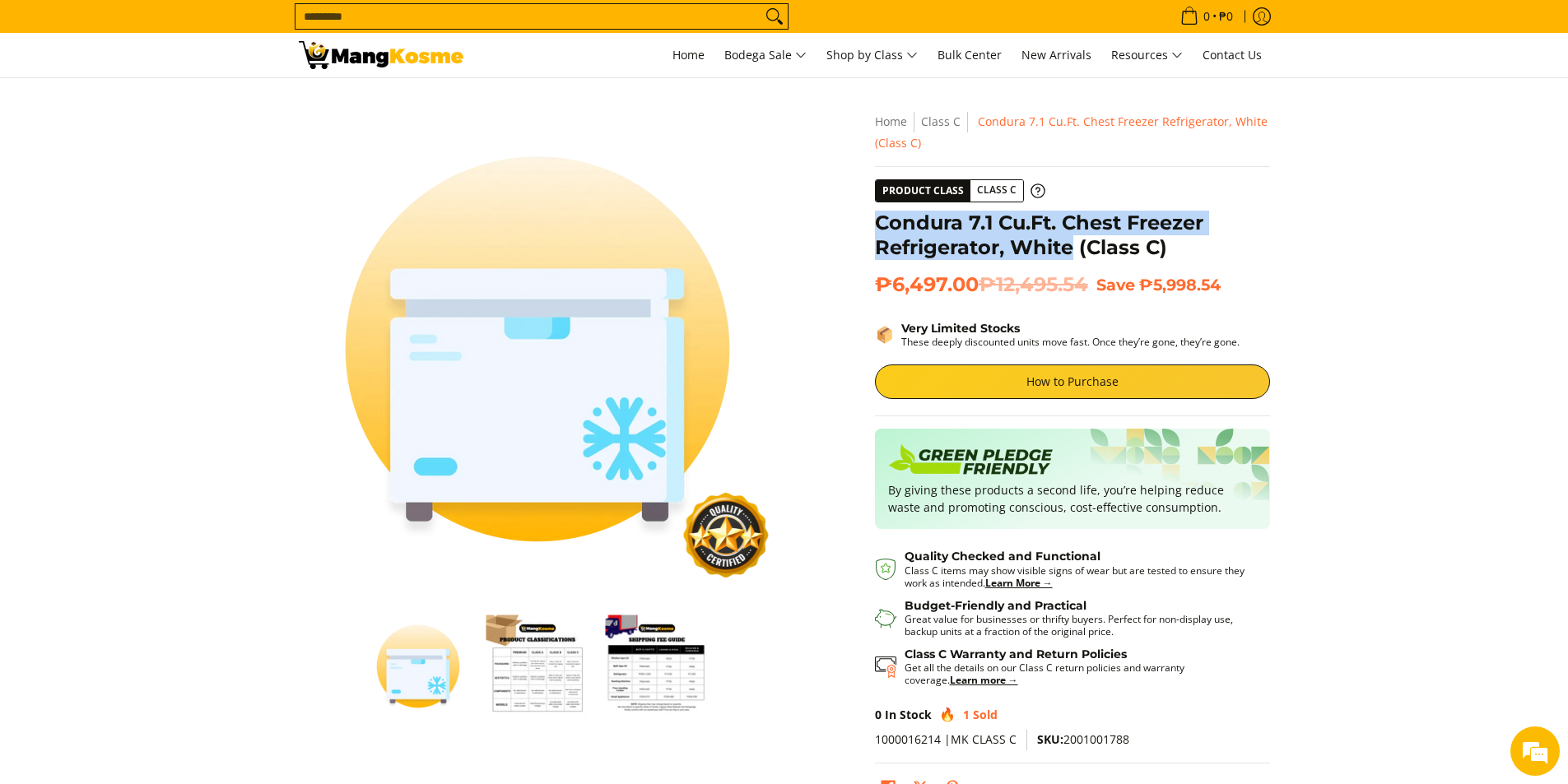
drag, startPoint x: 870, startPoint y: 226, endPoint x: 1072, endPoint y: 240, distance: 202.5
click at [1072, 240] on div "**********" at bounding box center [1072, 465] width 412 height 708
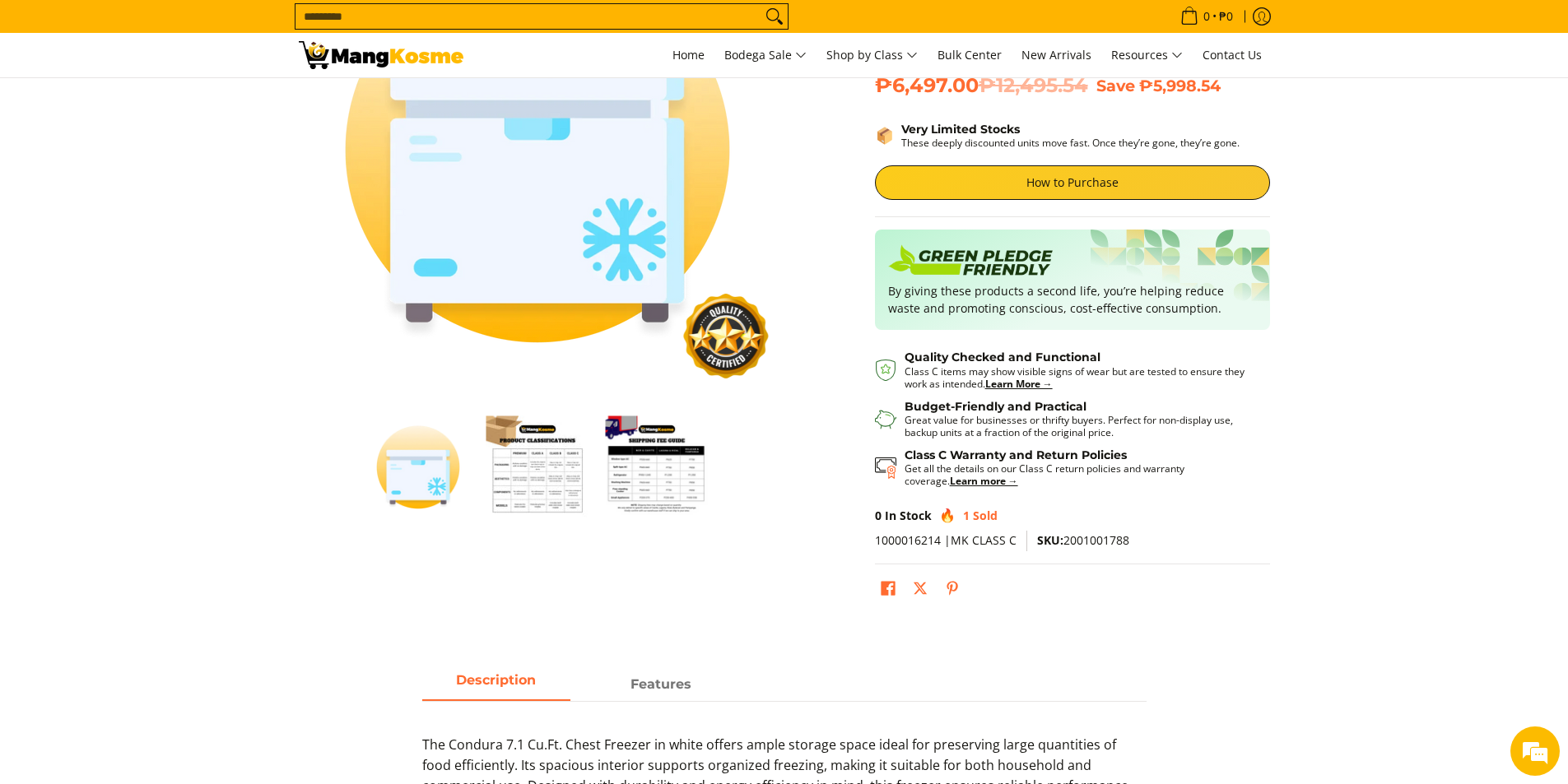
scroll to position [247, 0]
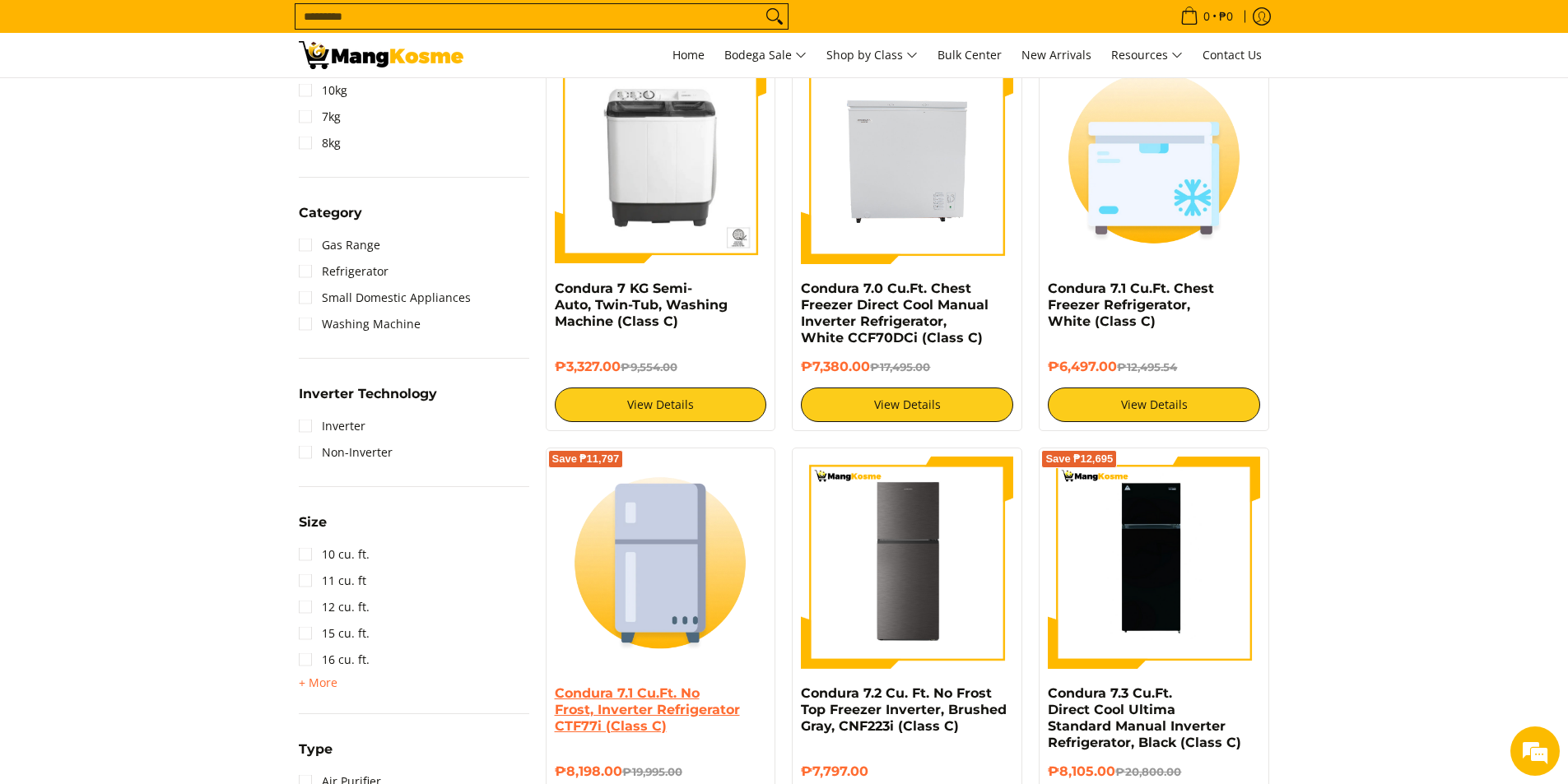
click at [640, 694] on link "Condura 7.1 Cu.Ft. No Frost, Inverter Refrigerator CTF77i (Class C)" at bounding box center [647, 710] width 185 height 48
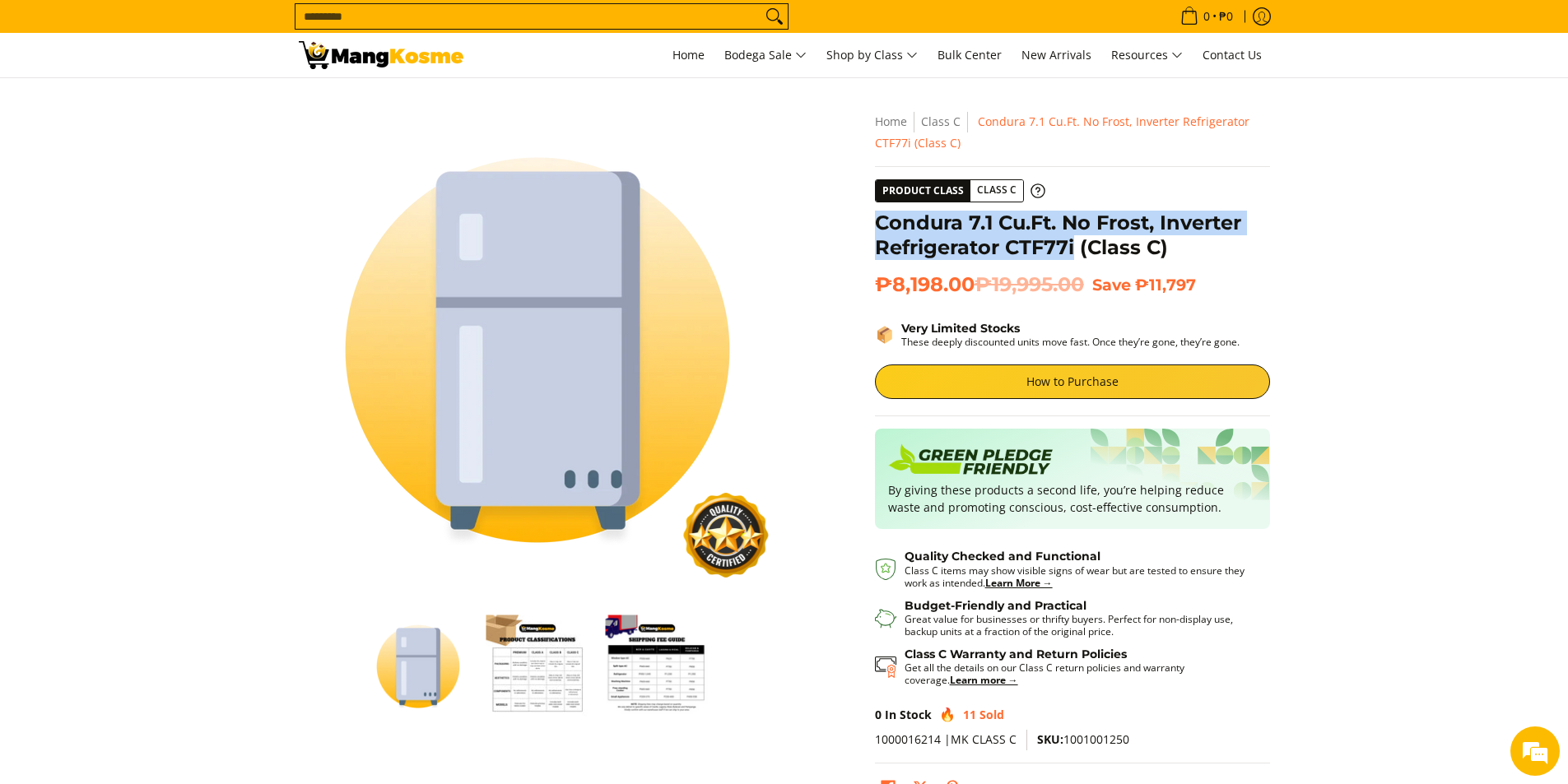
drag, startPoint x: 870, startPoint y: 217, endPoint x: 1076, endPoint y: 242, distance: 207.5
click at [1075, 250] on div "**********" at bounding box center [1072, 465] width 412 height 708
copy h1 "Condura 7.1 Cu.Ft. No Frost, Inverter Refrigerator CTF77i"
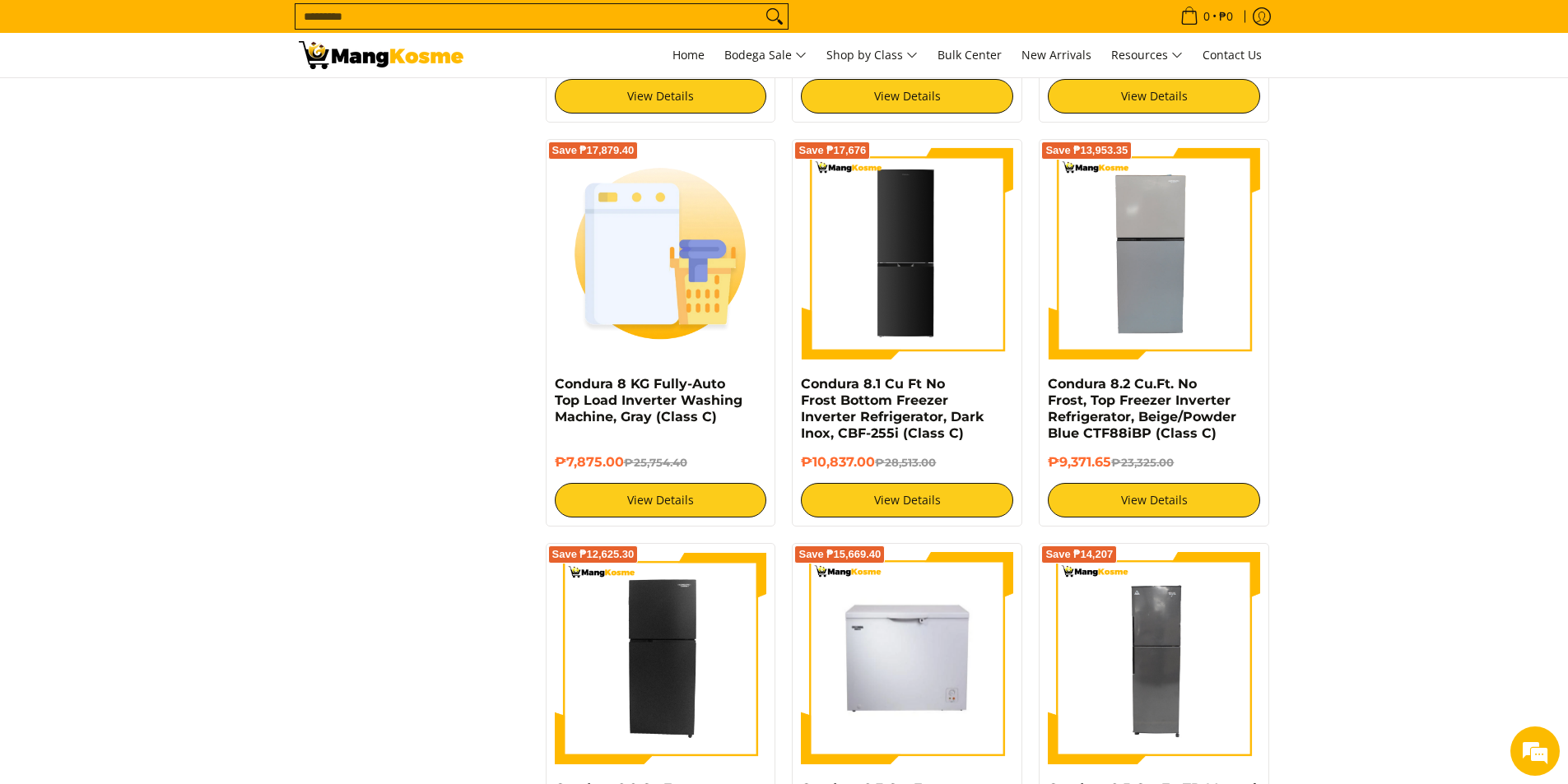
scroll to position [2303, 0]
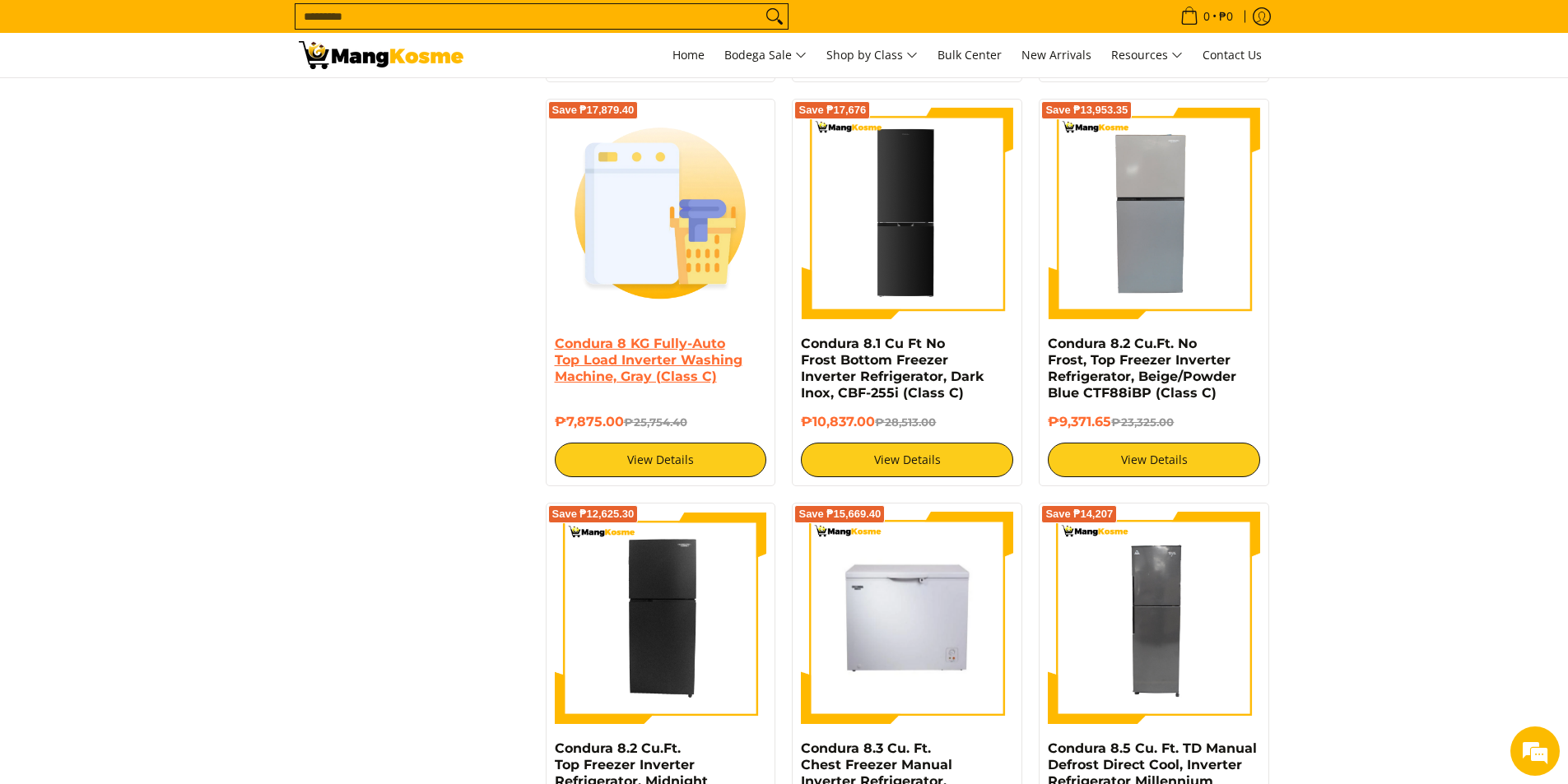
click at [667, 363] on link "Condura 8 KG Fully-Auto Top Load Inverter Washing Machine, Gray (Class C)" at bounding box center [648, 359] width 187 height 48
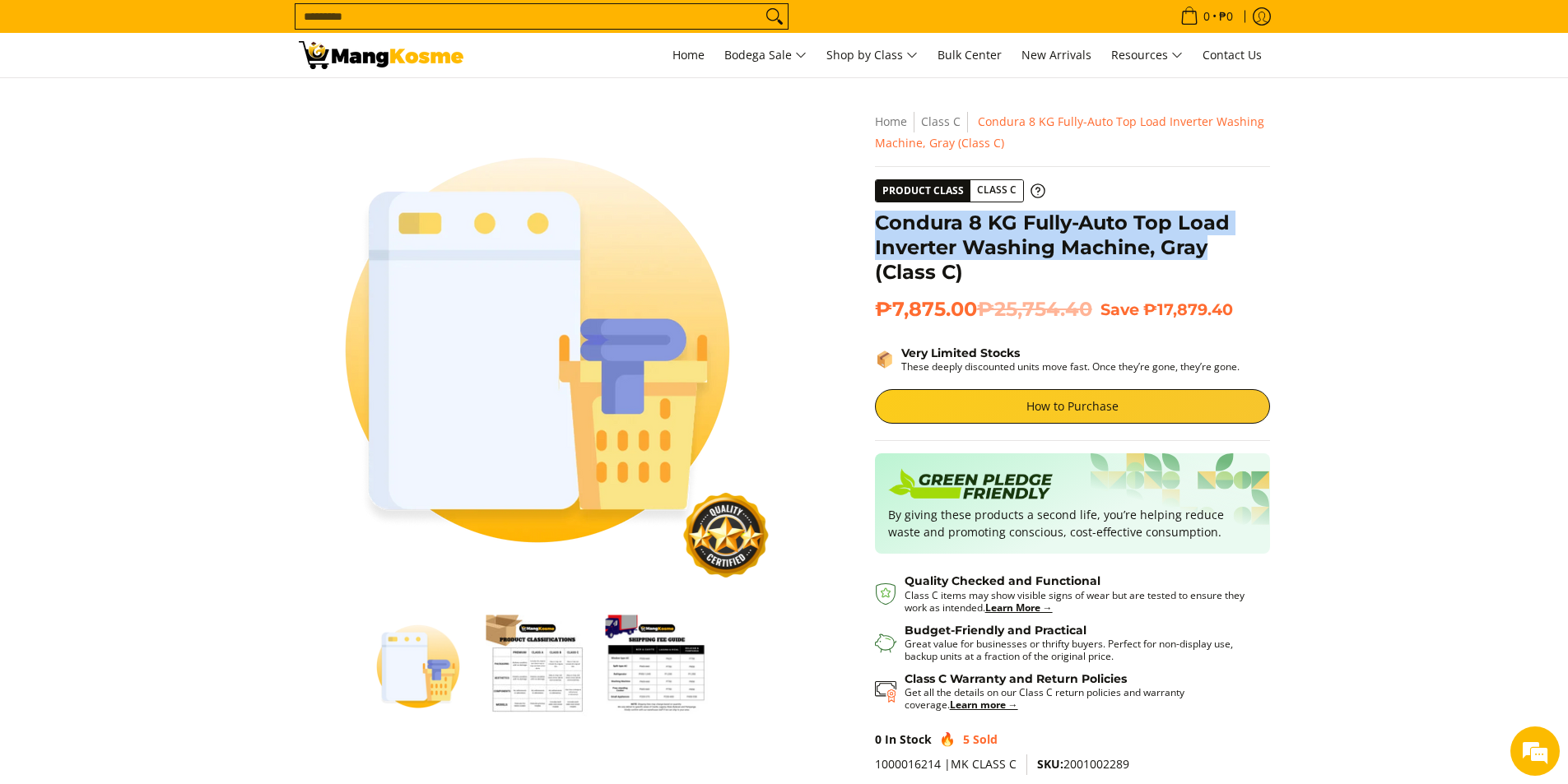
click at [1215, 254] on h1 "Condura 8 KG Fully-Auto Top Load Inverter Washing Machine, Gray (Class C)" at bounding box center [1072, 247] width 395 height 74
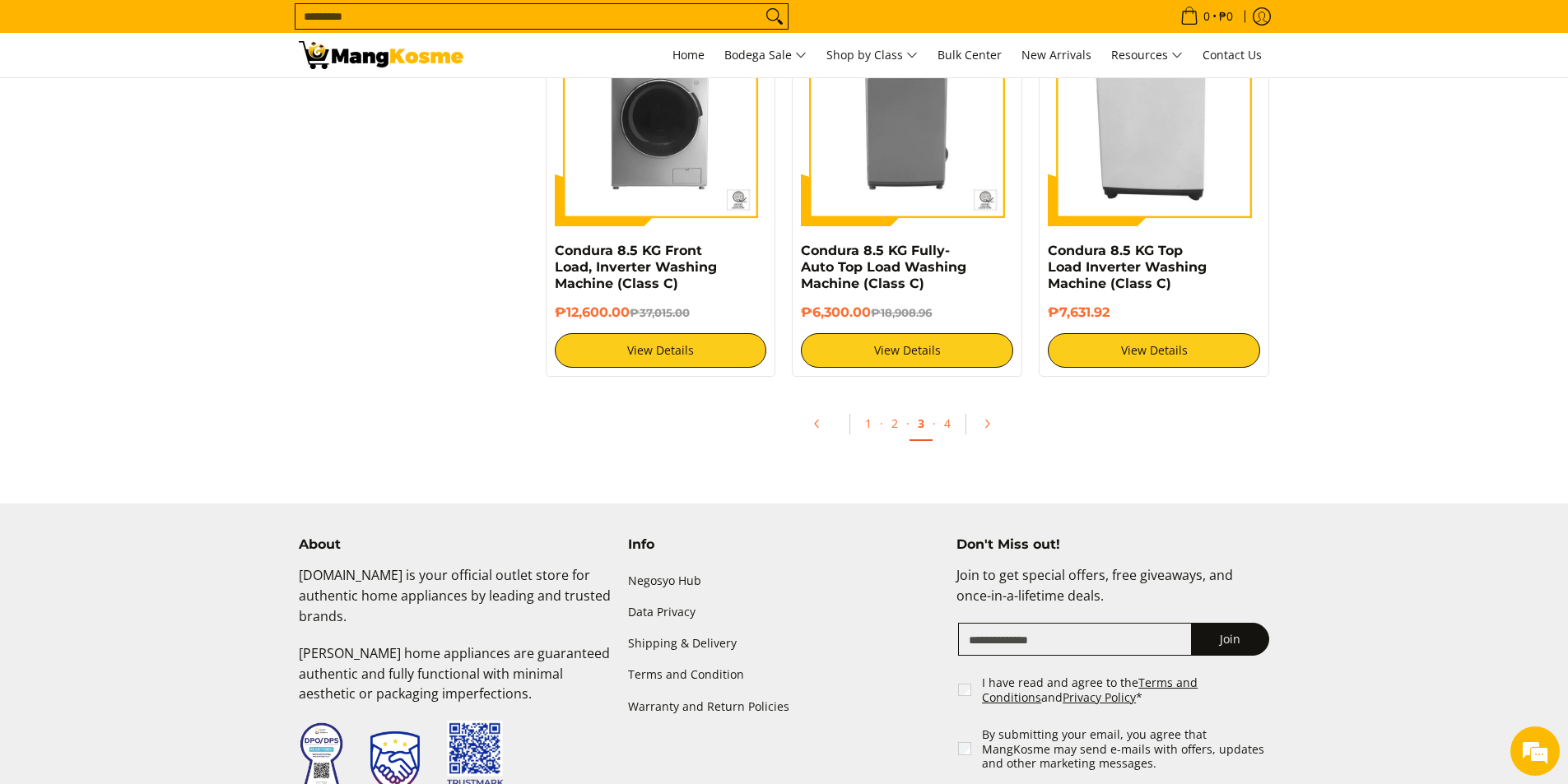
scroll to position [3208, 0]
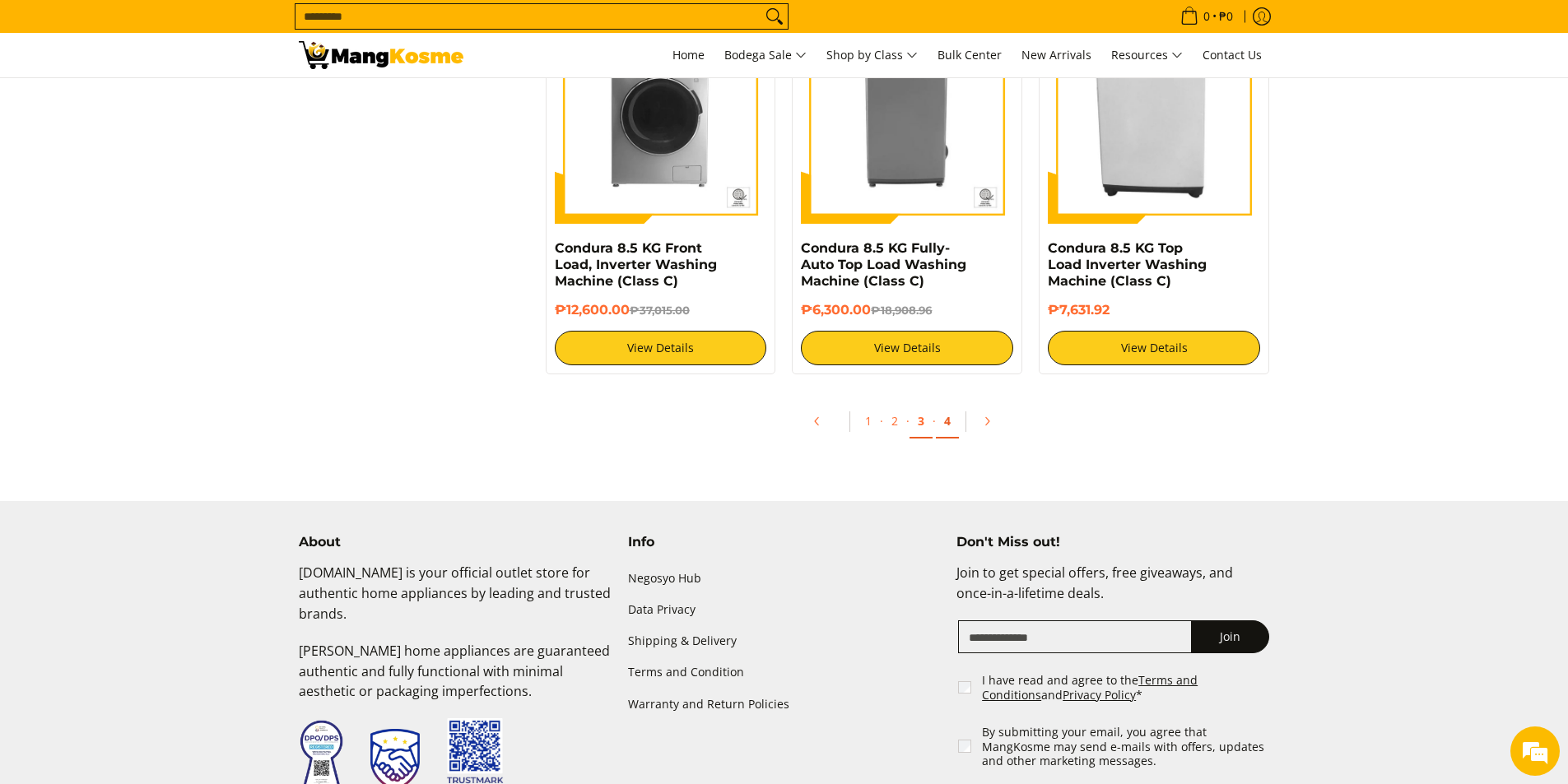
click at [946, 422] on link "4" at bounding box center [947, 422] width 23 height 34
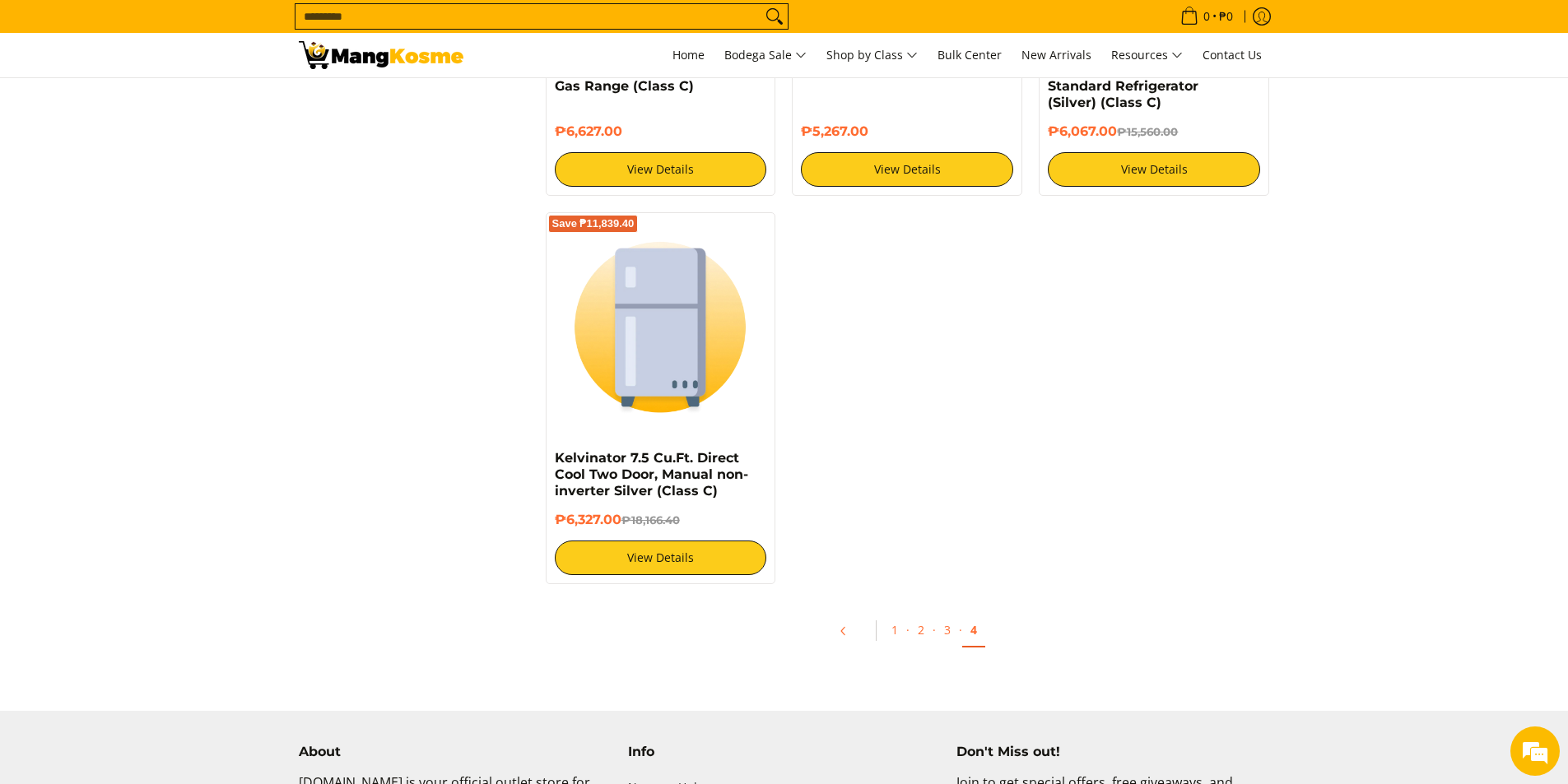
scroll to position [1809, 0]
